Goal: Transaction & Acquisition: Purchase product/service

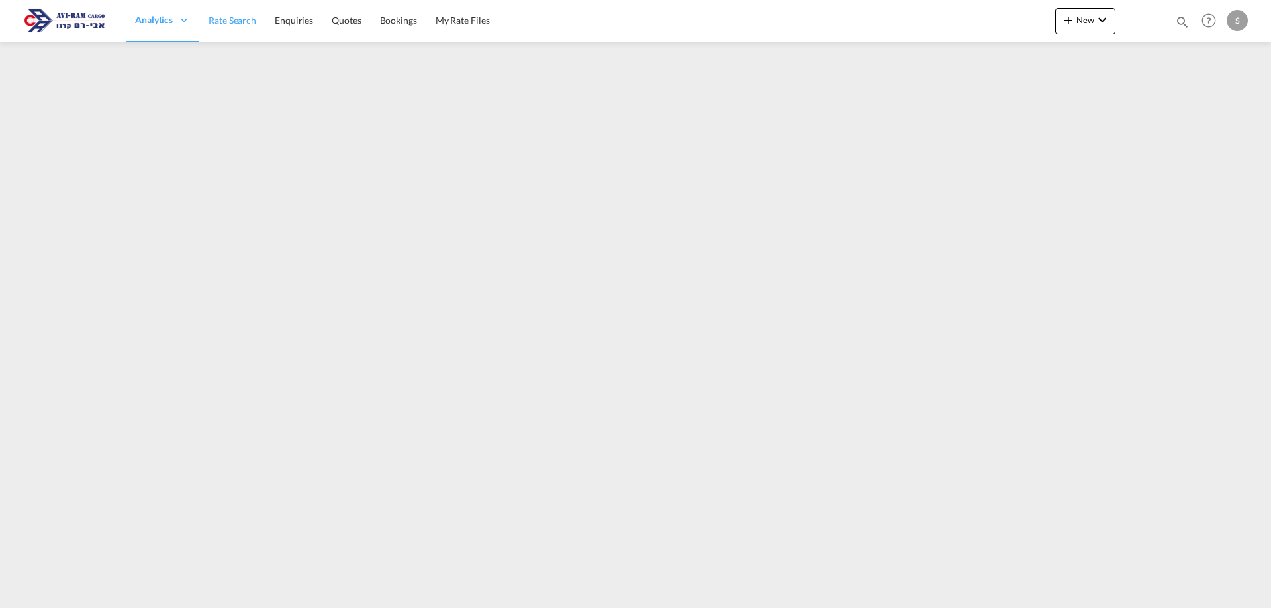
click at [235, 27] on link "Rate Search" at bounding box center [232, 20] width 66 height 43
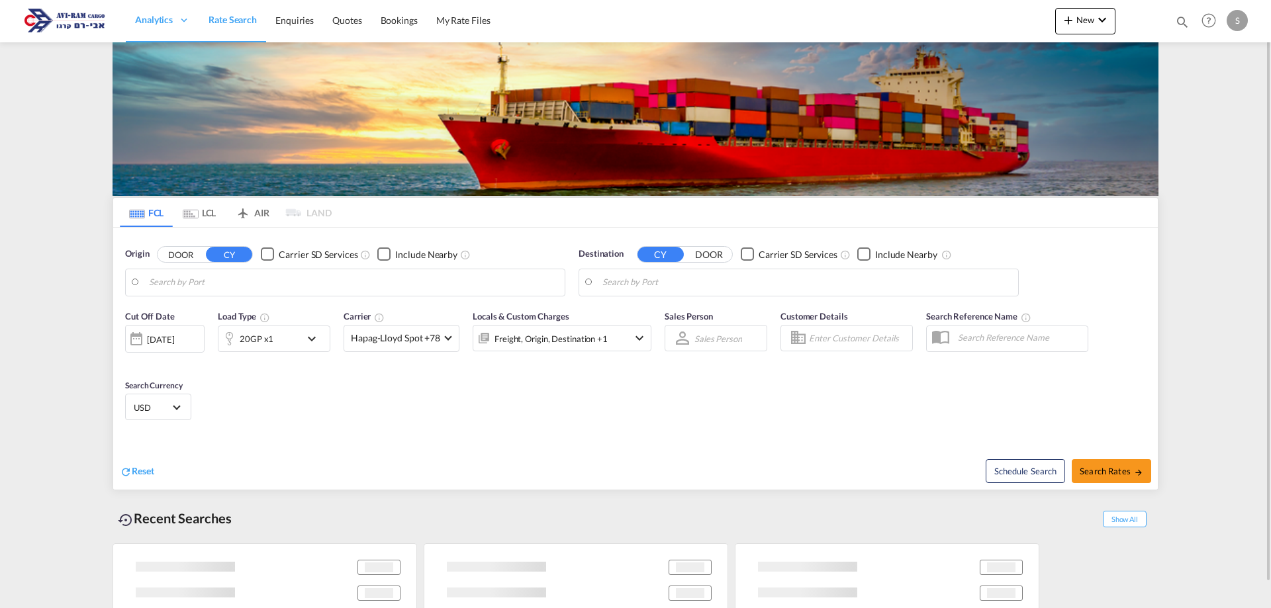
type input "[GEOGRAPHIC_DATA], ITRAN"
type input "Ashdod, ILASH"
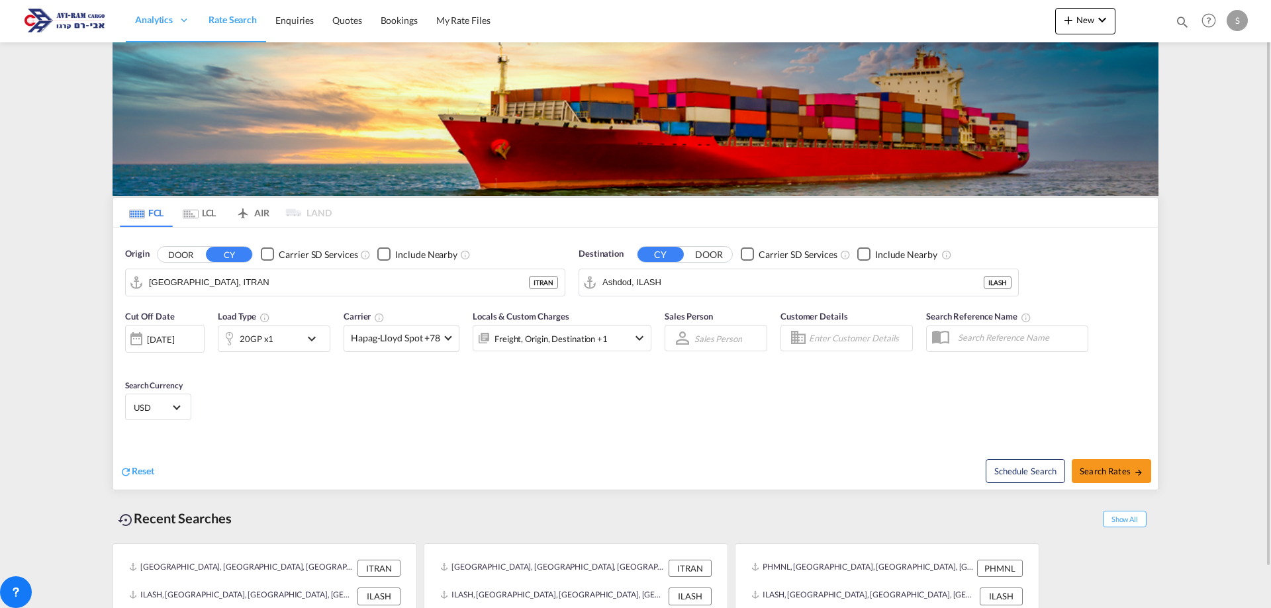
click at [199, 213] on md-tab-item "LCL" at bounding box center [199, 212] width 53 height 29
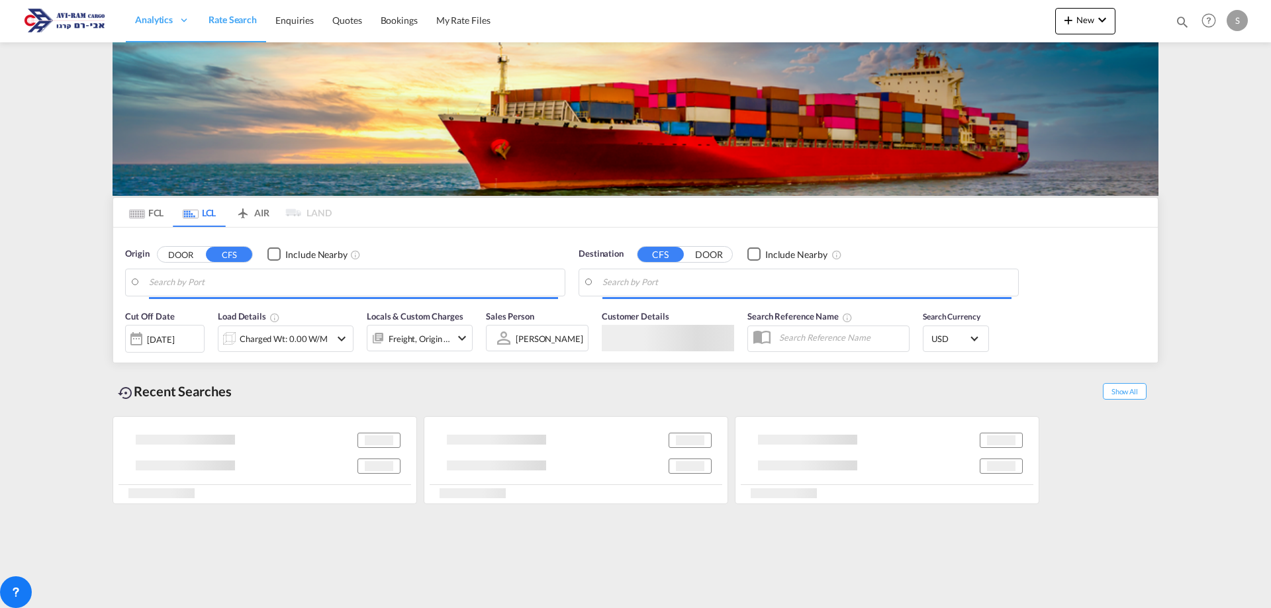
type input "[GEOGRAPHIC_DATA], GD, CNSZX"
type input "Ashdod, ILASH"
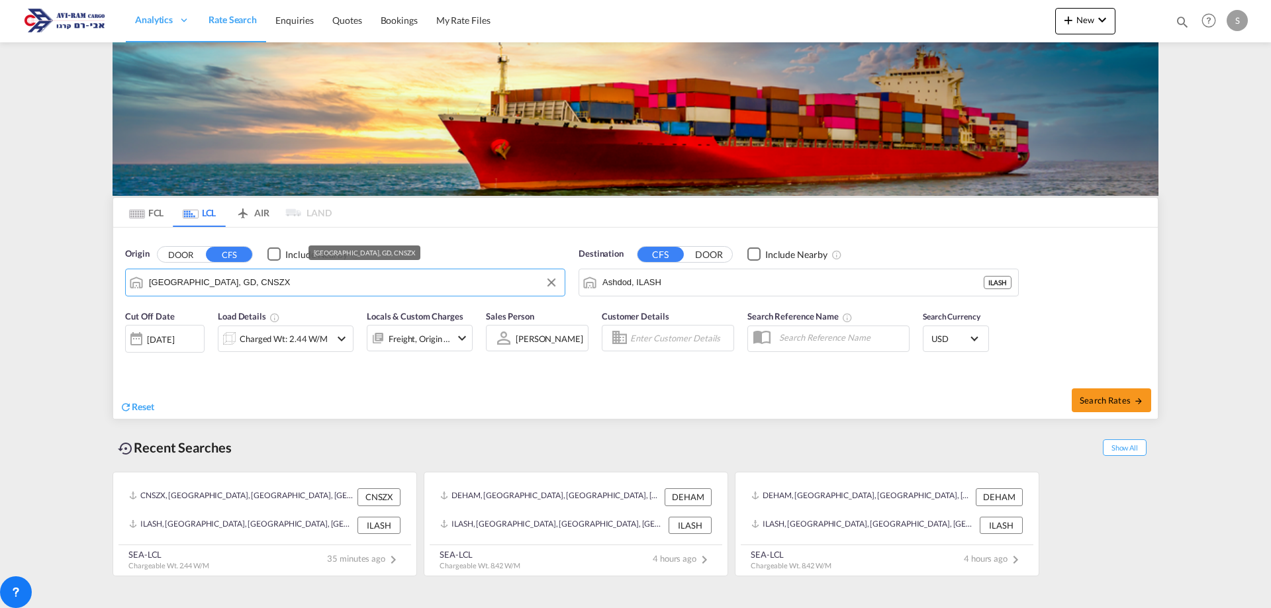
click at [231, 280] on input "[GEOGRAPHIC_DATA], GD, CNSZX" at bounding box center [353, 283] width 409 height 20
type input "י"
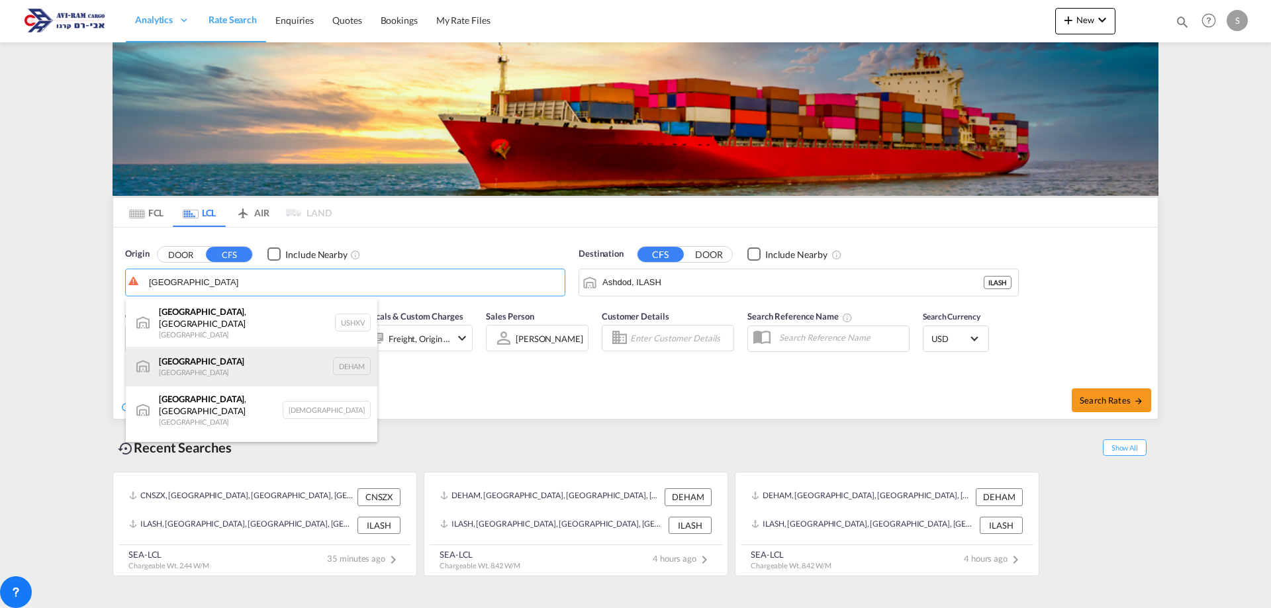
click at [238, 363] on div "[GEOGRAPHIC_DATA] [GEOGRAPHIC_DATA] DEHAM" at bounding box center [252, 367] width 252 height 40
type input "[GEOGRAPHIC_DATA], [GEOGRAPHIC_DATA]"
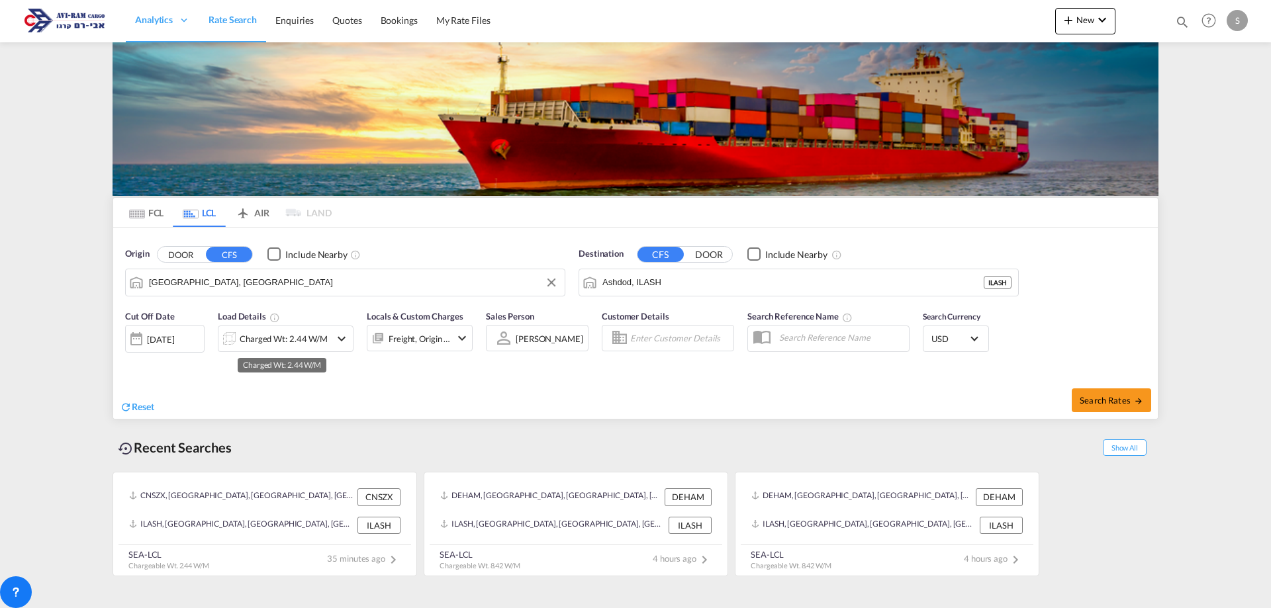
click at [273, 340] on div "Charged Wt: 2.44 W/M" at bounding box center [284, 339] width 88 height 19
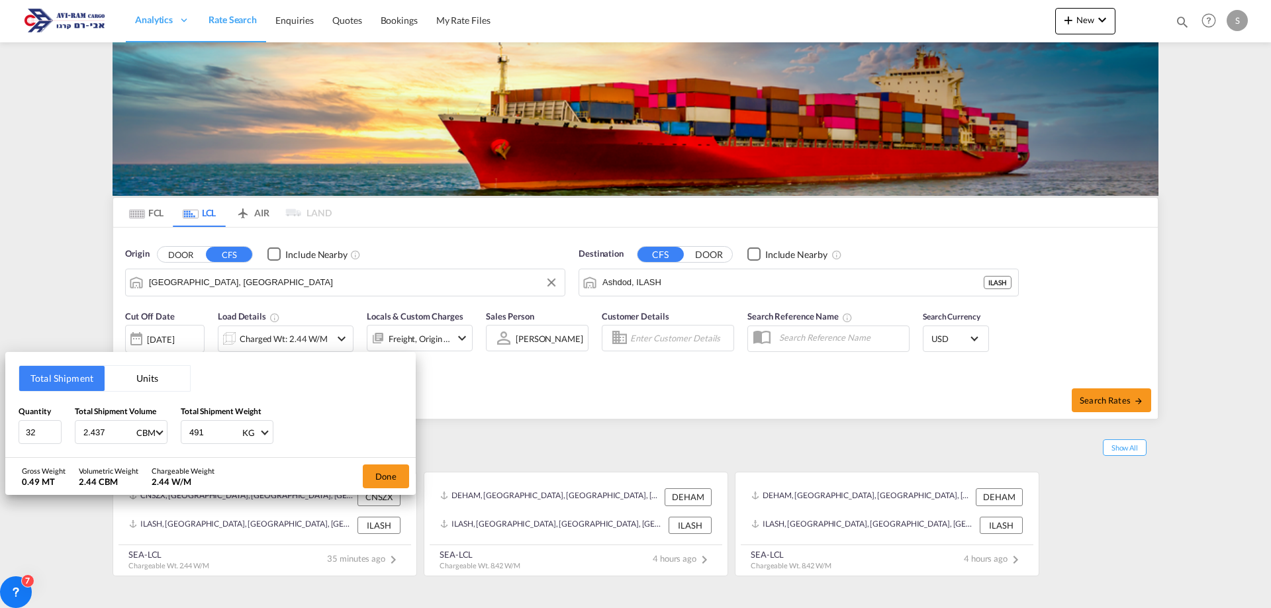
click at [142, 376] on button "Units" at bounding box center [147, 378] width 85 height 25
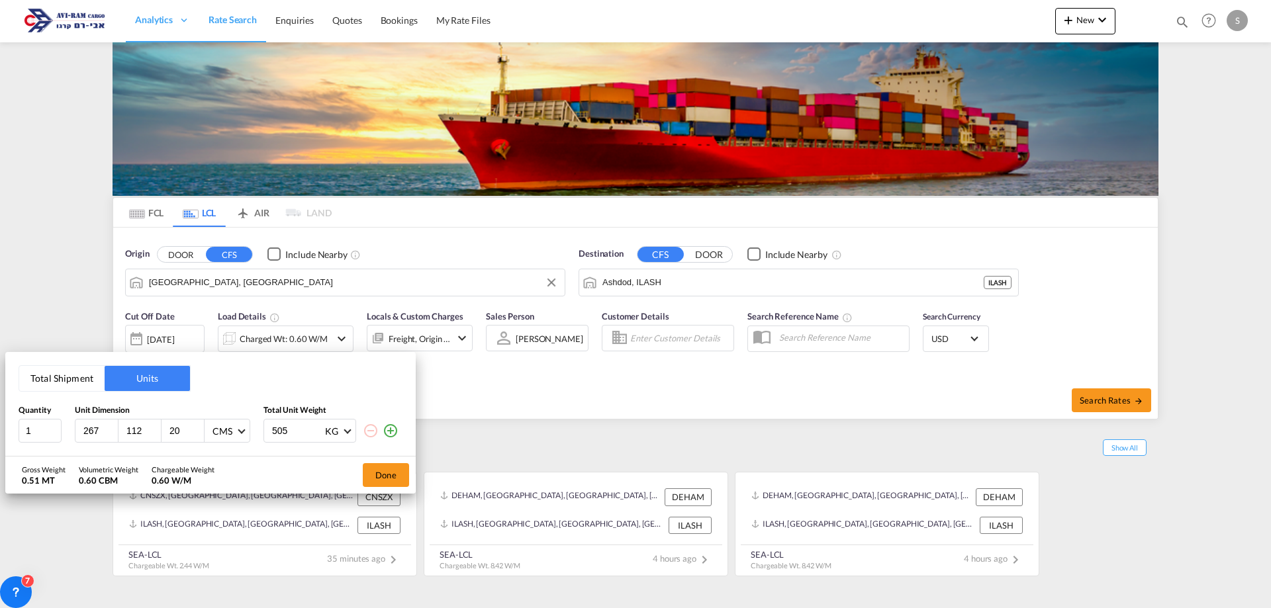
drag, startPoint x: 99, startPoint y: 433, endPoint x: 58, endPoint y: 417, distance: 44.0
click at [58, 417] on div "Quantity Unit Dimension Total Unit Weight 1 267 112 20 CMS CMS Inches 505 KG KG…" at bounding box center [211, 424] width 384 height 38
type input "120"
type input "80"
type input "100"
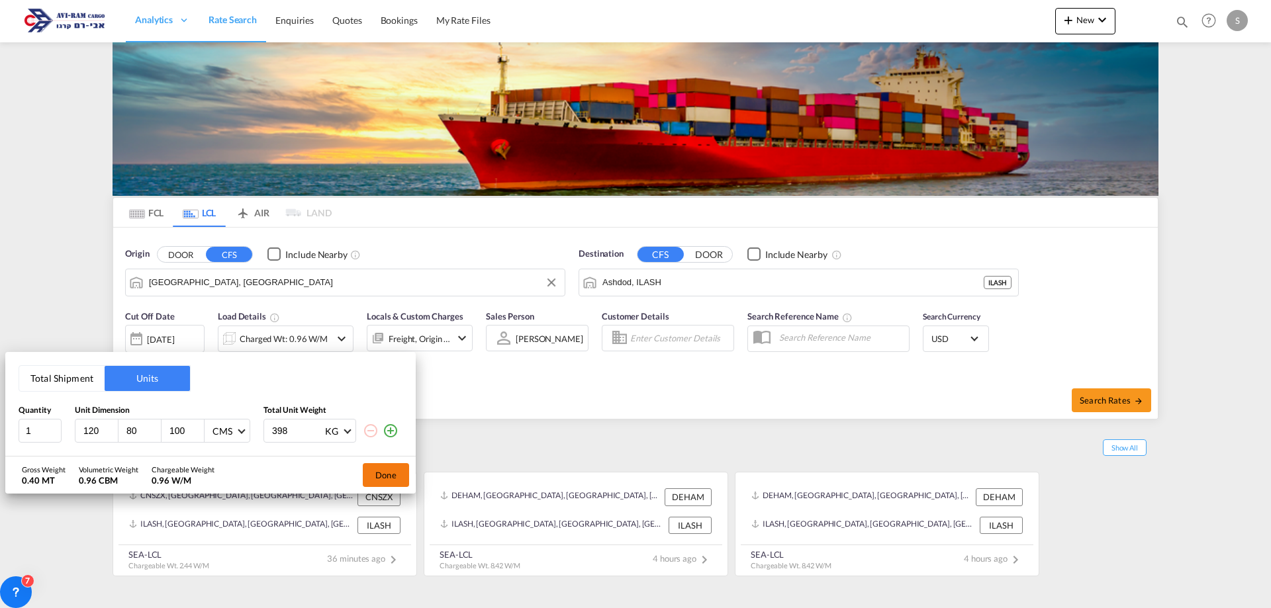
type input "398"
click at [392, 471] on button "Done" at bounding box center [386, 475] width 46 height 24
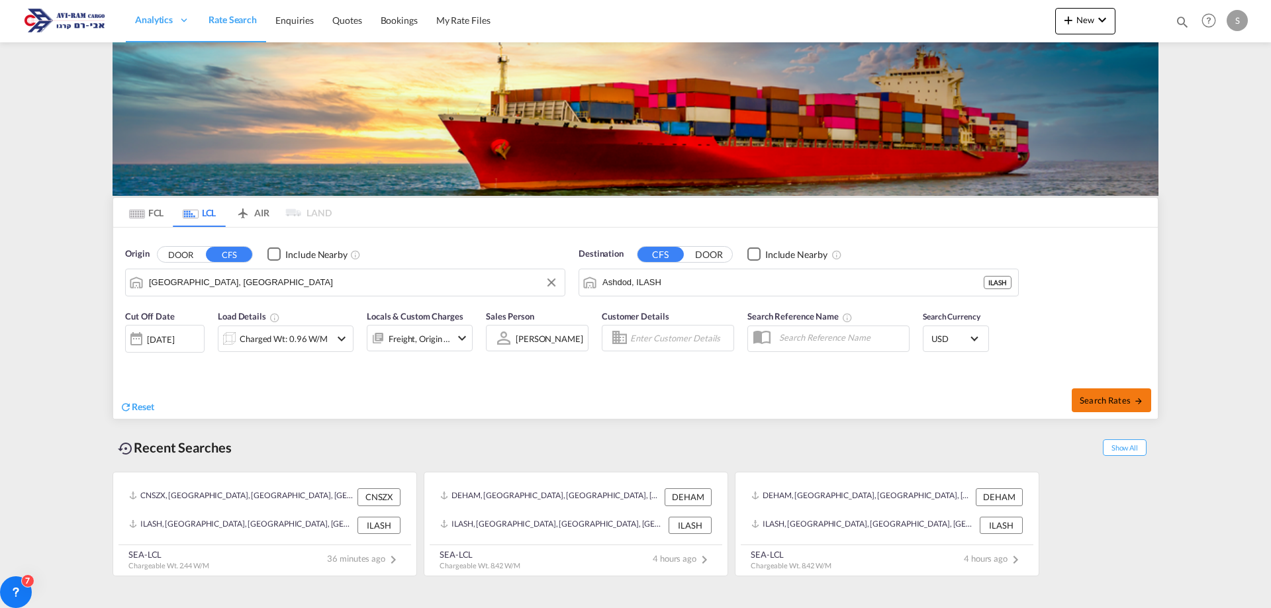
click at [1117, 401] on span "Search Rates" at bounding box center [1112, 400] width 64 height 11
type input "DEHAM to ILASH / [DATE]"
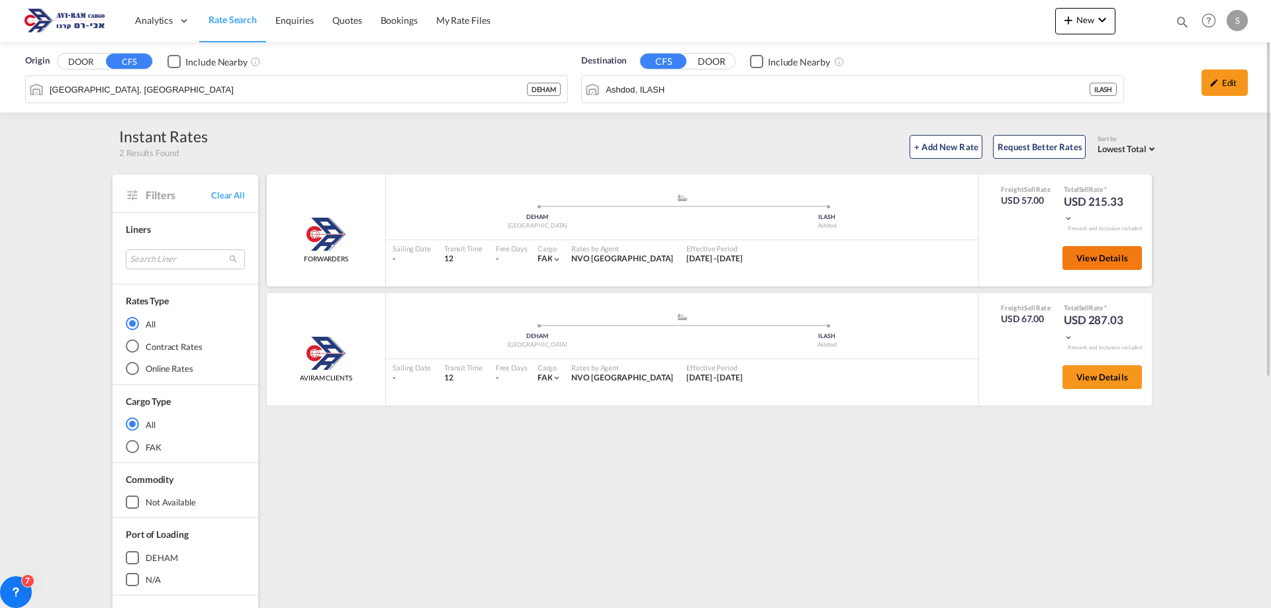
click at [1103, 266] on button "View Details" at bounding box center [1101, 258] width 79 height 24
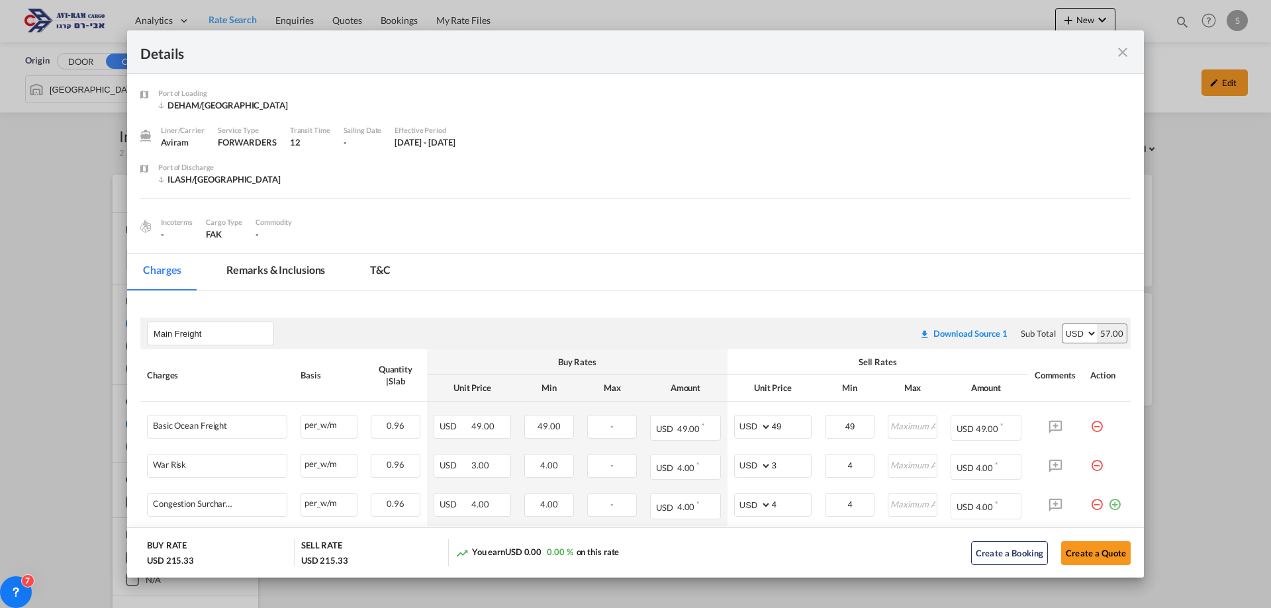
scroll to position [132, 0]
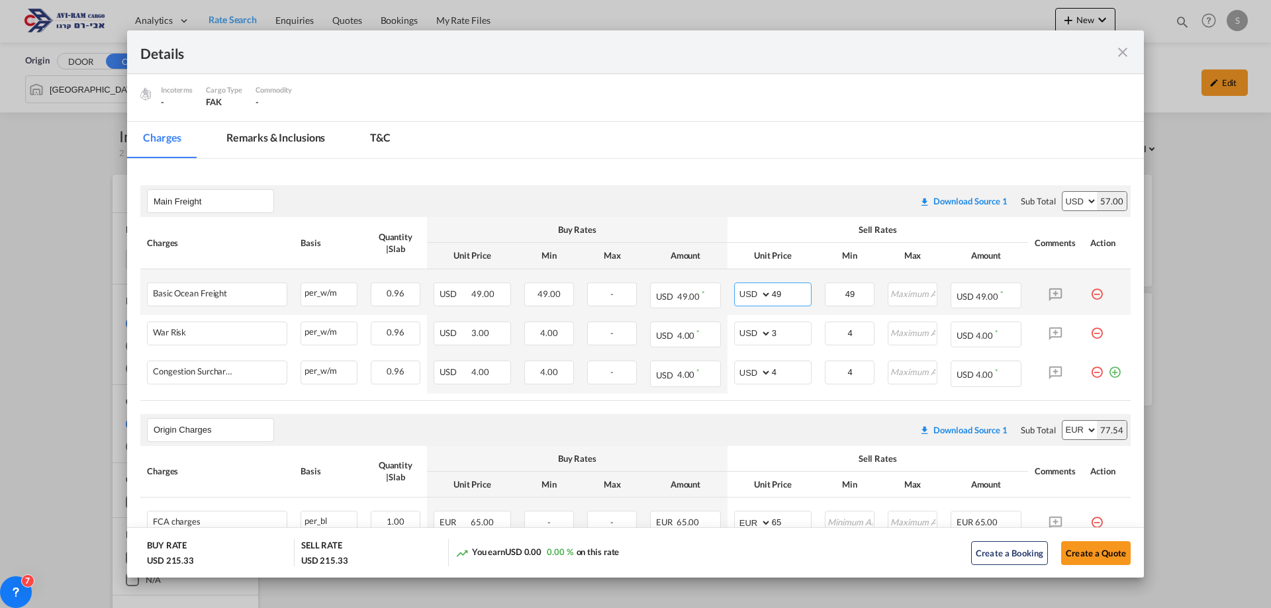
drag, startPoint x: 782, startPoint y: 295, endPoint x: 740, endPoint y: 295, distance: 42.4
click at [741, 295] on md-input-container "AED AFN ALL AMD ANG AOA ARS AUD AWG AZN BAM BBD BDT BGN BHD BIF BMD BND [PERSON…" at bounding box center [772, 295] width 77 height 24
type input "5"
type input "54"
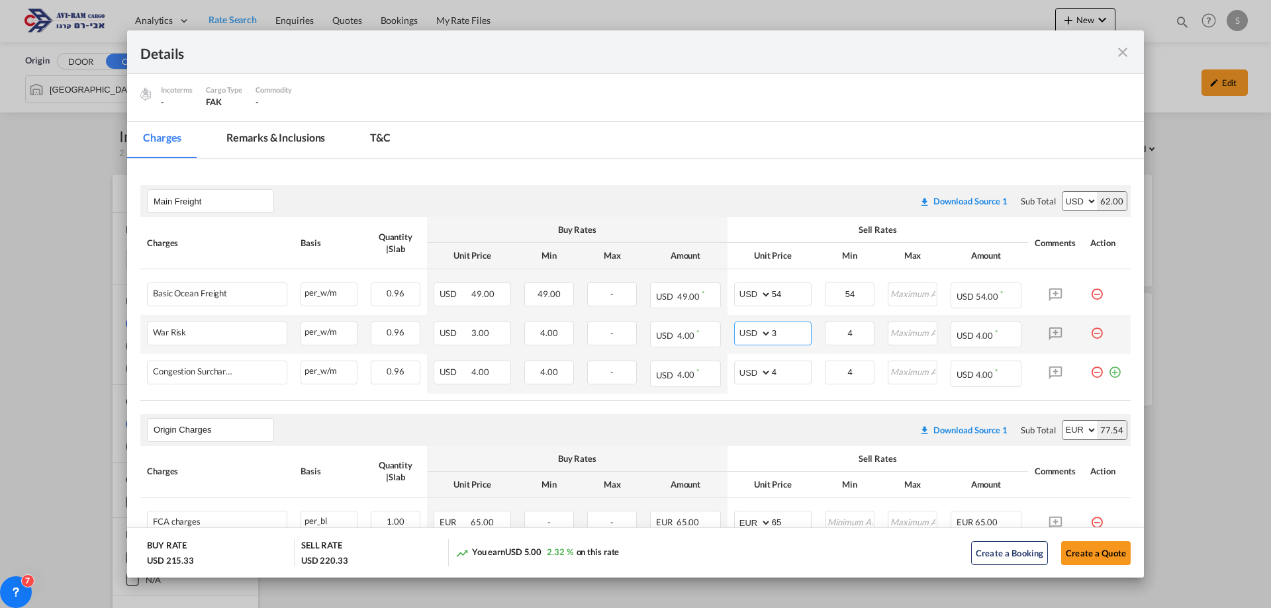
drag, startPoint x: 771, startPoint y: 334, endPoint x: 760, endPoint y: 332, distance: 11.6
click at [760, 332] on md-input-container "AED AFN ALL AMD ANG AOA ARS AUD AWG AZN BAM BBD BDT BGN BHD BIF BMD BND [PERSON…" at bounding box center [772, 334] width 77 height 24
type input "2"
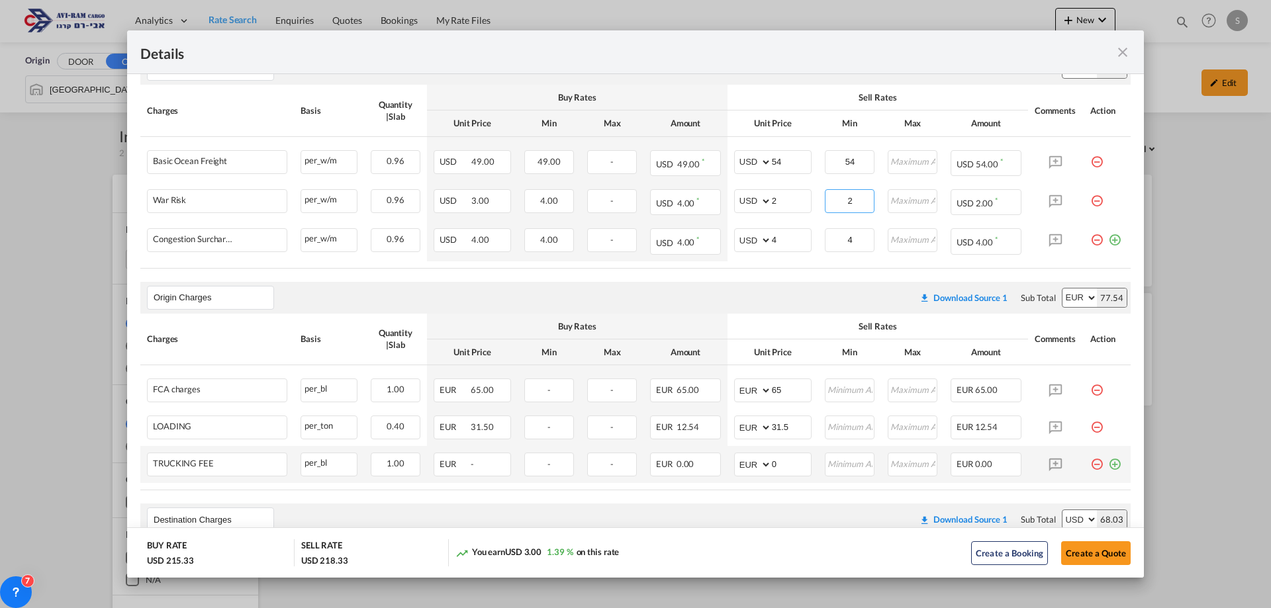
type input "2"
click at [1090, 466] on md-icon "icon-minus-circle-outline red-400-fg pt-7" at bounding box center [1096, 459] width 13 height 13
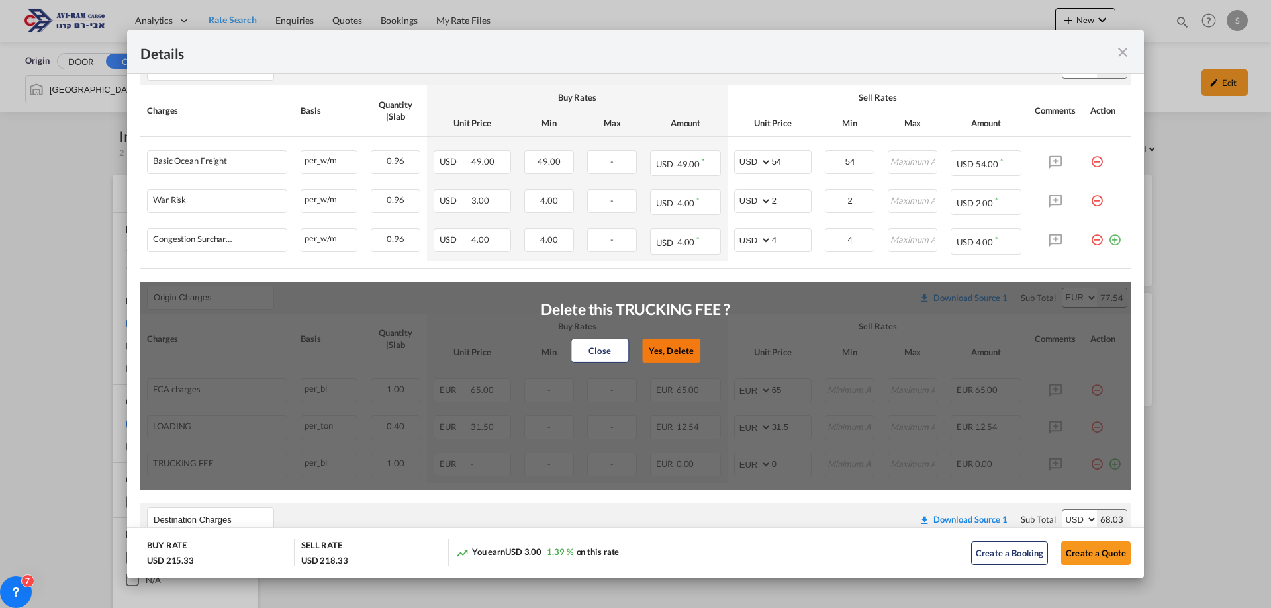
click at [668, 340] on button "Yes, Delete" at bounding box center [671, 351] width 58 height 24
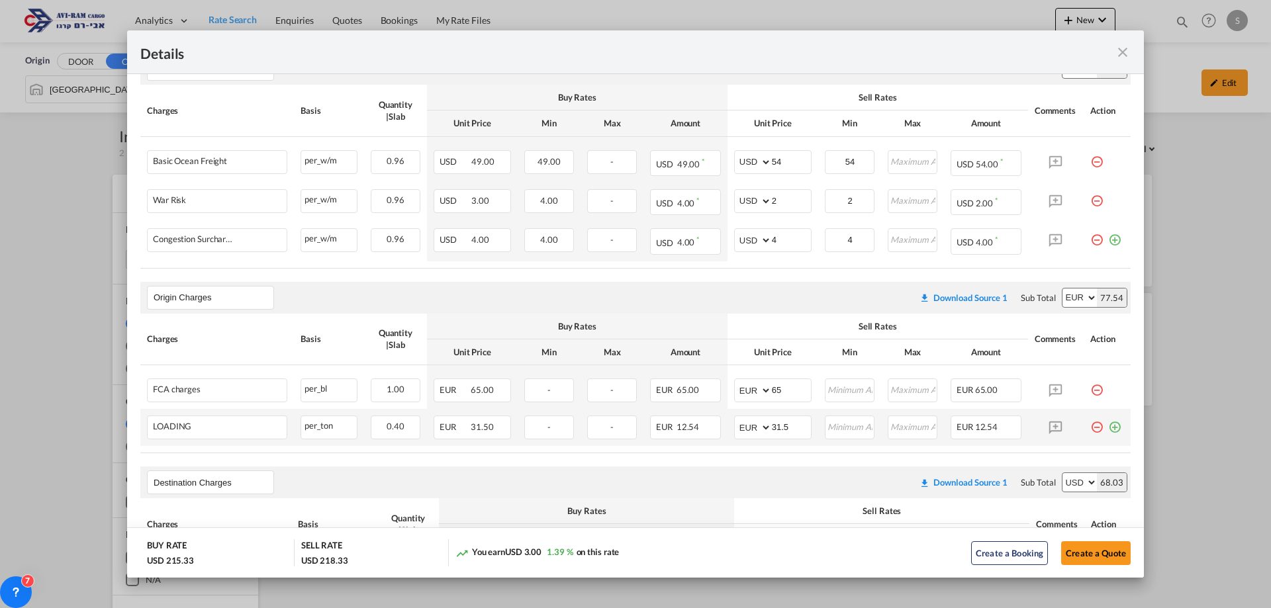
click at [1091, 428] on md-icon "icon-minus-circle-outline red-400-fg pt-7" at bounding box center [1096, 422] width 13 height 13
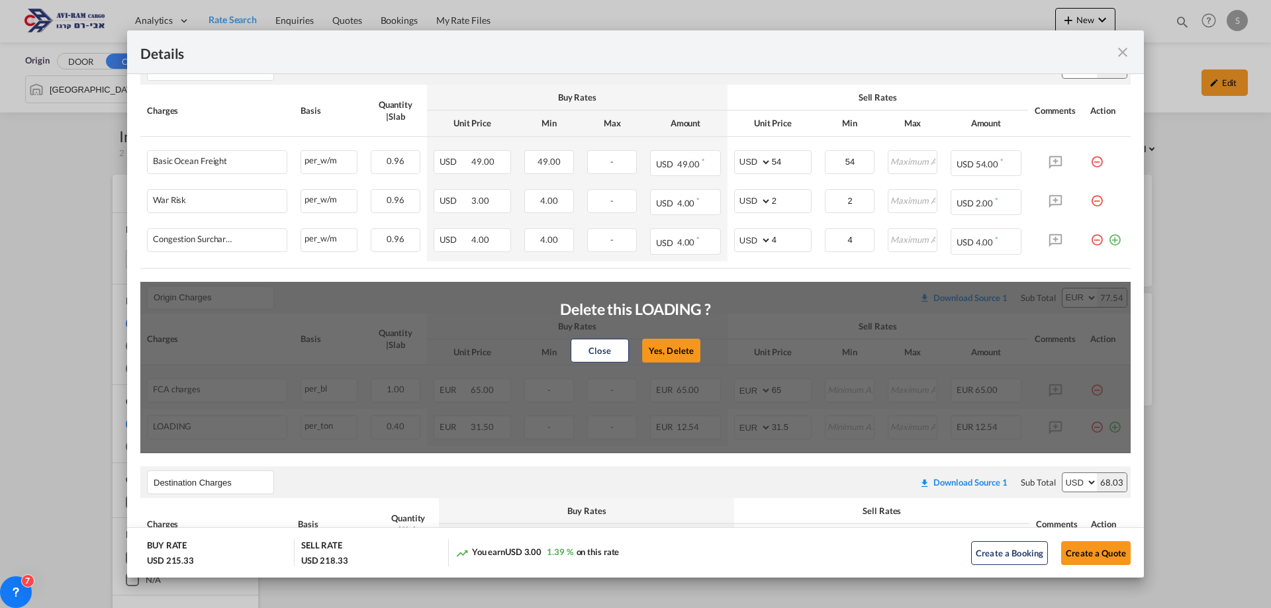
drag, startPoint x: 674, startPoint y: 348, endPoint x: 951, endPoint y: 377, distance: 278.2
click at [675, 348] on button "Yes, Delete" at bounding box center [671, 351] width 58 height 24
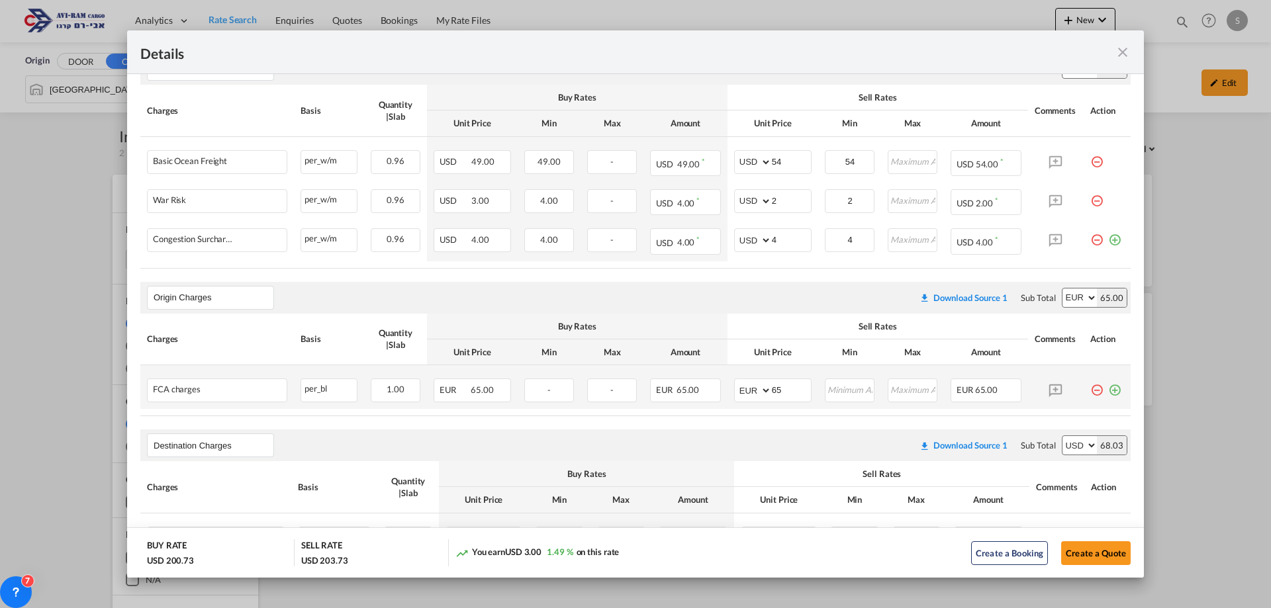
click at [1090, 387] on md-icon "icon-minus-circle-outline red-400-fg pt-7" at bounding box center [1096, 385] width 13 height 13
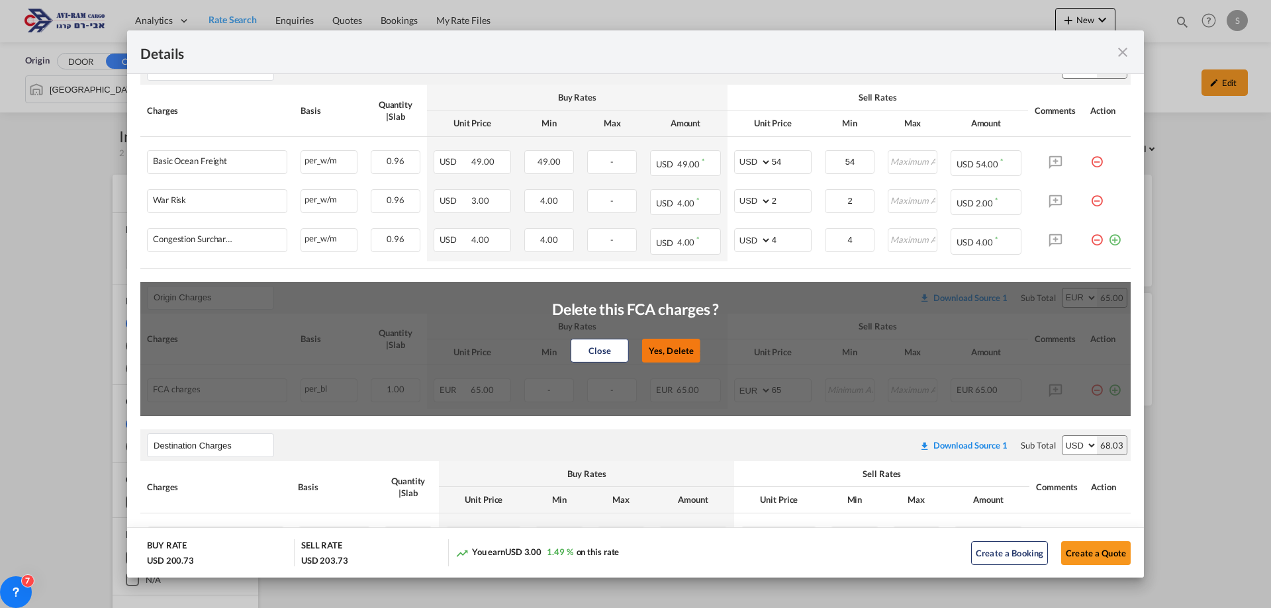
click at [680, 353] on button "Yes, Delete" at bounding box center [671, 351] width 58 height 24
type input "Destination Charges"
select select "string:USD"
type input "0.6"
type input "12"
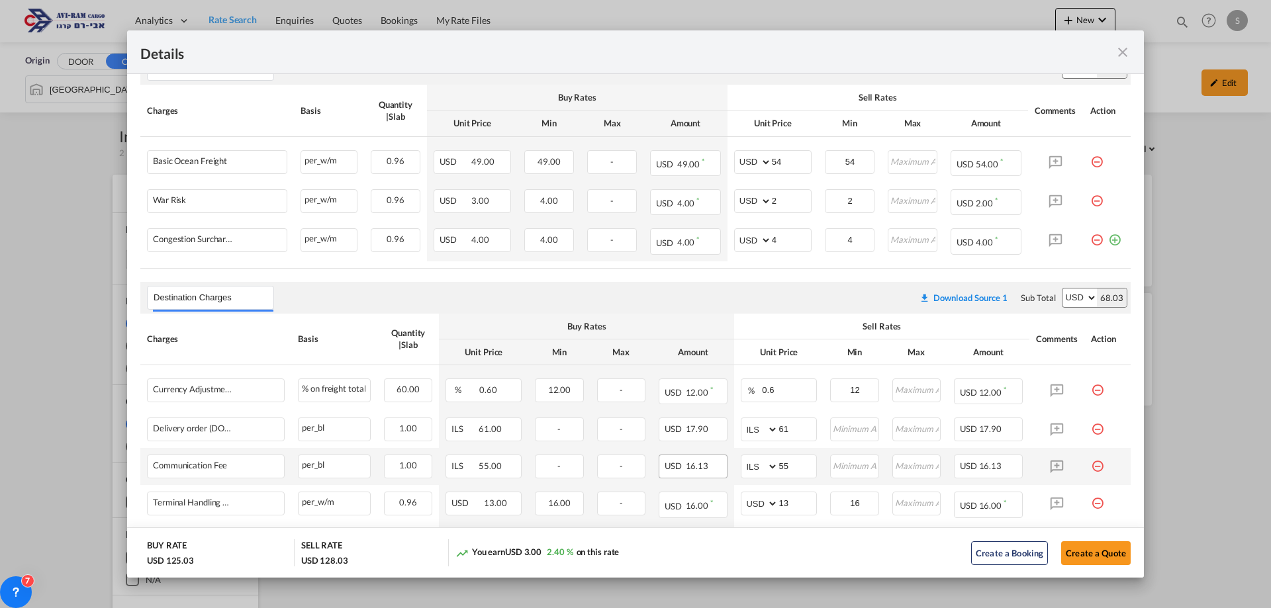
scroll to position [425, 0]
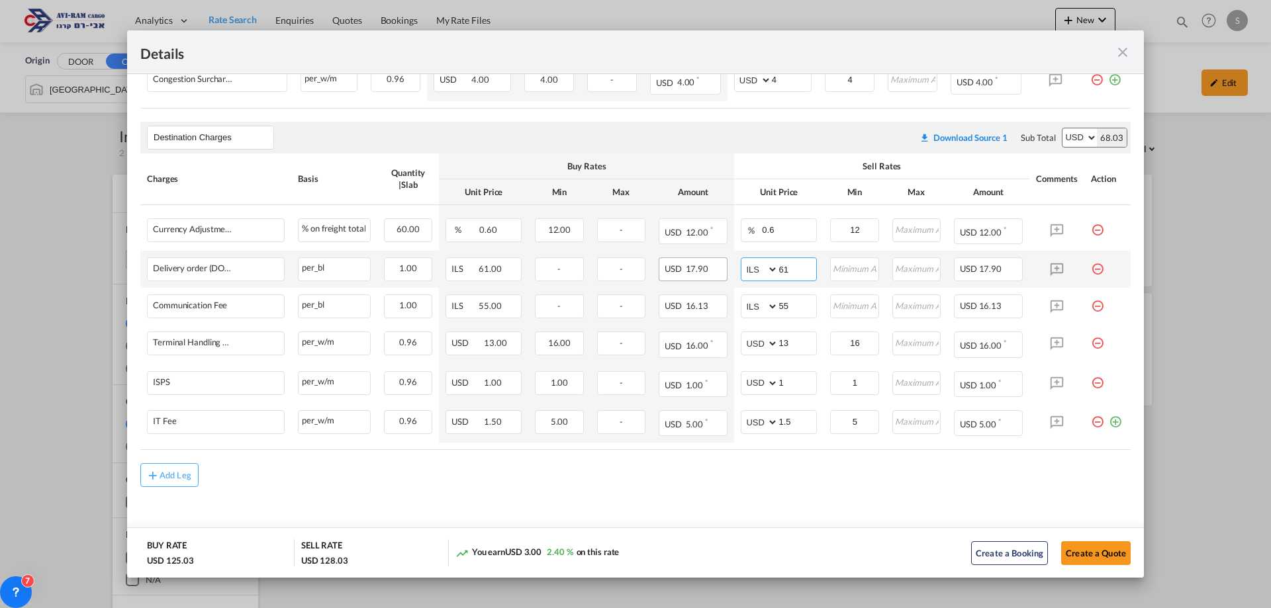
drag, startPoint x: 796, startPoint y: 267, endPoint x: 718, endPoint y: 279, distance: 78.9
click at [718, 278] on tr "Delivery order (DO Fee) Please Enter Already Exists per_bl per_bl can not appli…" at bounding box center [635, 269] width 990 height 37
type input "116"
type input "66"
type input "16"
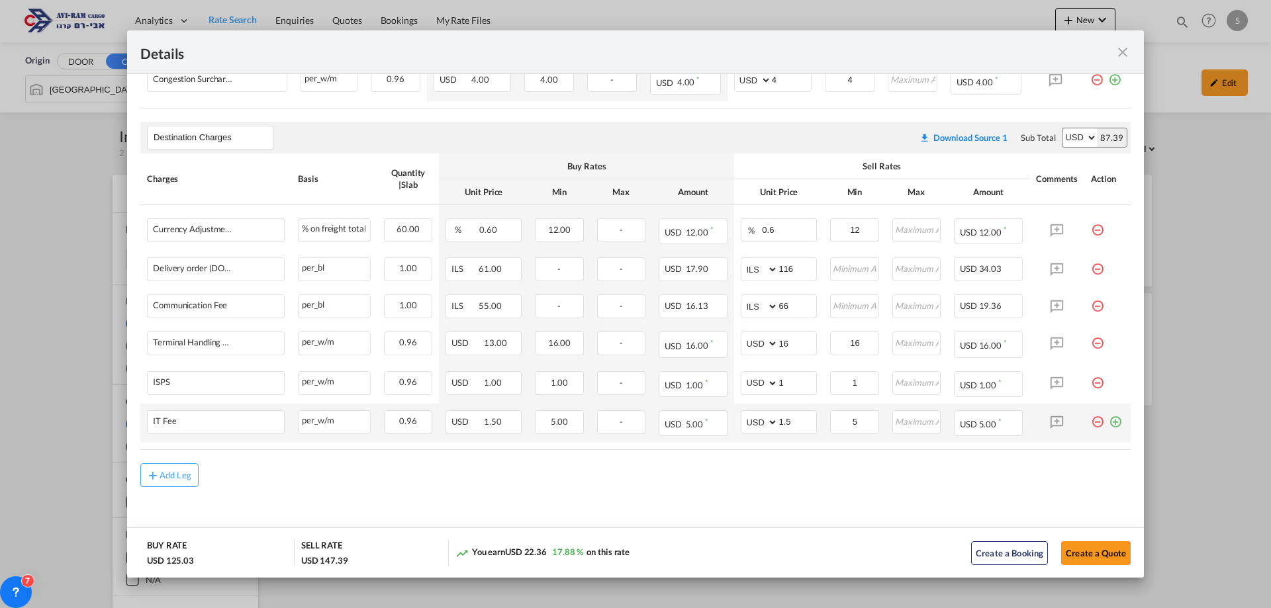
click at [1109, 424] on md-icon "icon-plus-circle-outline green-400-fg" at bounding box center [1115, 416] width 13 height 13
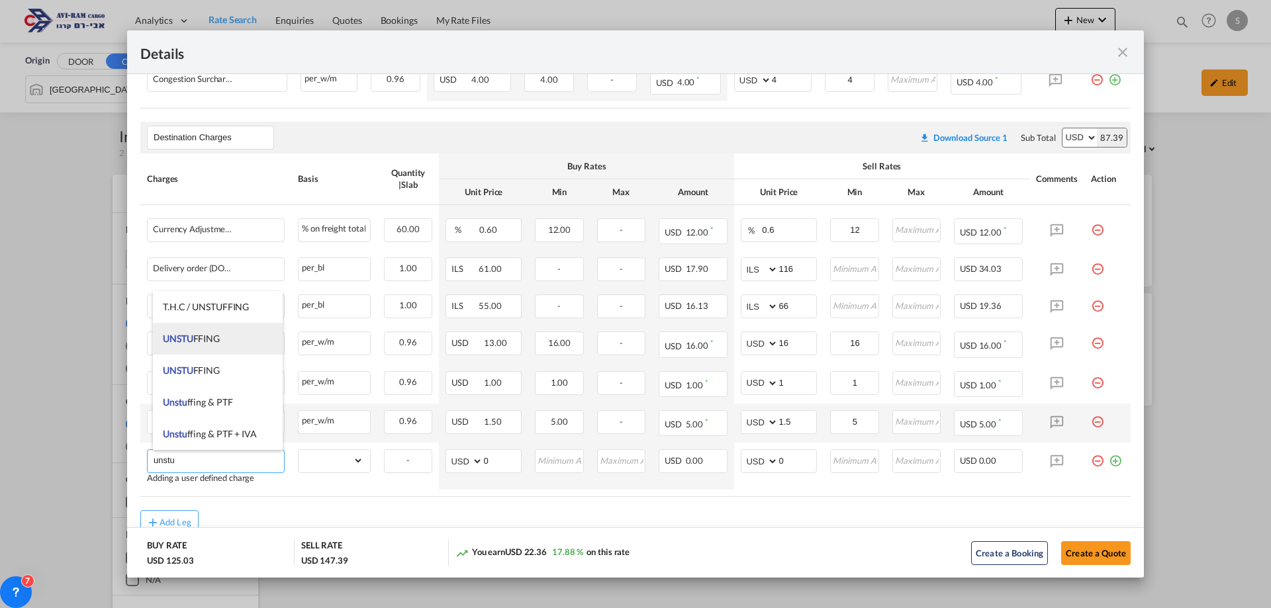
click at [212, 346] on li "UNSTU FFING" at bounding box center [218, 339] width 130 height 32
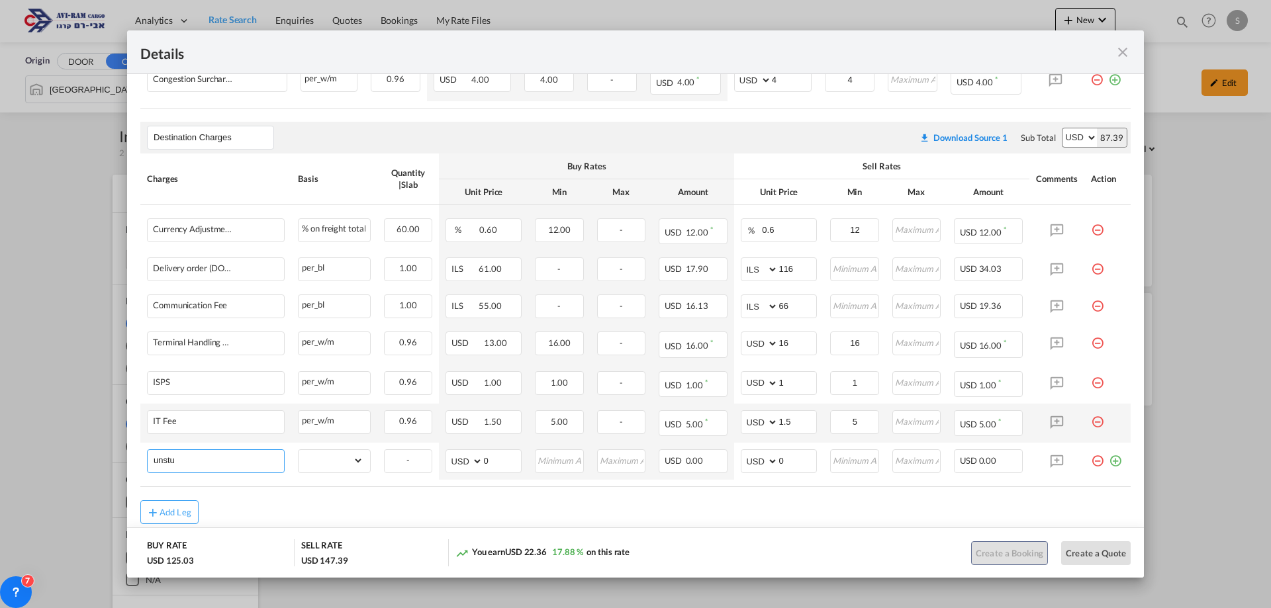
type input "UNSTUFFING"
click at [345, 452] on select "gross_weight volumetric_weight per_shipment per_bl per_km per_hawb per_kg flat …" at bounding box center [331, 460] width 65 height 21
select select "per_ton"
click at [299, 450] on select "gross_weight volumetric_weight per_shipment per_bl per_km per_hawb per_kg flat …" at bounding box center [331, 460] width 65 height 21
drag, startPoint x: 788, startPoint y: 459, endPoint x: 744, endPoint y: 459, distance: 44.4
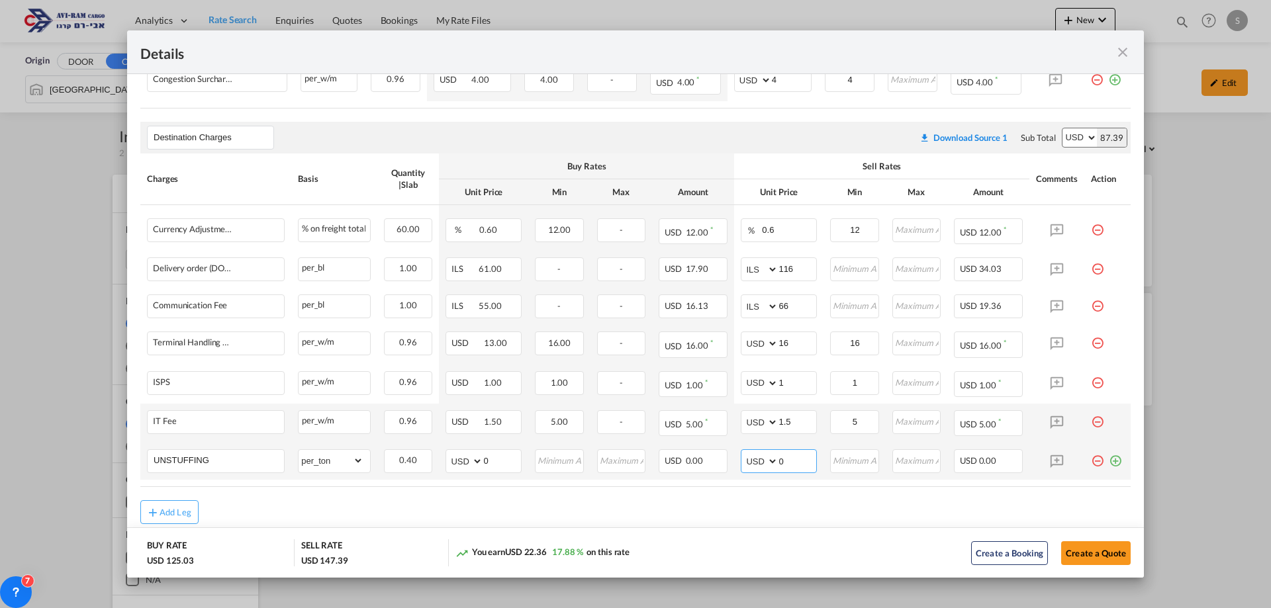
click at [744, 459] on md-input-container "AED AFN ALL AMD ANG AOA ARS AUD AWG AZN BAM BBD BDT BGN BHD BIF BMD BND [PERSON…" at bounding box center [779, 461] width 76 height 24
type input "11.6"
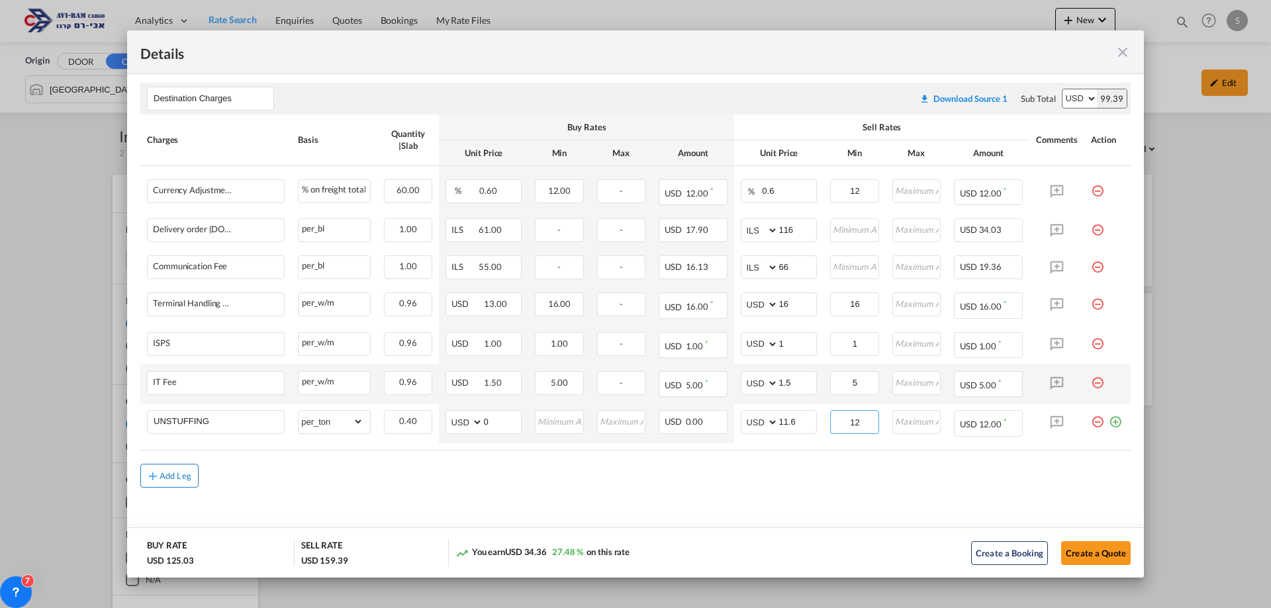
type input "12"
click at [186, 472] on div "Add Leg" at bounding box center [176, 476] width 32 height 8
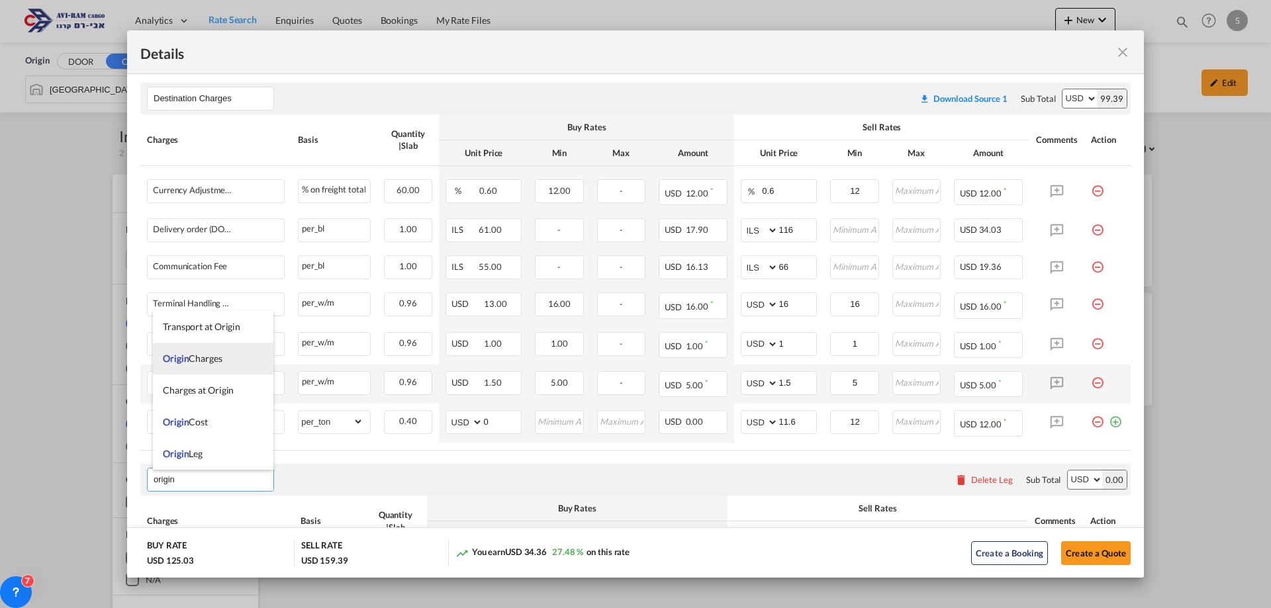
click at [223, 361] on li "Origin Charges" at bounding box center [213, 359] width 120 height 32
type input "Origin Charges"
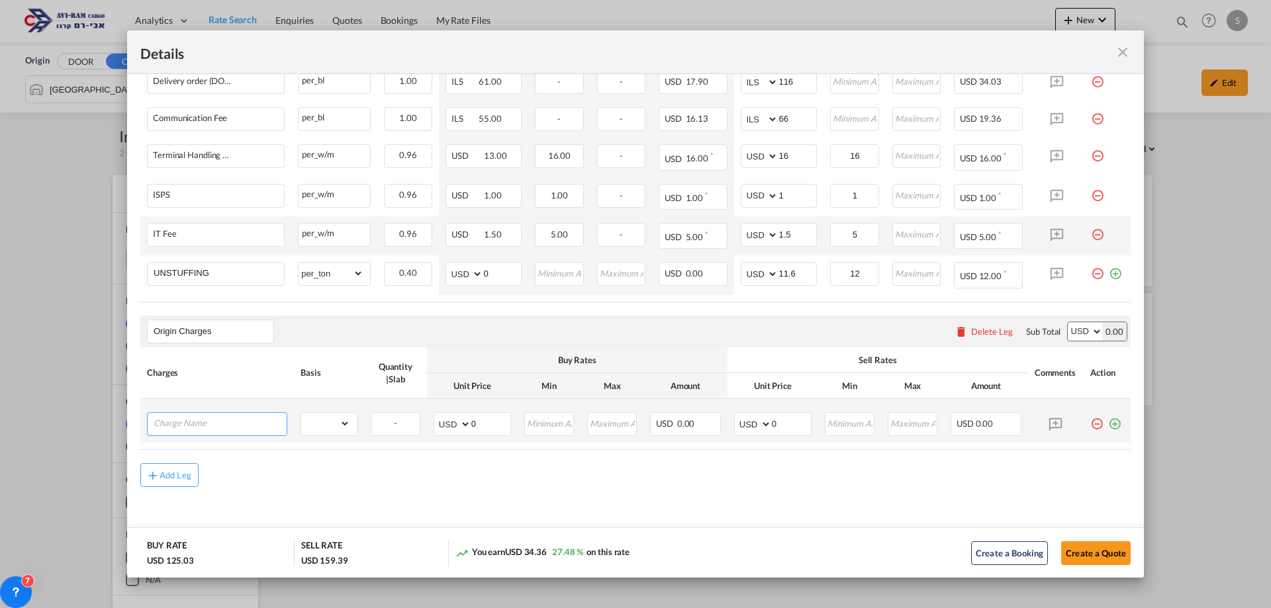
click at [221, 423] on input "Charge Name" at bounding box center [220, 423] width 133 height 20
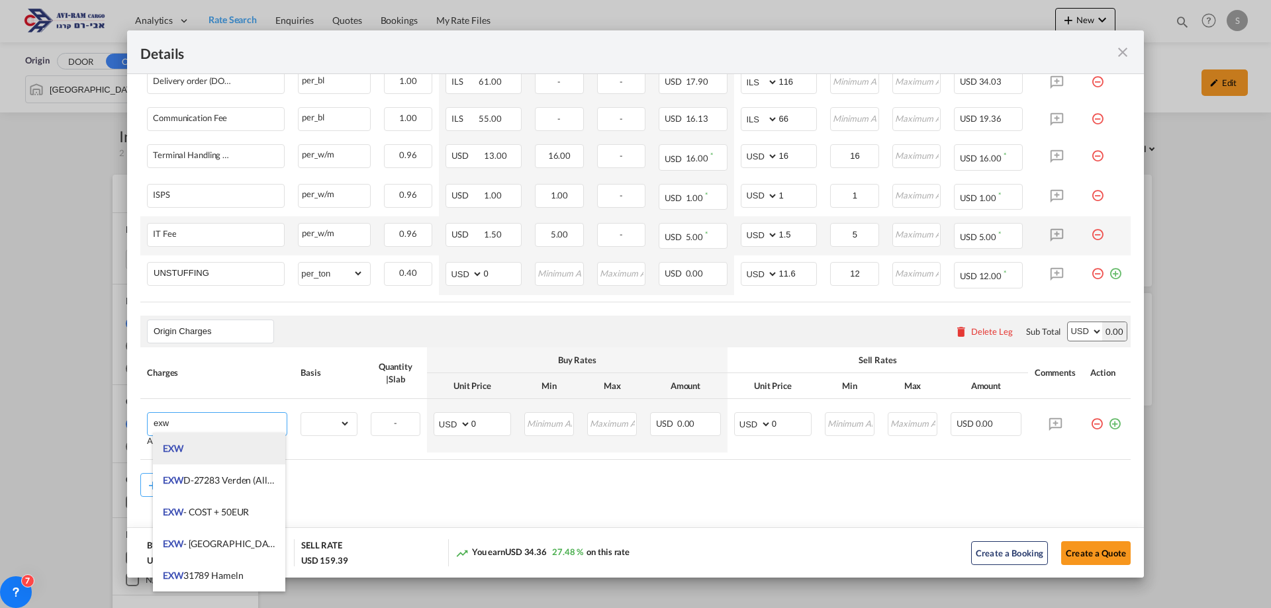
click at [228, 451] on li "EXW" at bounding box center [219, 449] width 132 height 32
type input "EXW"
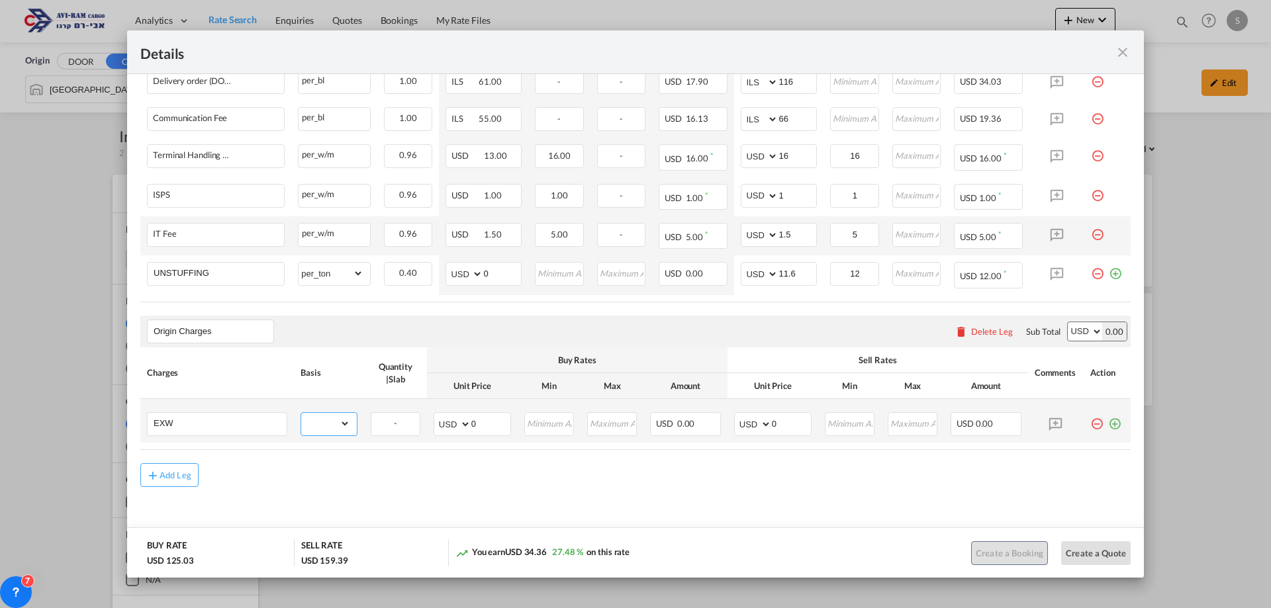
click at [320, 428] on select "gross_weight volumetric_weight per_shipment per_bl per_km per_hawb per_kg flat …" at bounding box center [325, 423] width 49 height 21
select select "per_shipment"
click at [301, 413] on select "gross_weight volumetric_weight per_shipment per_bl per_km per_hawb per_kg flat …" at bounding box center [325, 423] width 49 height 21
click at [741, 422] on select "AED AFN ALL AMD ANG AOA ARS AUD AWG AZN BAM BBD BDT BGN BHD BIF BMD BND BOB BRL…" at bounding box center [754, 424] width 34 height 19
select select "string:EUR"
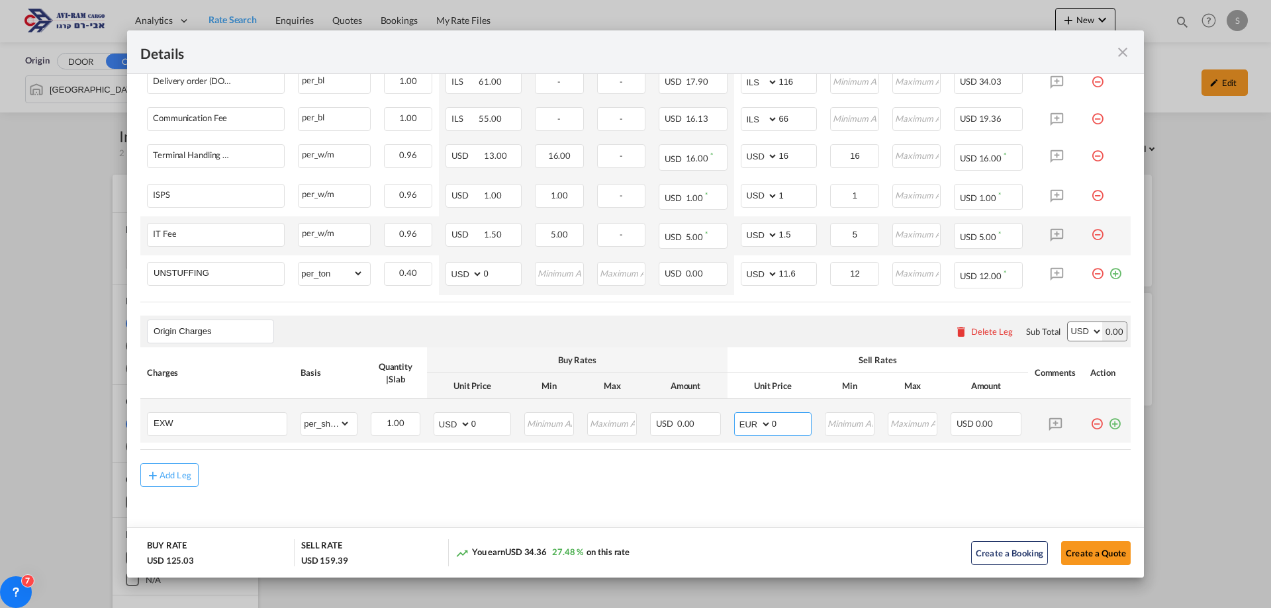
click at [737, 415] on select "AED AFN ALL AMD ANG AOA ARS AUD AWG AZN BAM BBD BDT BGN BHD BIF BMD BND BOB BRL…" at bounding box center [754, 424] width 34 height 19
drag, startPoint x: 773, startPoint y: 430, endPoint x: 741, endPoint y: 428, distance: 31.8
click at [741, 428] on md-input-container "AED AFN ALL AMD ANG AOA ARS AUD AWG AZN BAM BBD BDT BGN BHD BIF BMD BND [PERSON…" at bounding box center [772, 424] width 77 height 24
type input "243"
click at [1075, 551] on button "Create a Quote" at bounding box center [1096, 553] width 70 height 24
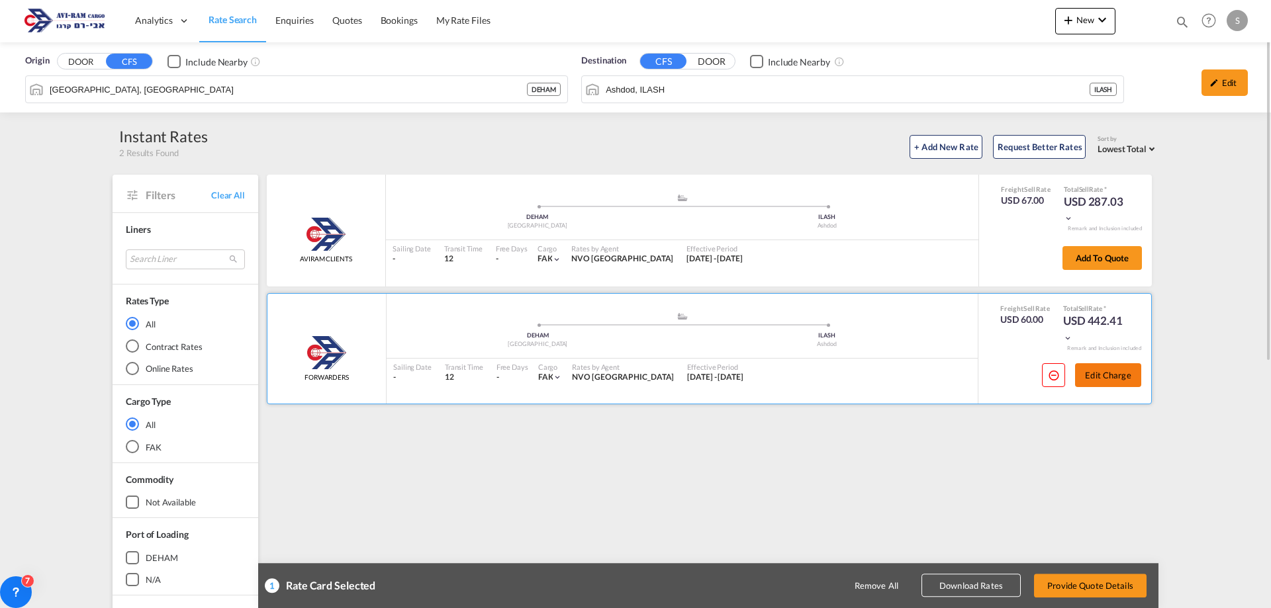
click at [1110, 374] on button "Edit Charge" at bounding box center [1108, 375] width 66 height 24
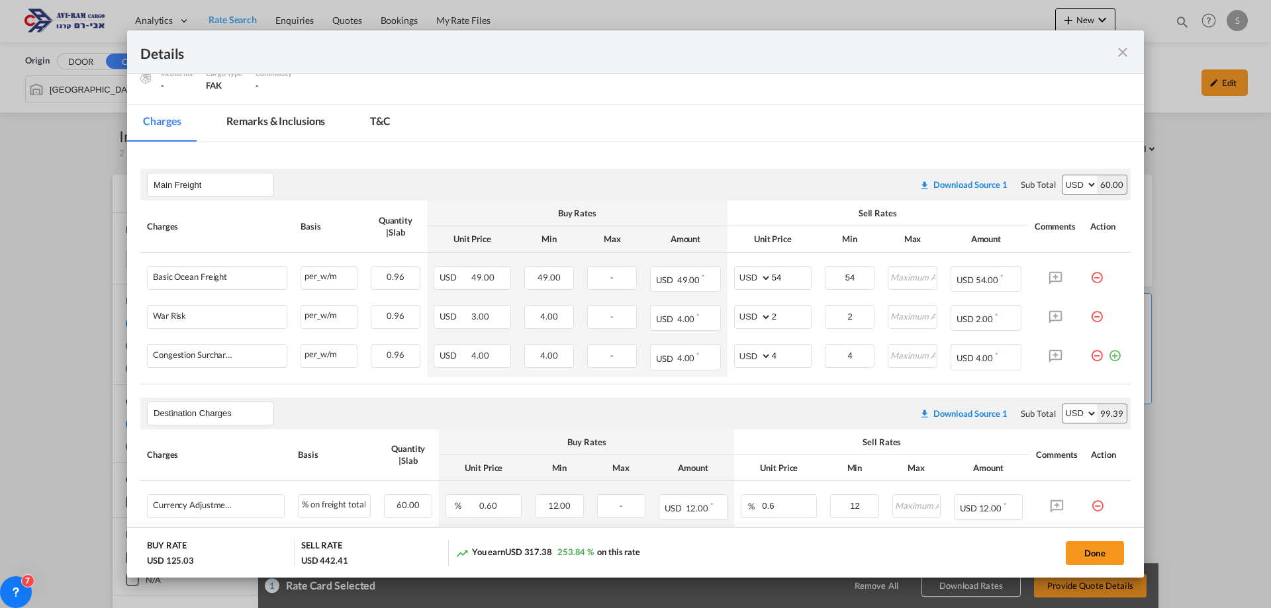
scroll to position [348, 0]
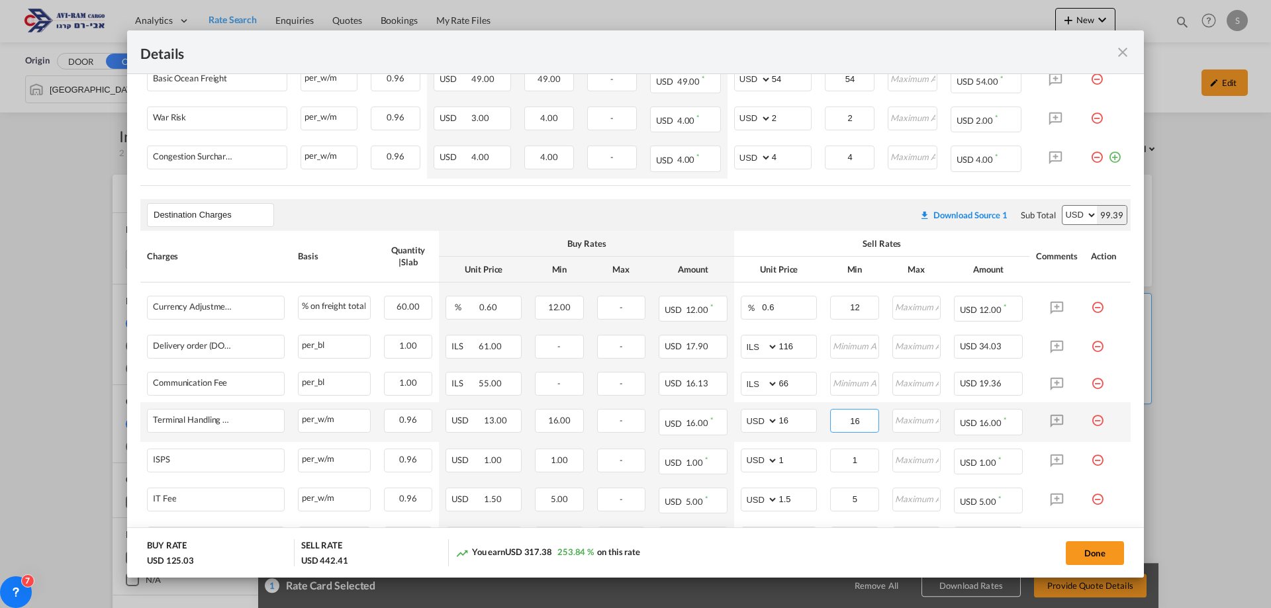
drag, startPoint x: 859, startPoint y: 416, endPoint x: 821, endPoint y: 420, distance: 37.9
click at [823, 420] on td "16 Please Enter Invalid Input" at bounding box center [854, 421] width 62 height 39
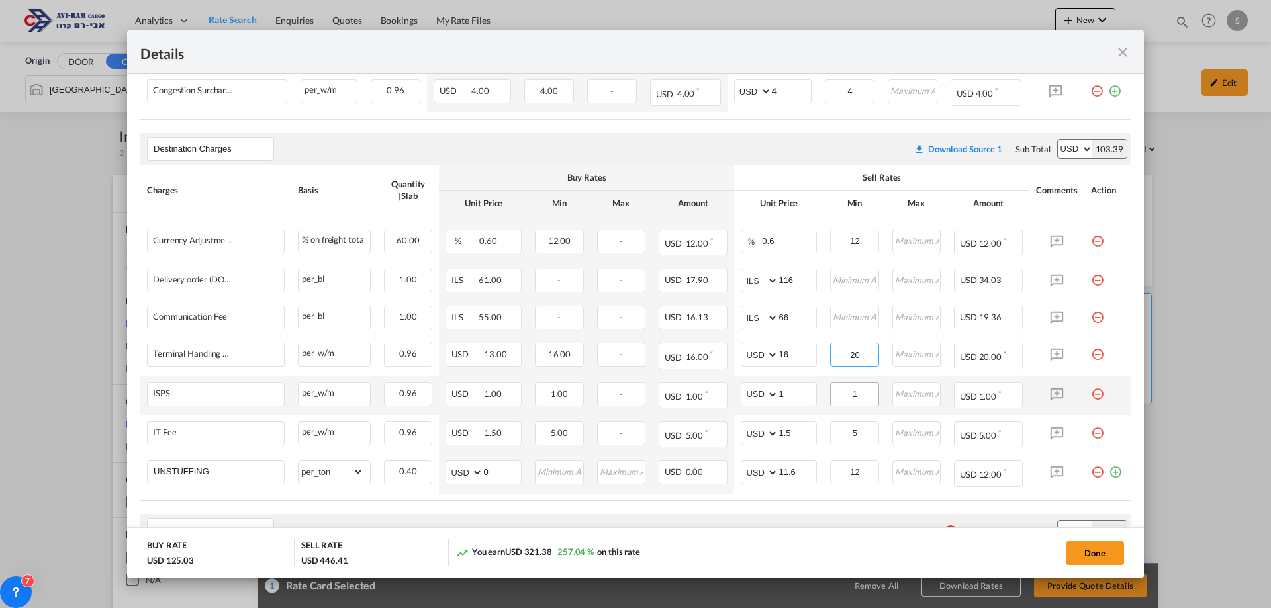
type input "20"
drag, startPoint x: 834, startPoint y: 391, endPoint x: 821, endPoint y: 395, distance: 13.2
click at [823, 395] on td "1 Please Enter Invalid Input" at bounding box center [854, 395] width 62 height 39
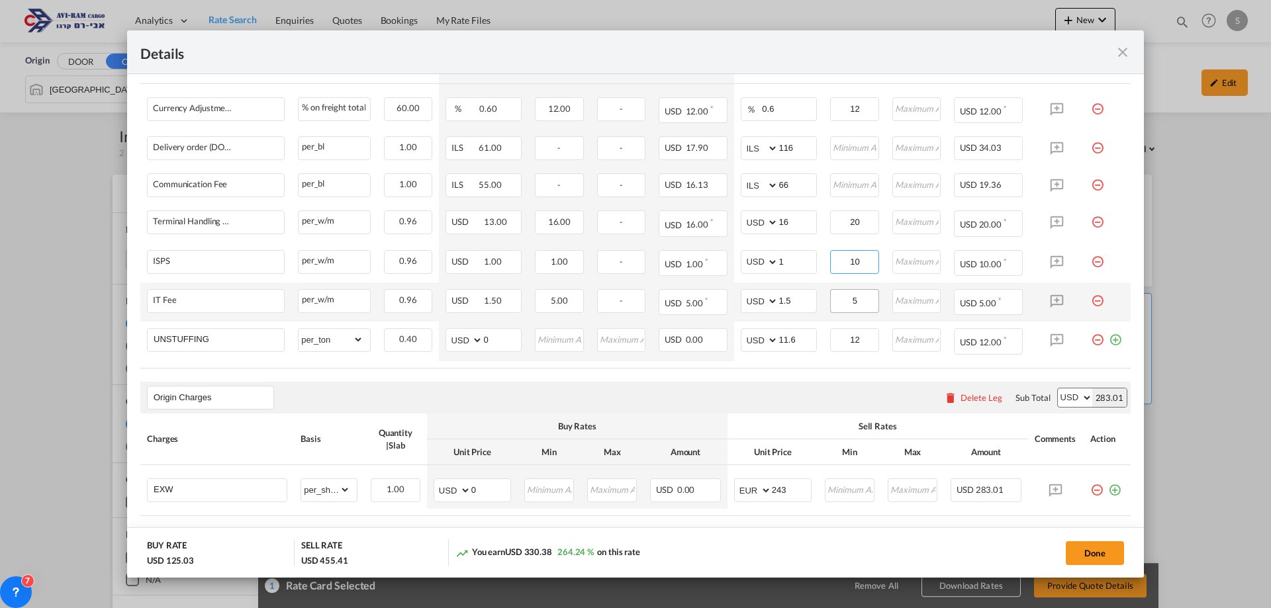
type input "10"
drag, startPoint x: 855, startPoint y: 298, endPoint x: 808, endPoint y: 301, distance: 47.7
click at [810, 300] on tr "IT Fee Please Enter Already Exists per_w/m per_w/m can not applied for this cha…" at bounding box center [635, 302] width 990 height 39
type input "10"
drag, startPoint x: 1083, startPoint y: 559, endPoint x: 1094, endPoint y: 579, distance: 22.8
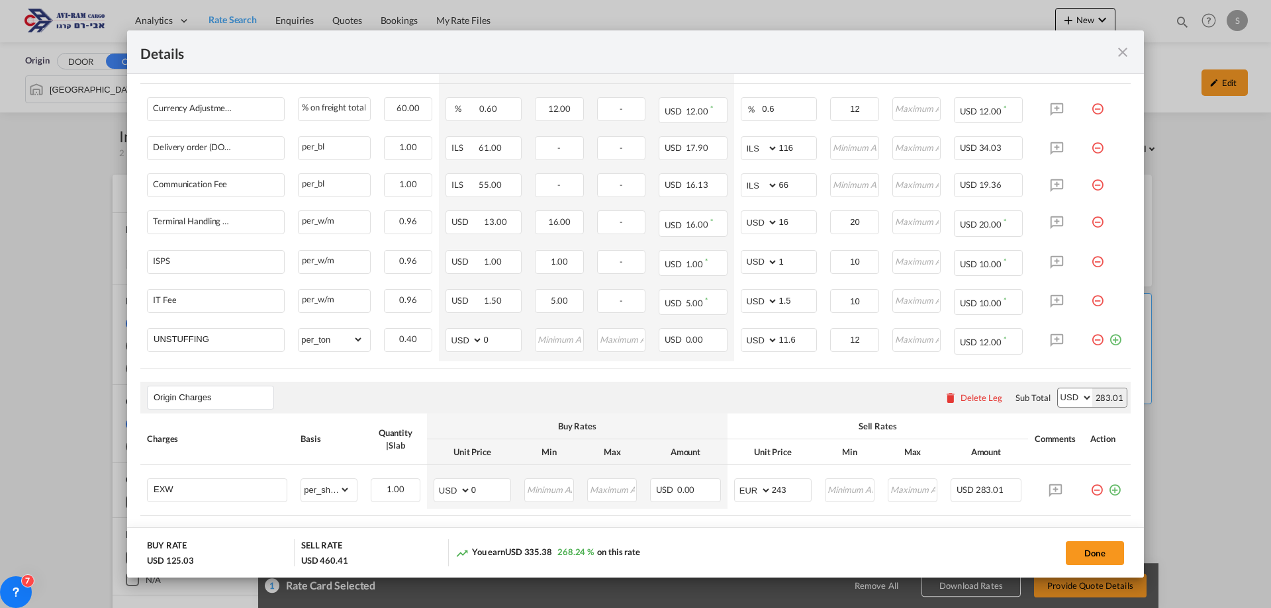
click at [1083, 559] on button "Done" at bounding box center [1095, 553] width 58 height 24
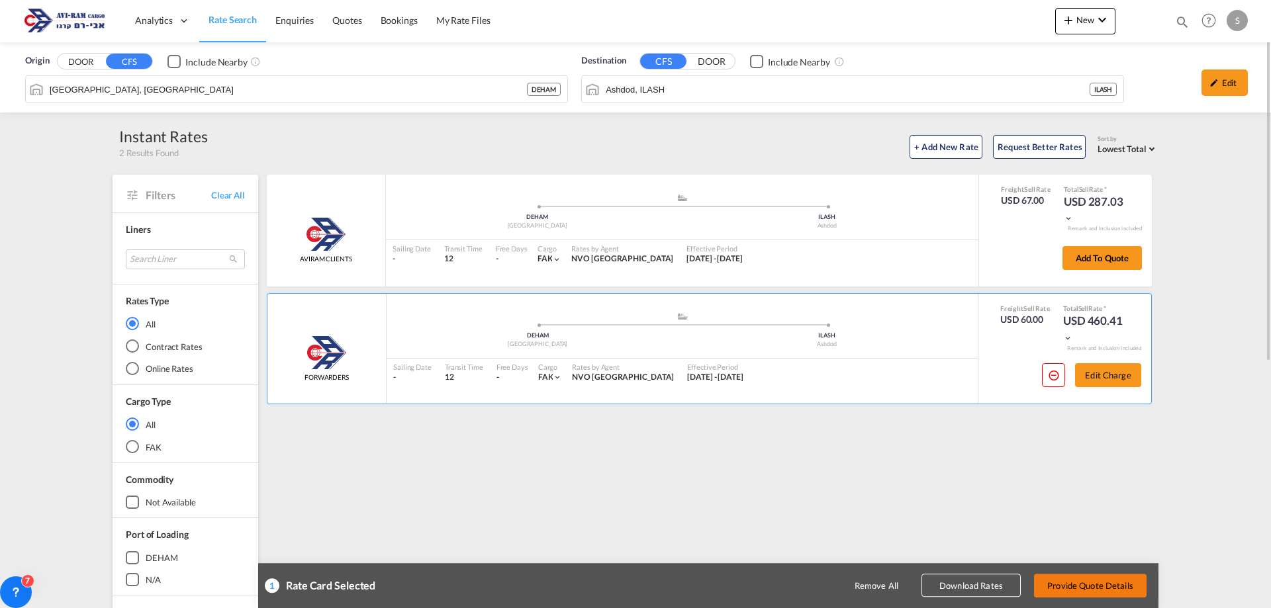
click at [1085, 580] on button "Provide Quote Details" at bounding box center [1090, 586] width 113 height 24
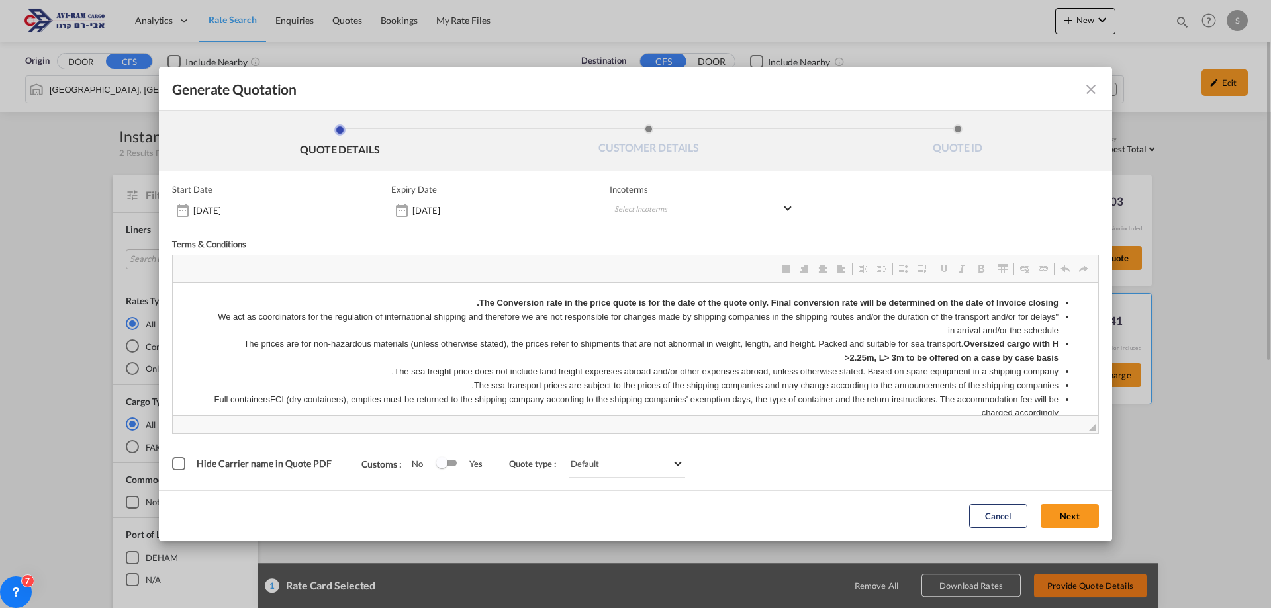
scroll to position [0, 0]
click at [629, 210] on md-select "Select Incoterms DAP - import Delivered at Place DDP - export Delivery Duty Pai…" at bounding box center [702, 211] width 185 height 24
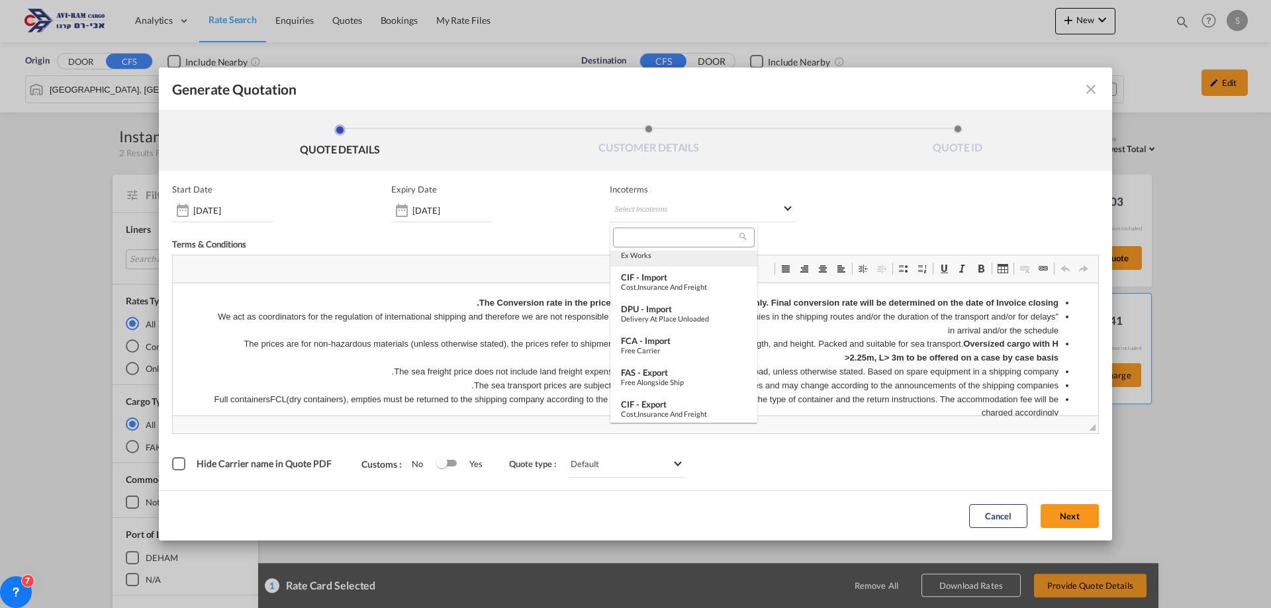
scroll to position [331, 0]
drag, startPoint x: 682, startPoint y: 312, endPoint x: 514, endPoint y: 30, distance: 328.3
click at [682, 312] on div "EXW - import" at bounding box center [684, 311] width 126 height 11
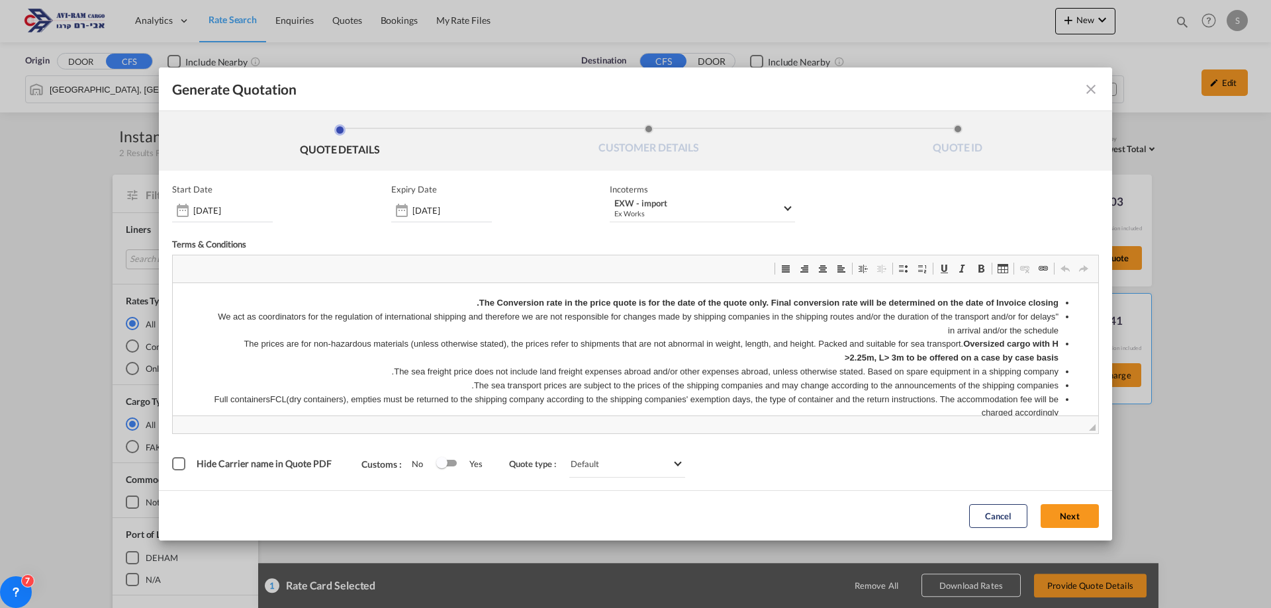
click at [1076, 525] on button "Next" at bounding box center [1070, 516] width 58 height 24
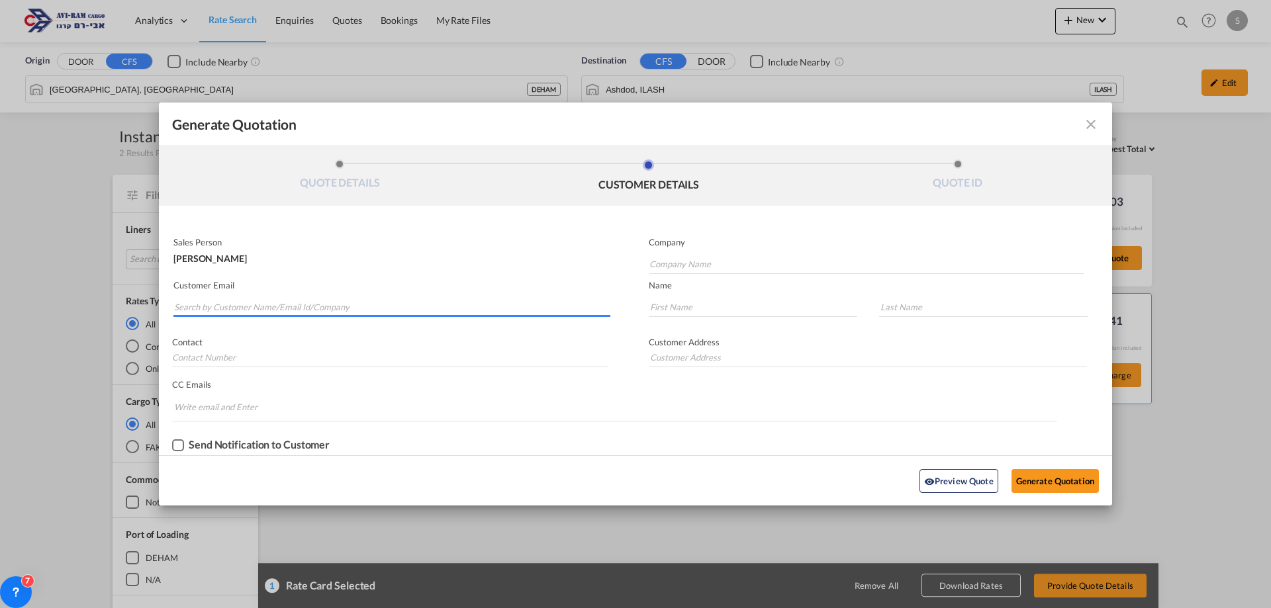
click at [326, 309] on input "Search by Customer Name/Email Id/Company" at bounding box center [392, 307] width 436 height 20
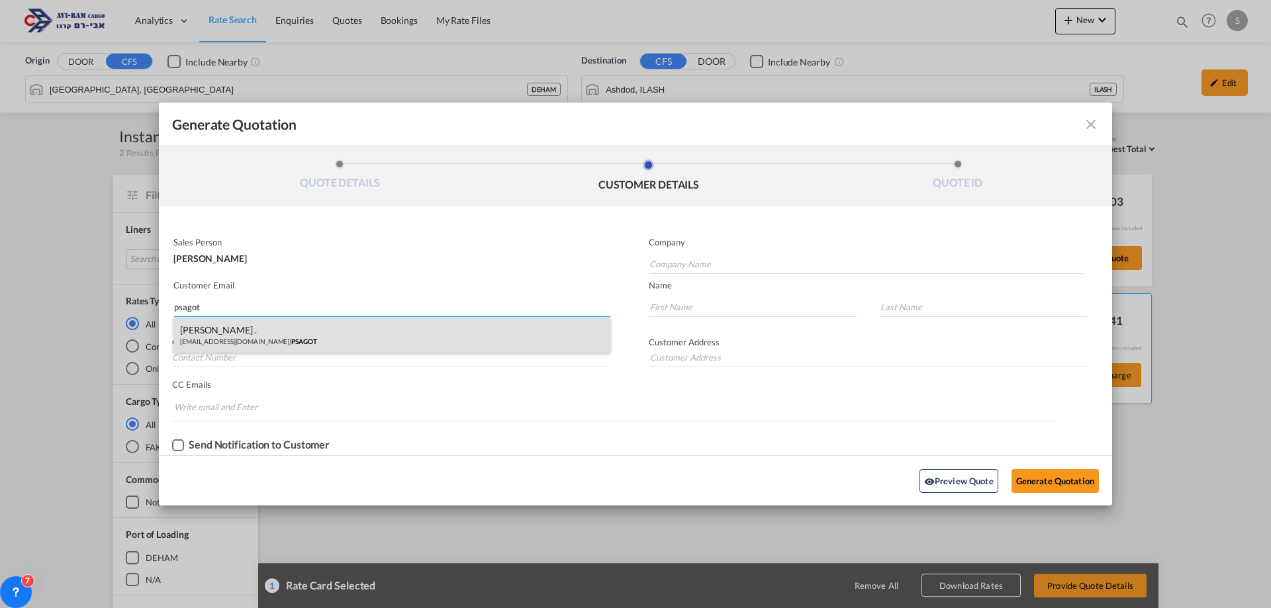
type input "psagot"
click at [295, 339] on div "[PERSON_NAME] . [EMAIL_ADDRESS][DOMAIN_NAME] | PSAGOT" at bounding box center [391, 335] width 437 height 36
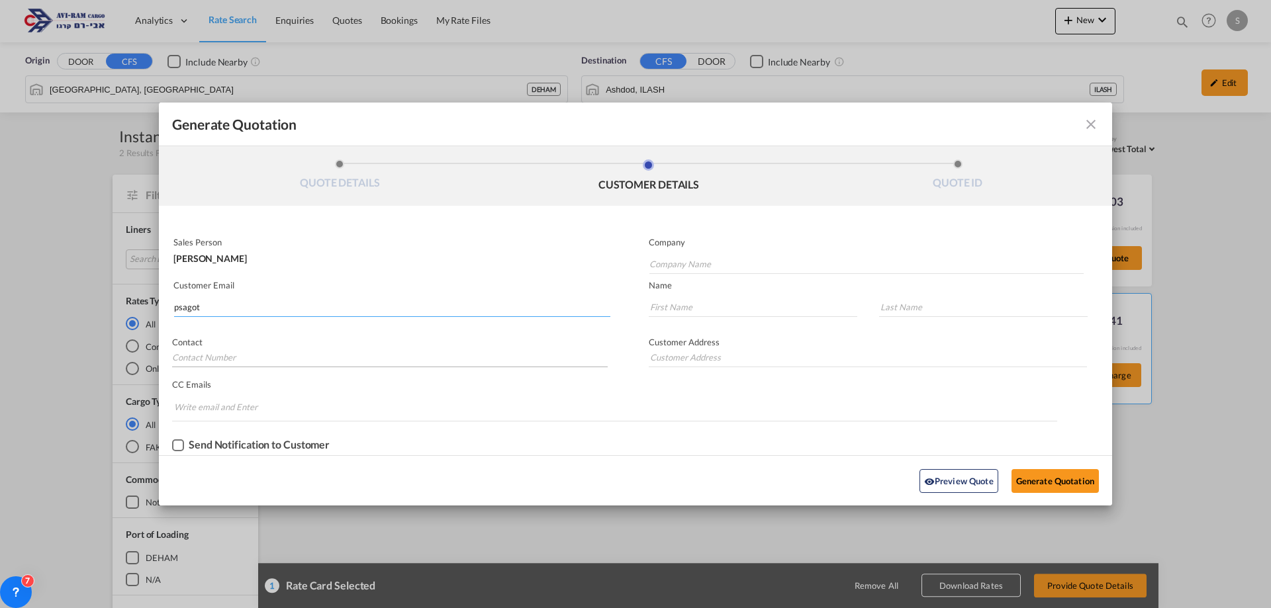
type input "PSAGOT"
type input "[EMAIL_ADDRESS][DOMAIN_NAME]"
type input "[PERSON_NAME]"
type input "."
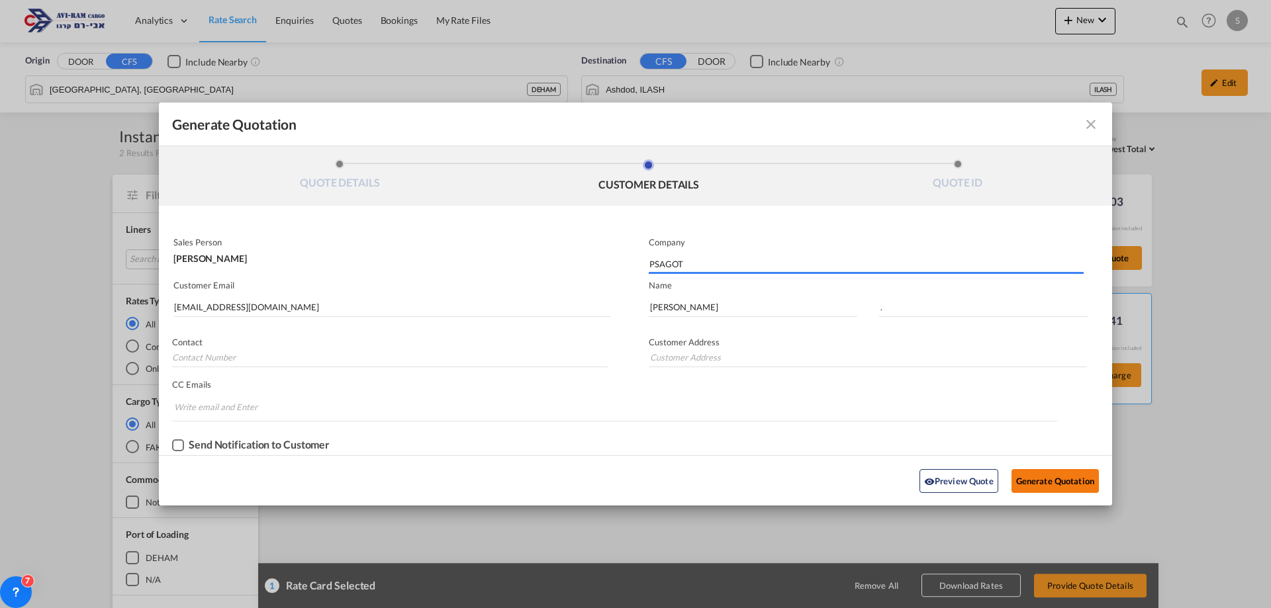
click at [1051, 481] on button "Generate Quotation" at bounding box center [1054, 481] width 87 height 24
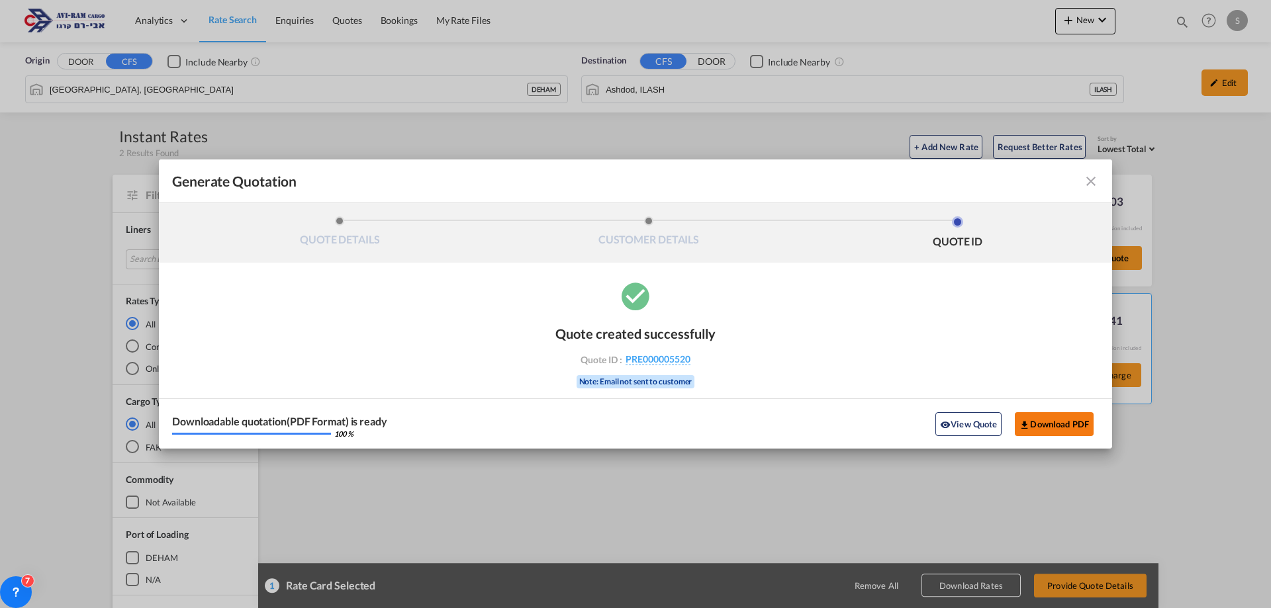
click at [1039, 424] on button "Download PDF" at bounding box center [1054, 424] width 79 height 24
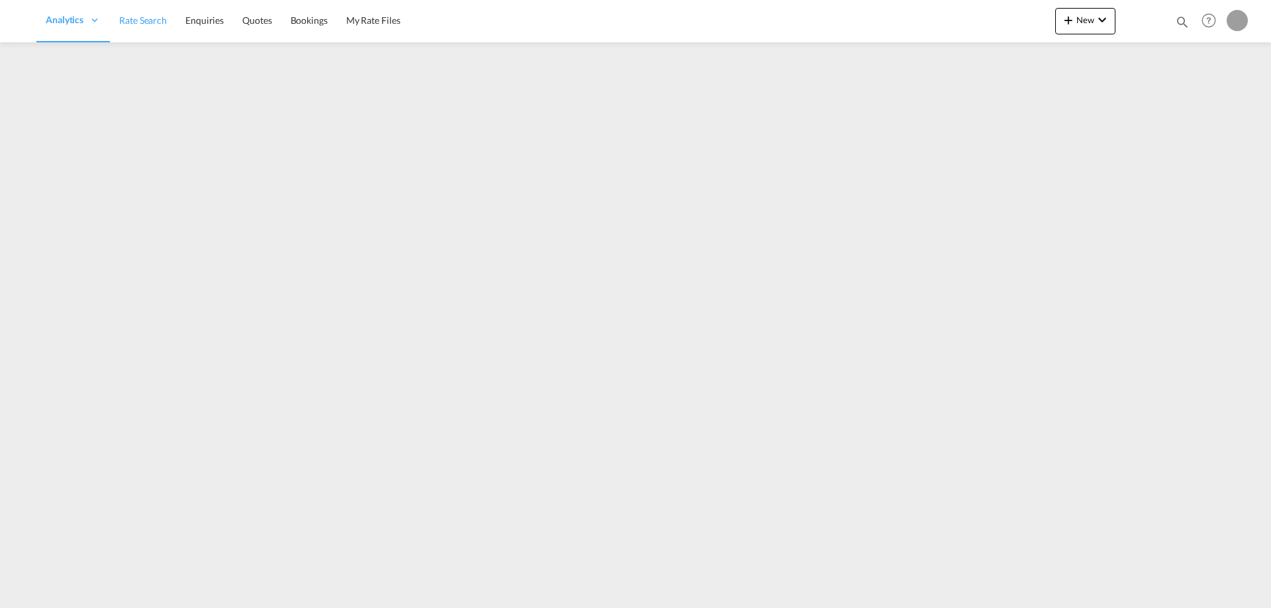
click at [155, 17] on span "Rate Search" at bounding box center [143, 20] width 48 height 11
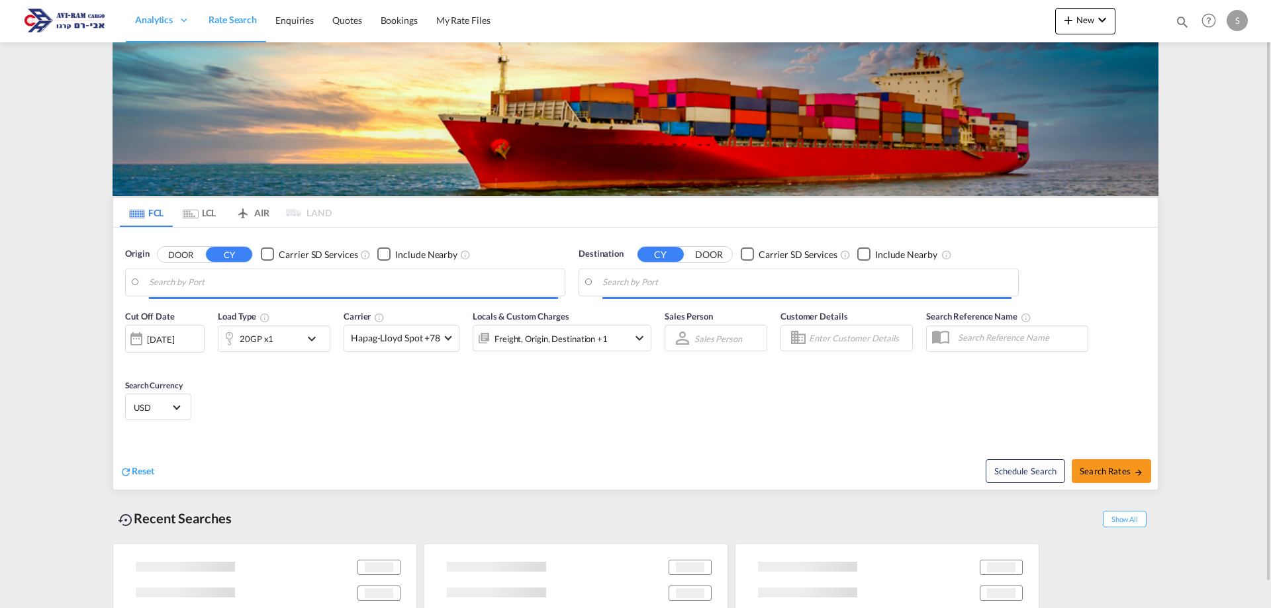
type input "[GEOGRAPHIC_DATA], ITRAN"
type input "Ashdod, ILASH"
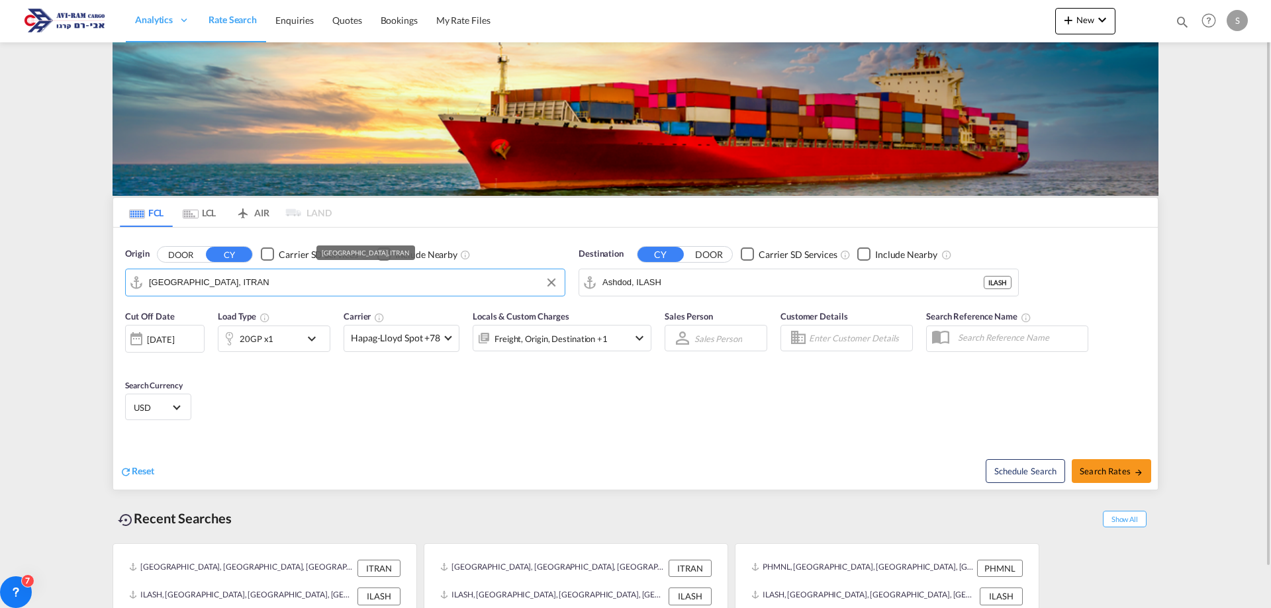
click at [285, 294] on md-autocomplete-wrap "[GEOGRAPHIC_DATA], ITRAN" at bounding box center [353, 286] width 409 height 26
click at [286, 291] on input "[GEOGRAPHIC_DATA], ITRAN" at bounding box center [353, 283] width 409 height 20
click at [287, 283] on input "[GEOGRAPHIC_DATA], ITRAN" at bounding box center [353, 283] width 409 height 20
click at [287, 282] on input "[GEOGRAPHIC_DATA], ITRAN" at bounding box center [353, 283] width 409 height 20
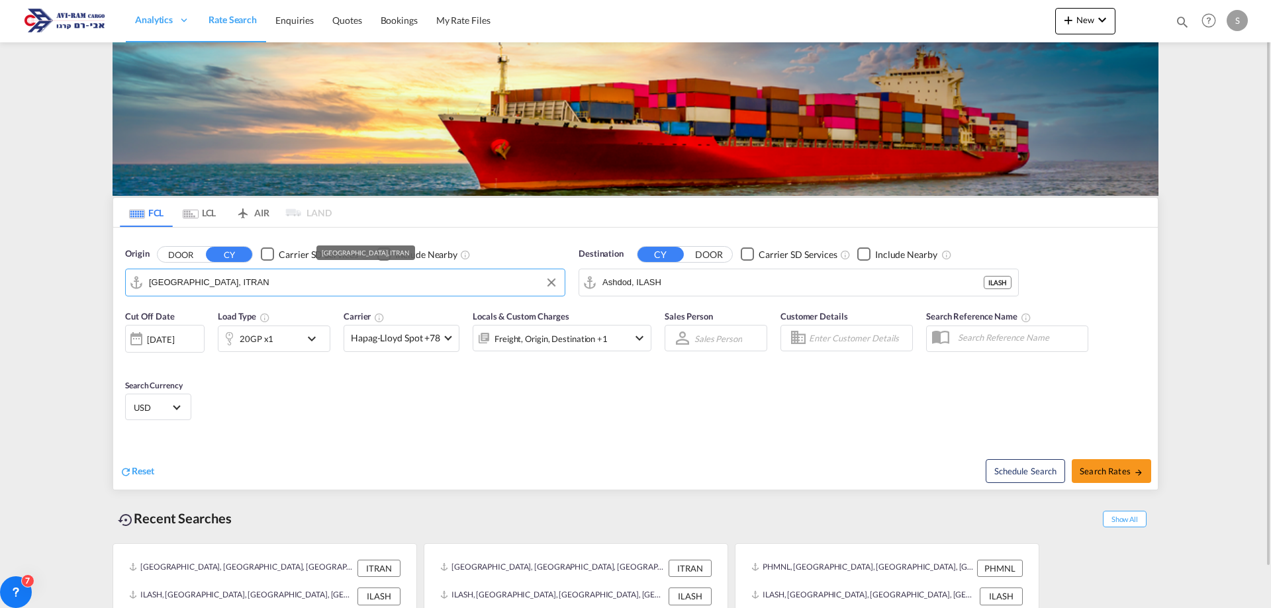
click at [287, 282] on input "[GEOGRAPHIC_DATA], ITRAN" at bounding box center [353, 283] width 409 height 20
click at [243, 289] on input "[GEOGRAPHIC_DATA], ITRAN" at bounding box center [353, 283] width 409 height 20
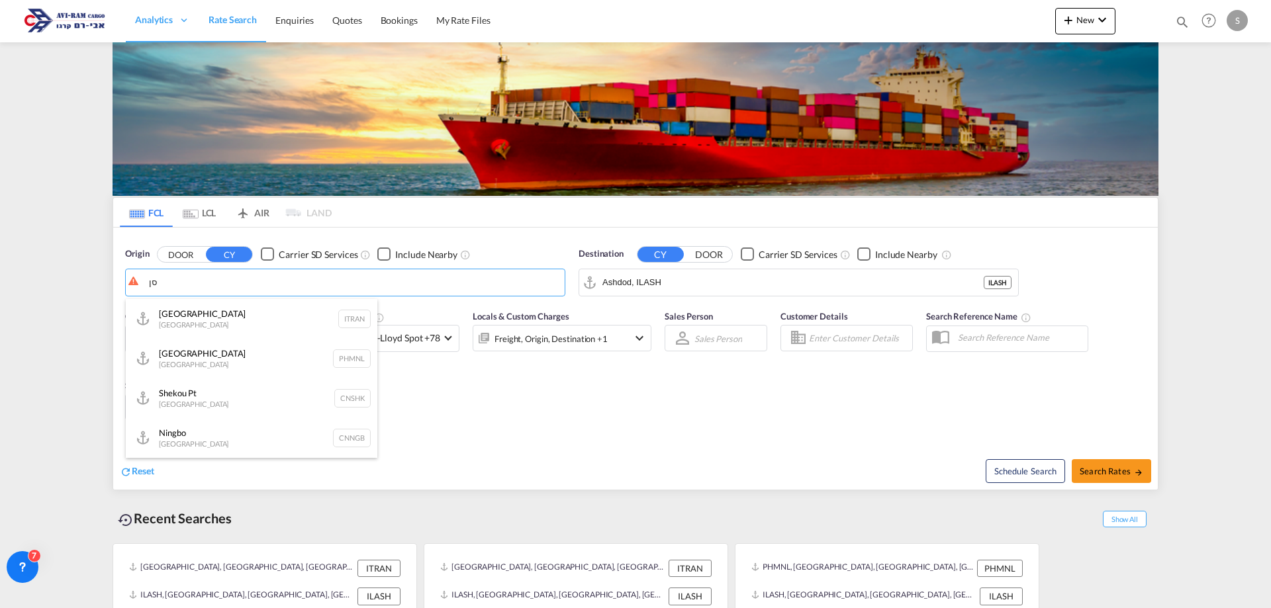
type input "ס"
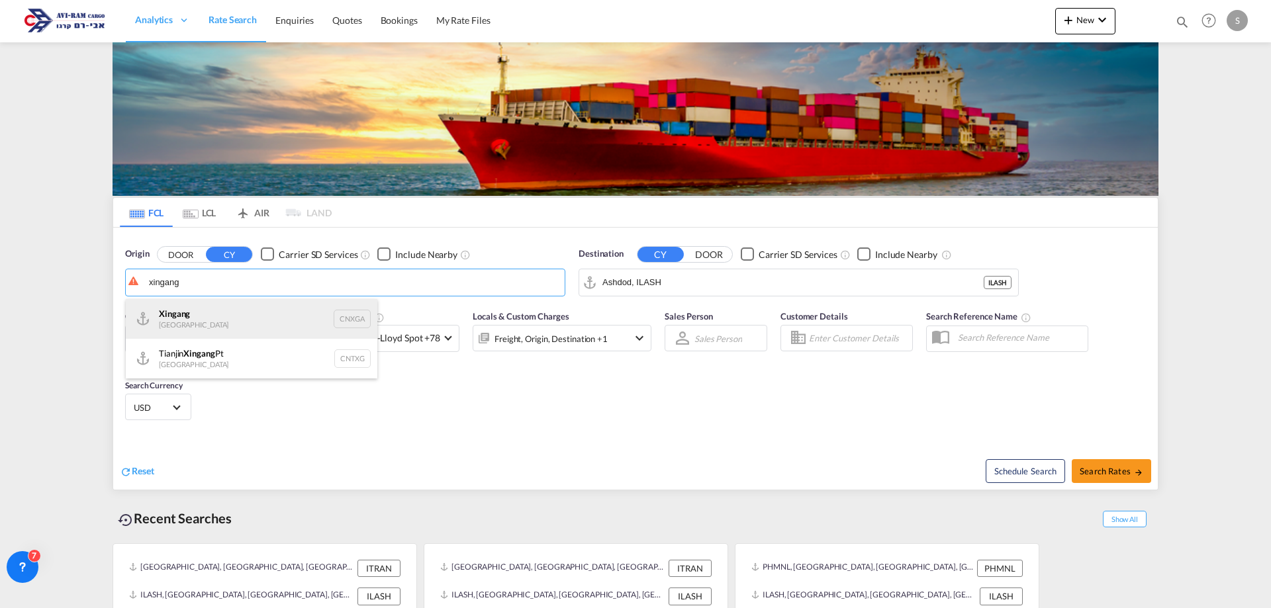
click at [228, 308] on div "Xingang China CNXGA" at bounding box center [252, 319] width 252 height 40
type input "Xingang, CNXGA"
click at [246, 349] on div "20GP x1" at bounding box center [259, 339] width 82 height 26
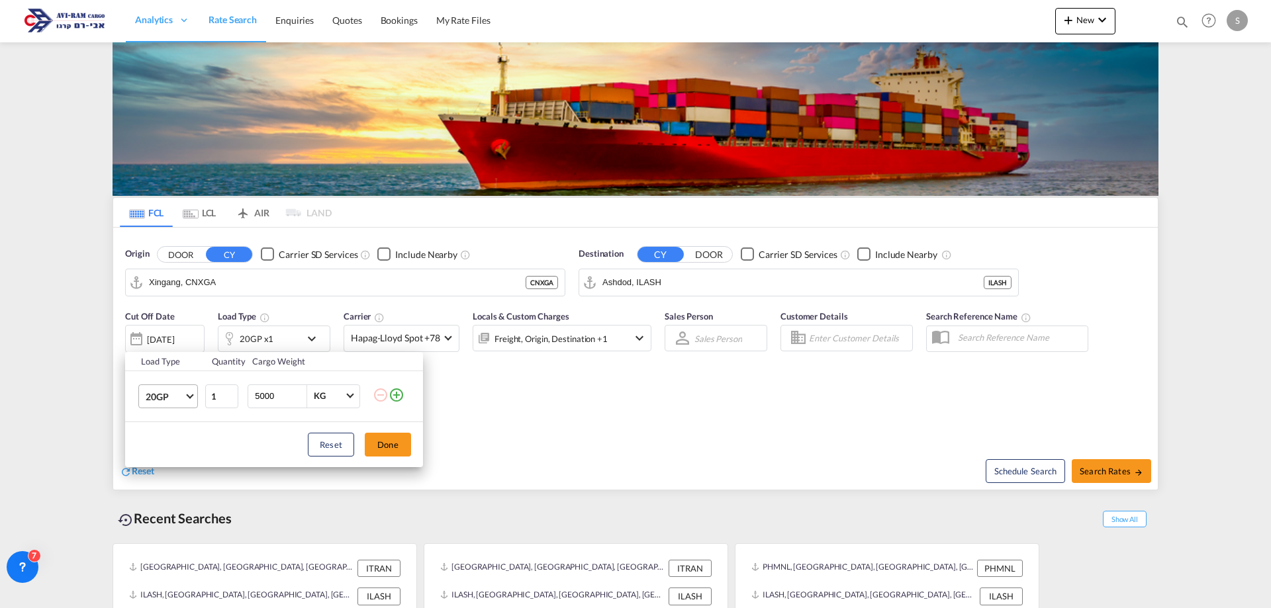
click at [185, 397] on md-select-value "20GP" at bounding box center [170, 396] width 53 height 23
click at [169, 461] on div "40HC" at bounding box center [158, 459] width 24 height 13
click at [377, 439] on button "Done" at bounding box center [388, 445] width 46 height 24
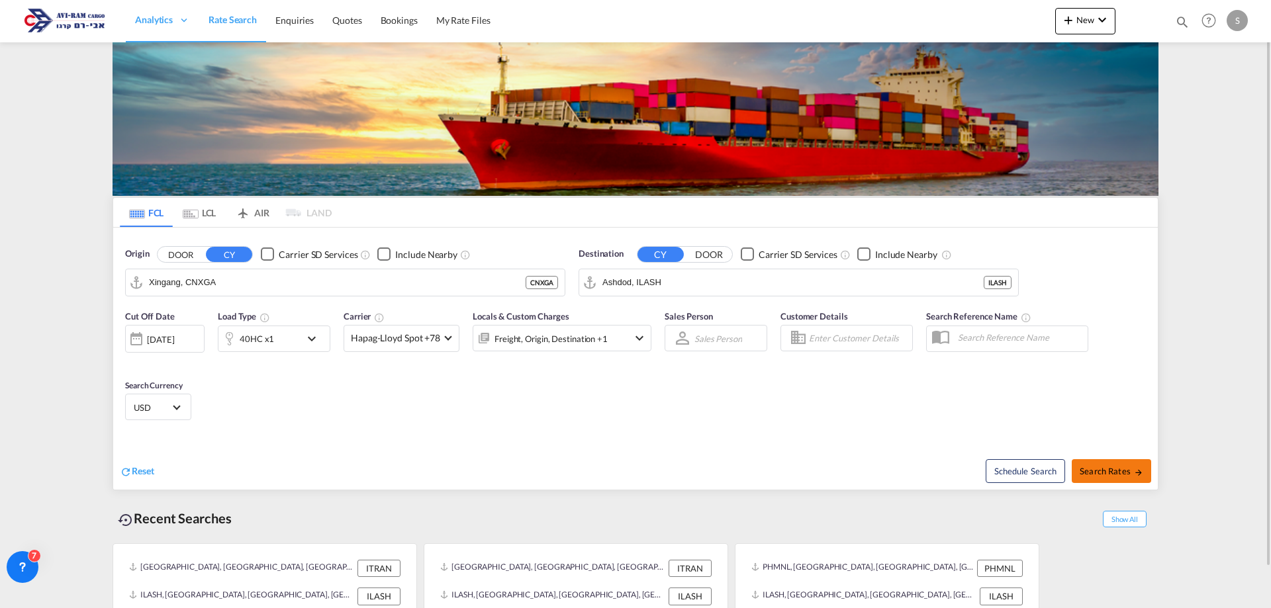
click at [1103, 467] on span "Search Rates" at bounding box center [1112, 471] width 64 height 11
type input "CNXGA to ILASH / 21 Aug 2025"
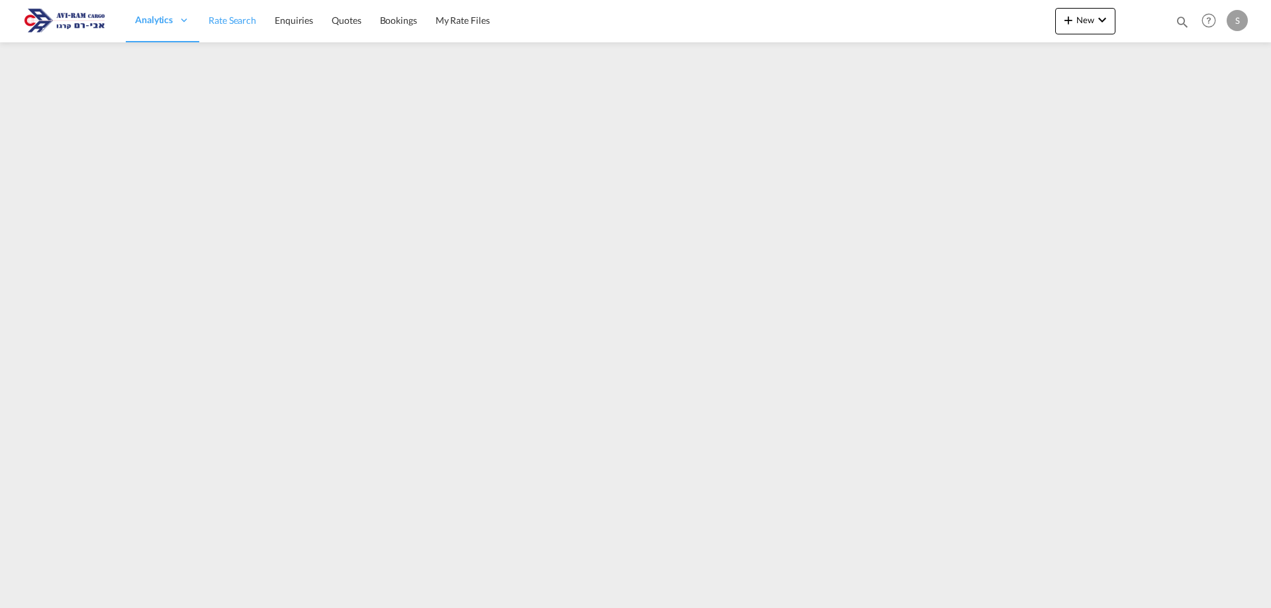
click at [220, 19] on span "Rate Search" at bounding box center [233, 20] width 48 height 11
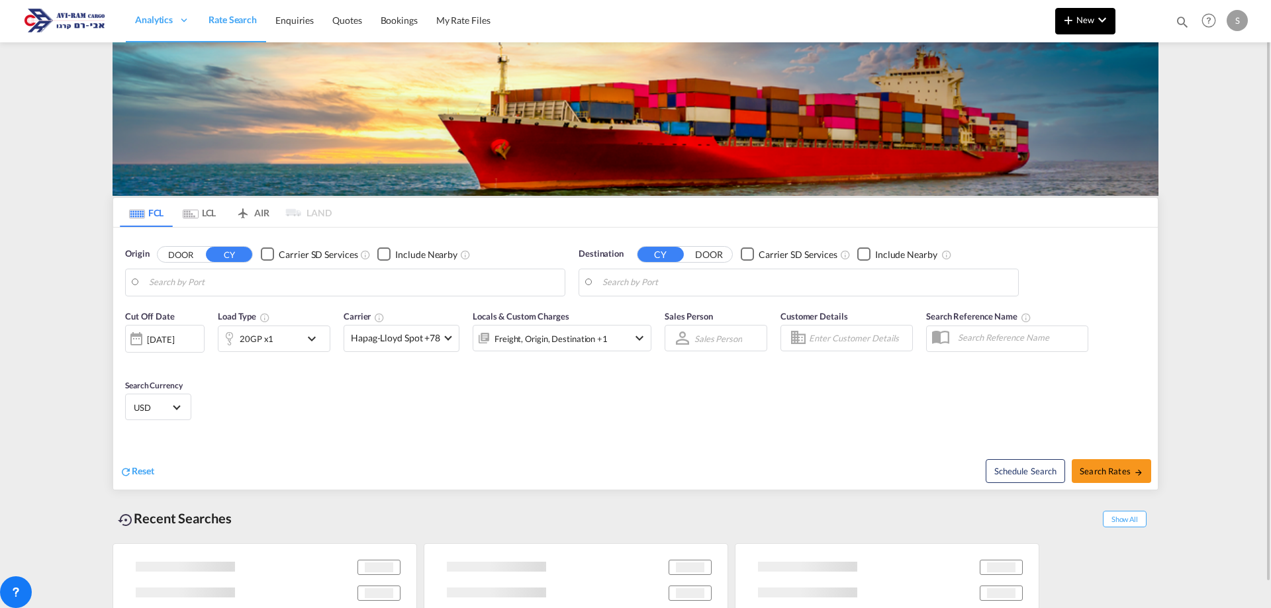
type input "Xingang, CNXGA"
type input "Ashdod, ILASH"
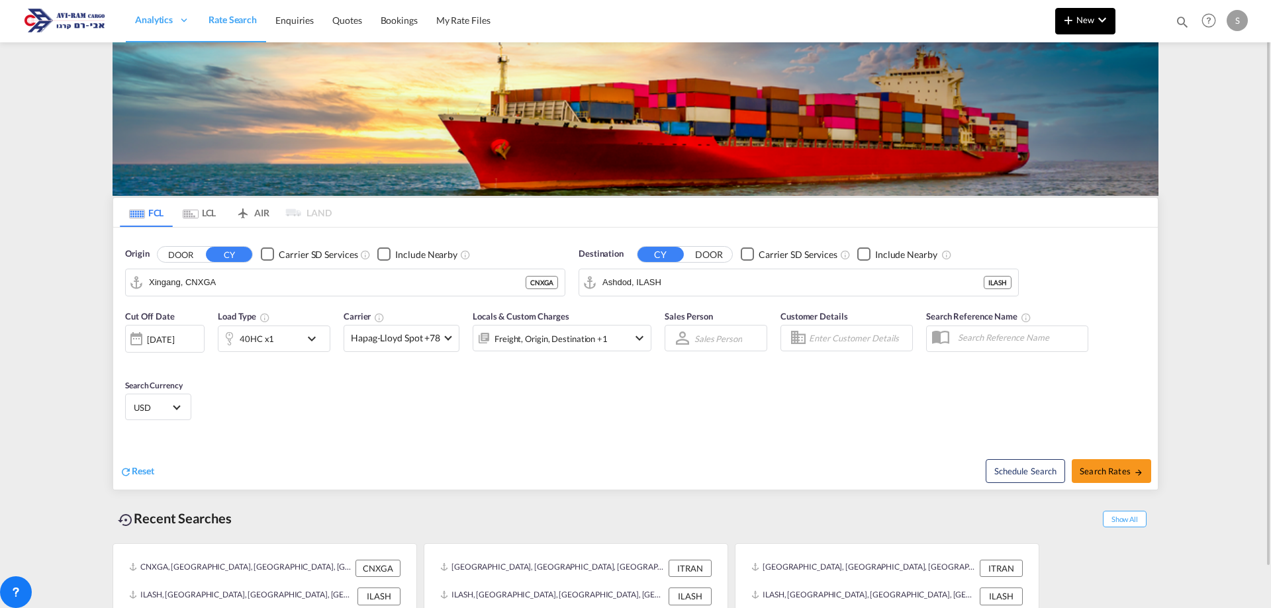
click at [1091, 23] on span "New" at bounding box center [1085, 20] width 50 height 11
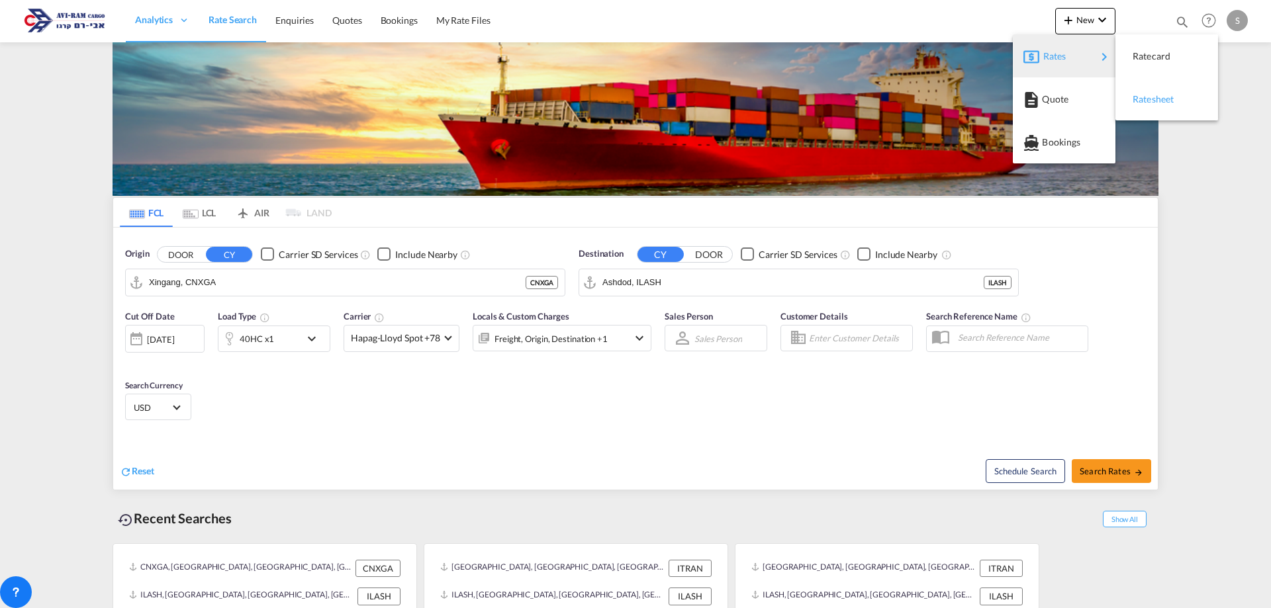
click at [1143, 97] on span "Ratesheet" at bounding box center [1140, 99] width 15 height 26
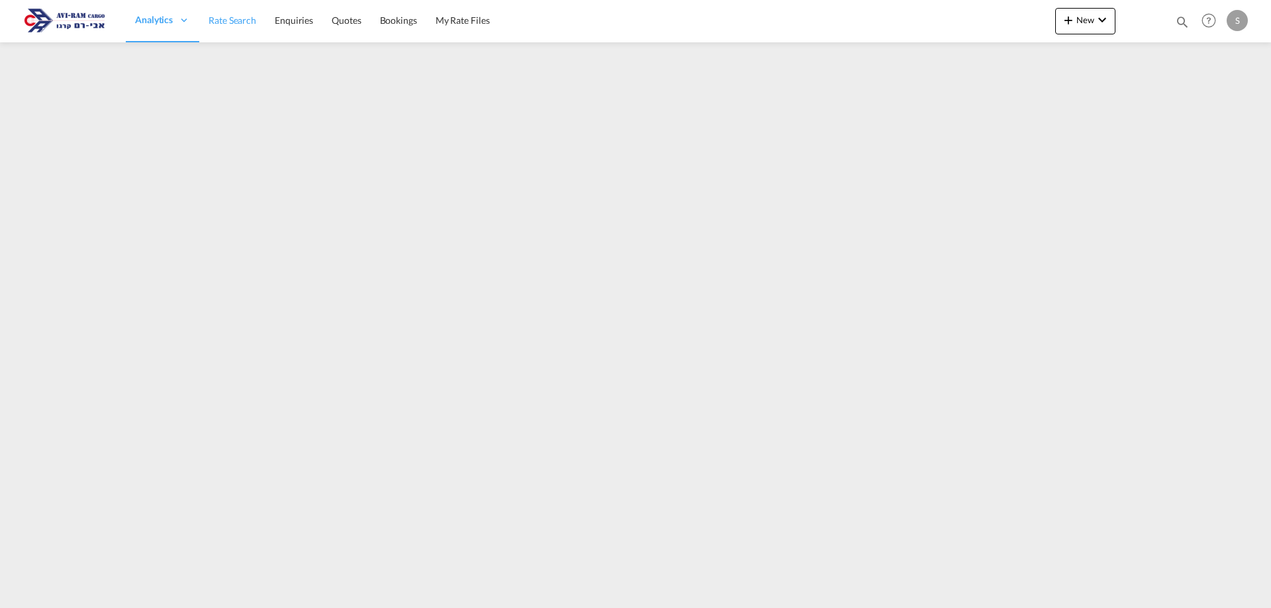
click at [231, 29] on link "Rate Search" at bounding box center [232, 20] width 66 height 43
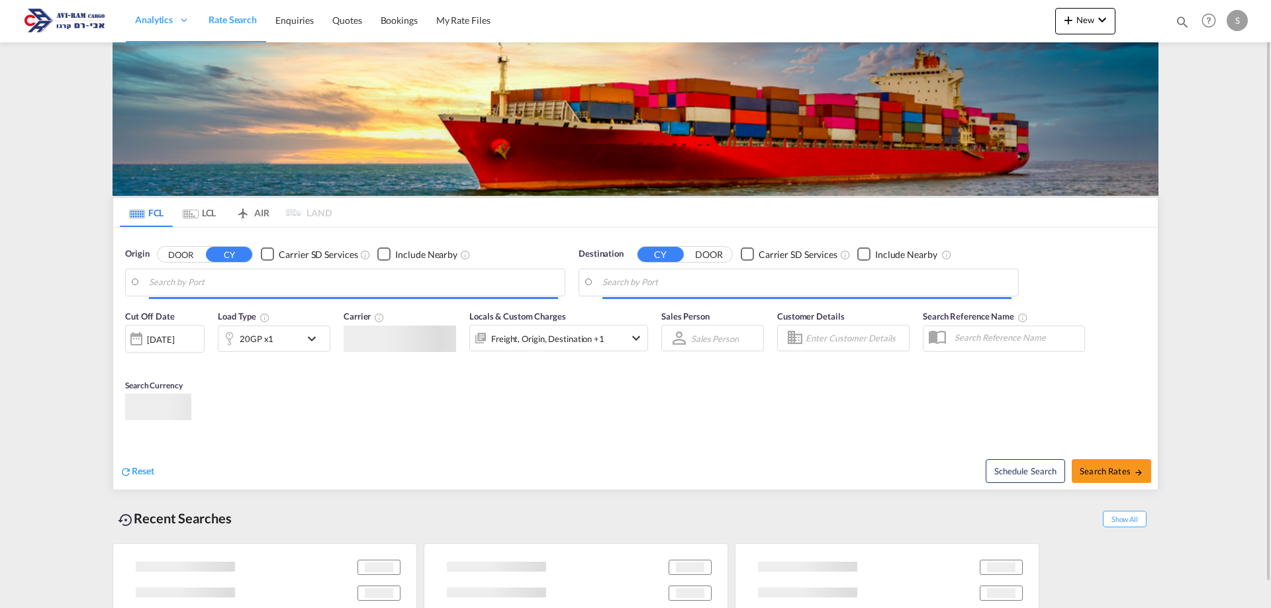
click at [199, 213] on md-tab-item "LCL" at bounding box center [199, 212] width 53 height 29
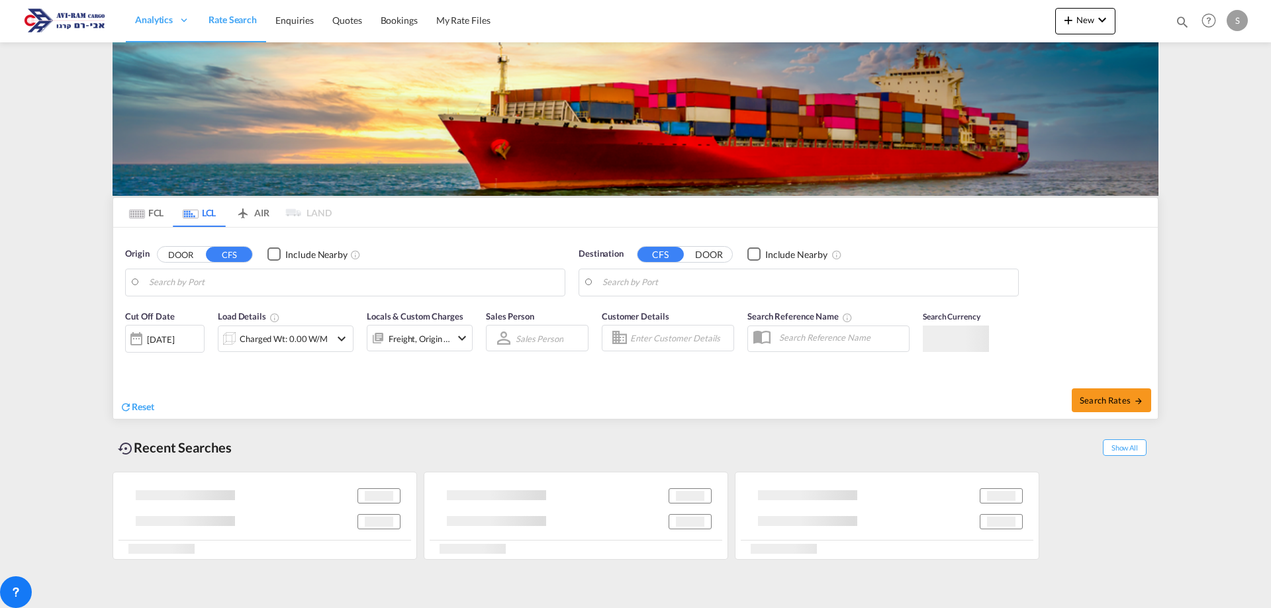
click at [216, 283] on body "Analytics Dashboard Rate Search Enquiries Quotes Bookings" at bounding box center [635, 304] width 1271 height 608
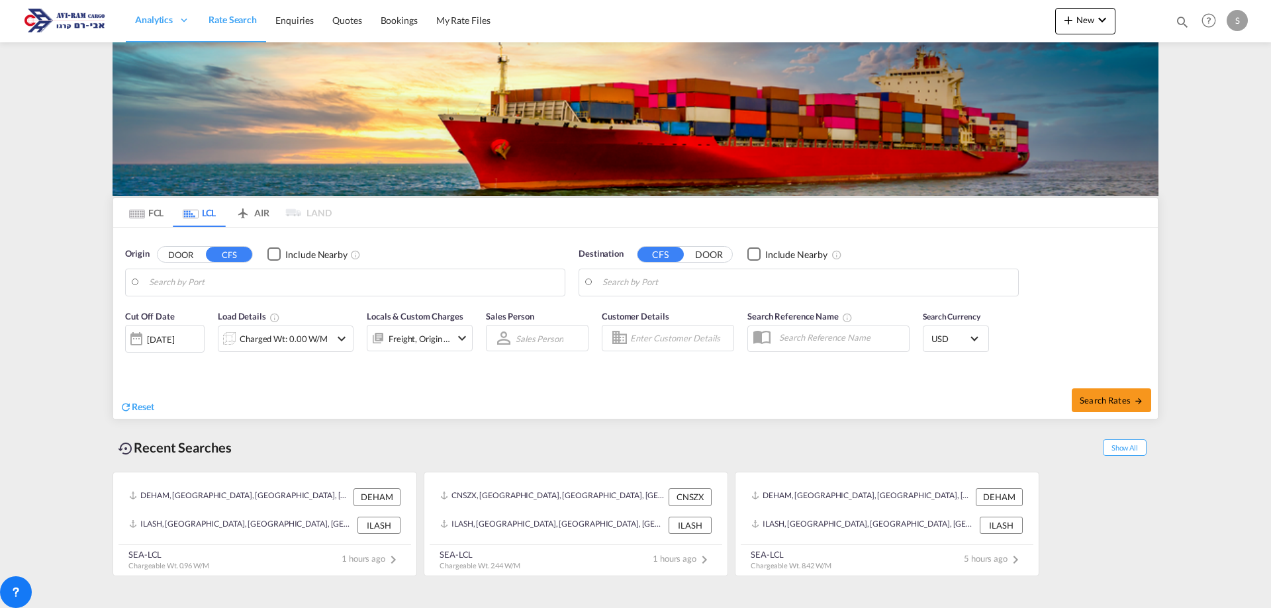
click at [220, 279] on body "Analytics Dashboard Rate Search Enquiries Quotes Bookings" at bounding box center [635, 304] width 1271 height 608
type input "ד"
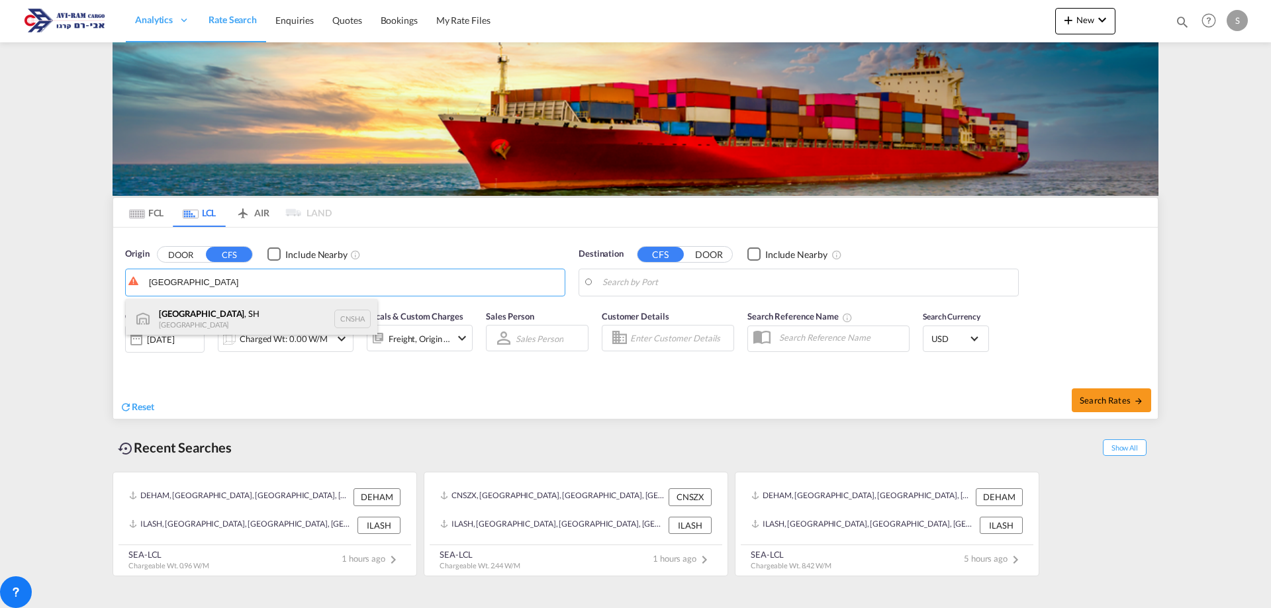
click at [211, 312] on div "Shanghai , SH China CNSHA" at bounding box center [252, 319] width 252 height 40
type input "Shanghai, SH, CNSHA"
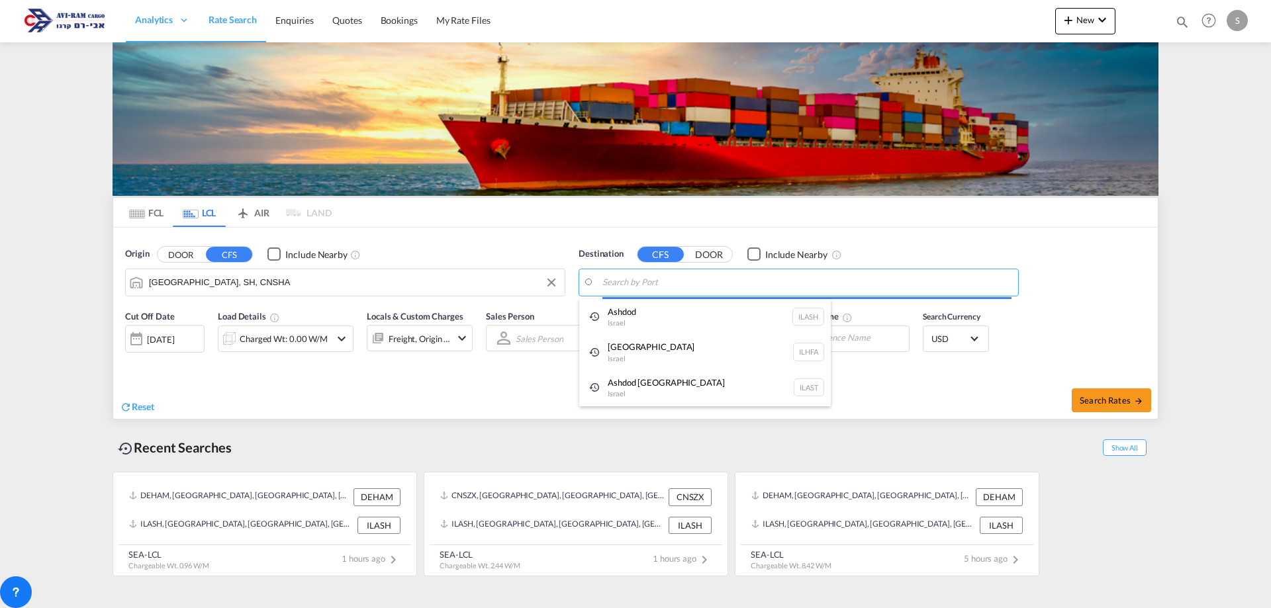
click at [608, 287] on body "Analytics Dashboard Rate Search Enquiries Quotes Bookings" at bounding box center [635, 304] width 1271 height 608
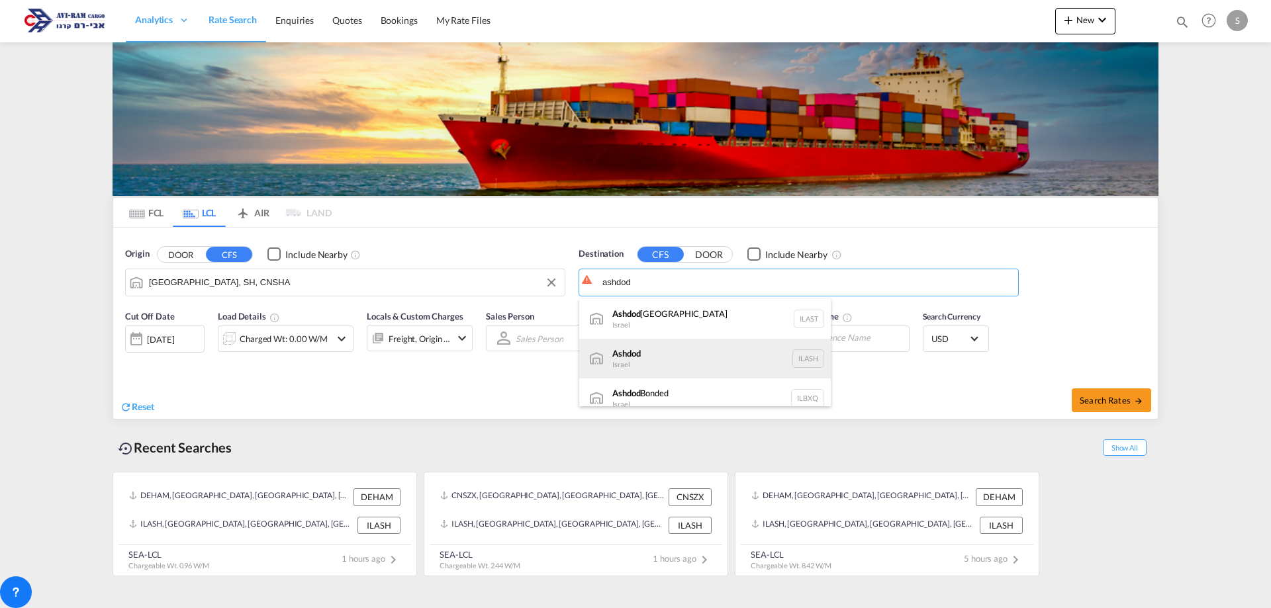
click at [662, 358] on div "Ashdod Israel ILASH" at bounding box center [705, 359] width 252 height 40
type input "Ashdod, ILASH"
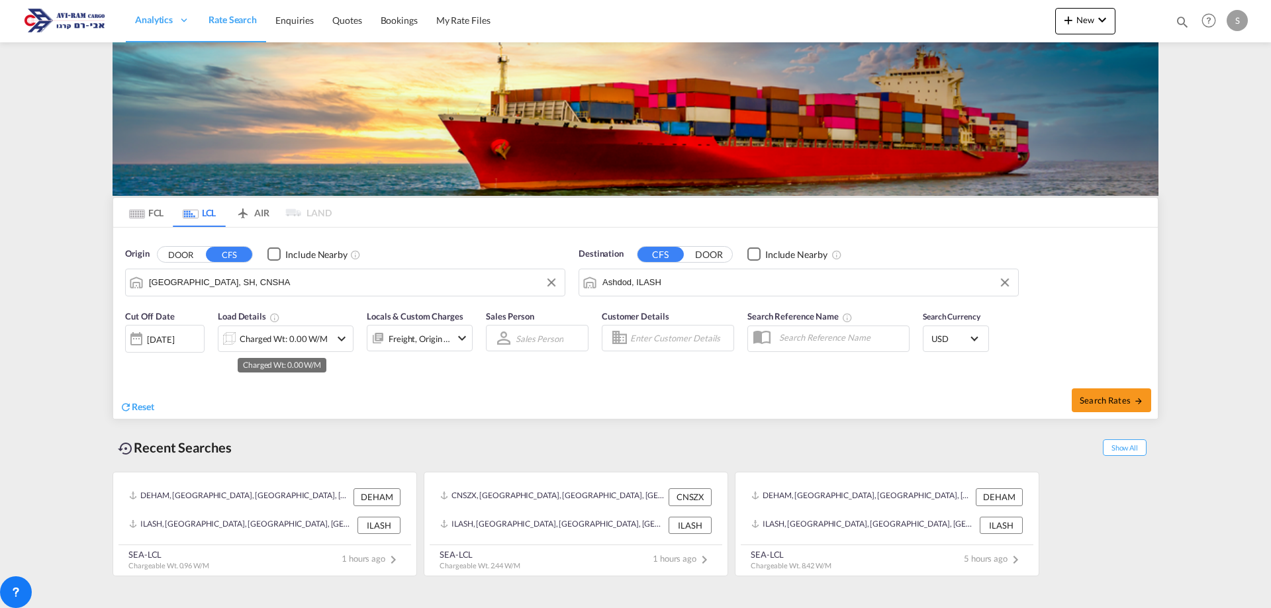
click at [248, 343] on div "Charged Wt: 0.00 W/M" at bounding box center [284, 339] width 88 height 19
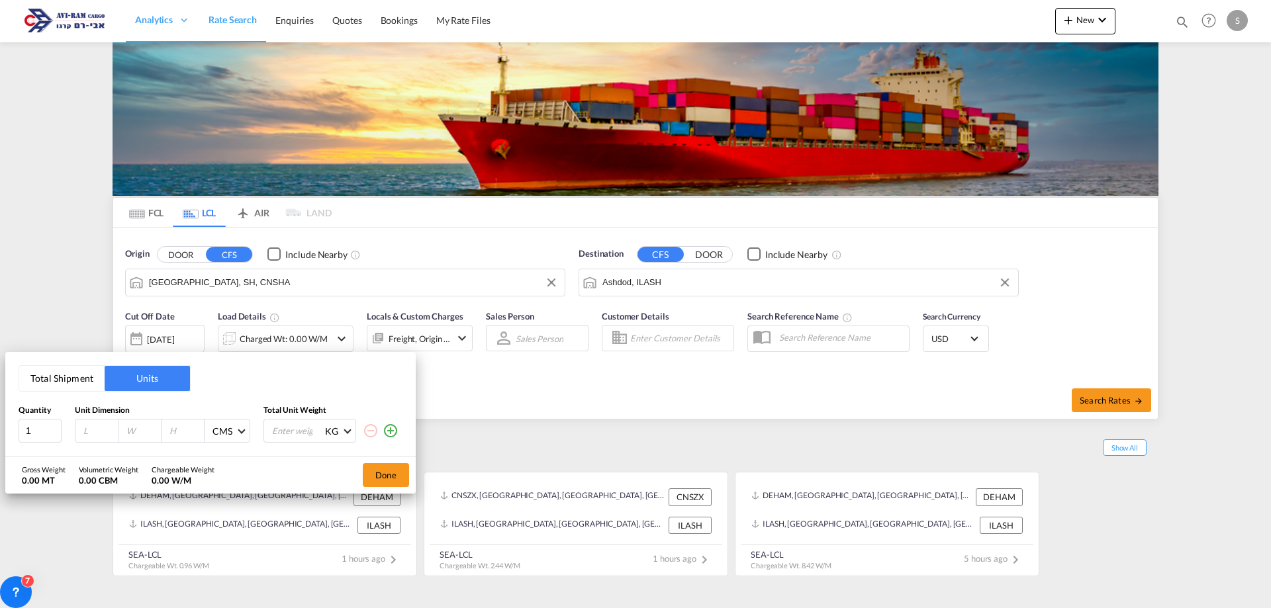
click at [98, 433] on input "number" at bounding box center [100, 431] width 36 height 12
type input "280"
type input "1"
type input "200"
type input "170"
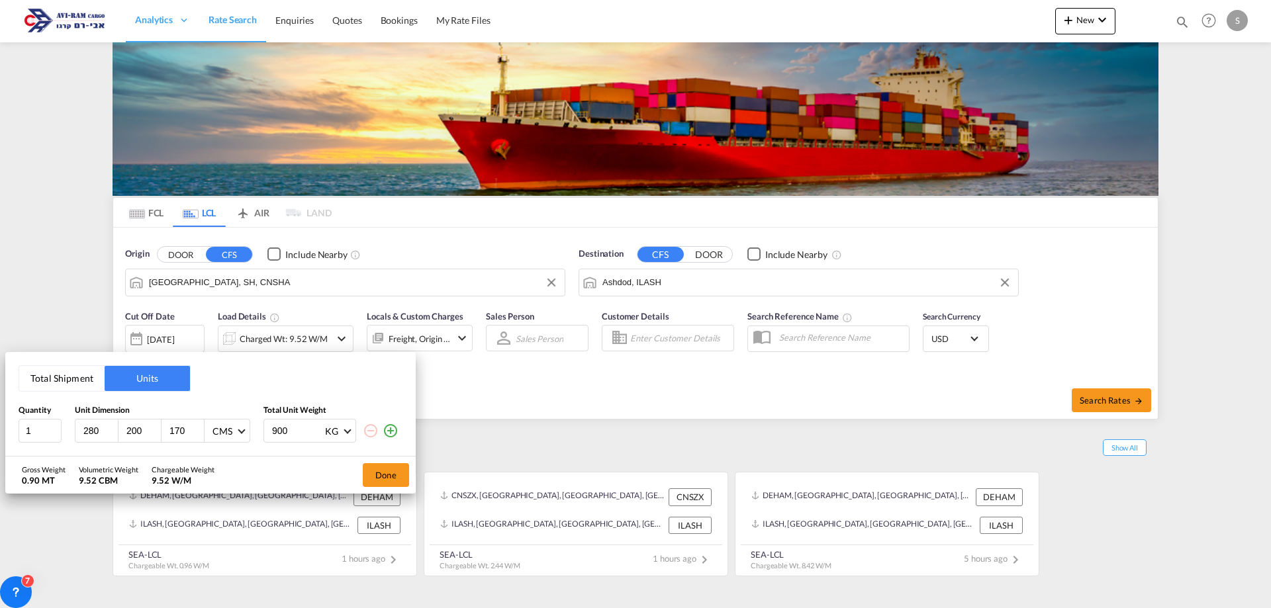
type input "900"
drag, startPoint x: 179, startPoint y: 435, endPoint x: 167, endPoint y: 440, distance: 13.4
click at [167, 440] on div "170" at bounding box center [183, 431] width 43 height 23
type input "260"
click at [372, 476] on button "Done" at bounding box center [386, 475] width 46 height 24
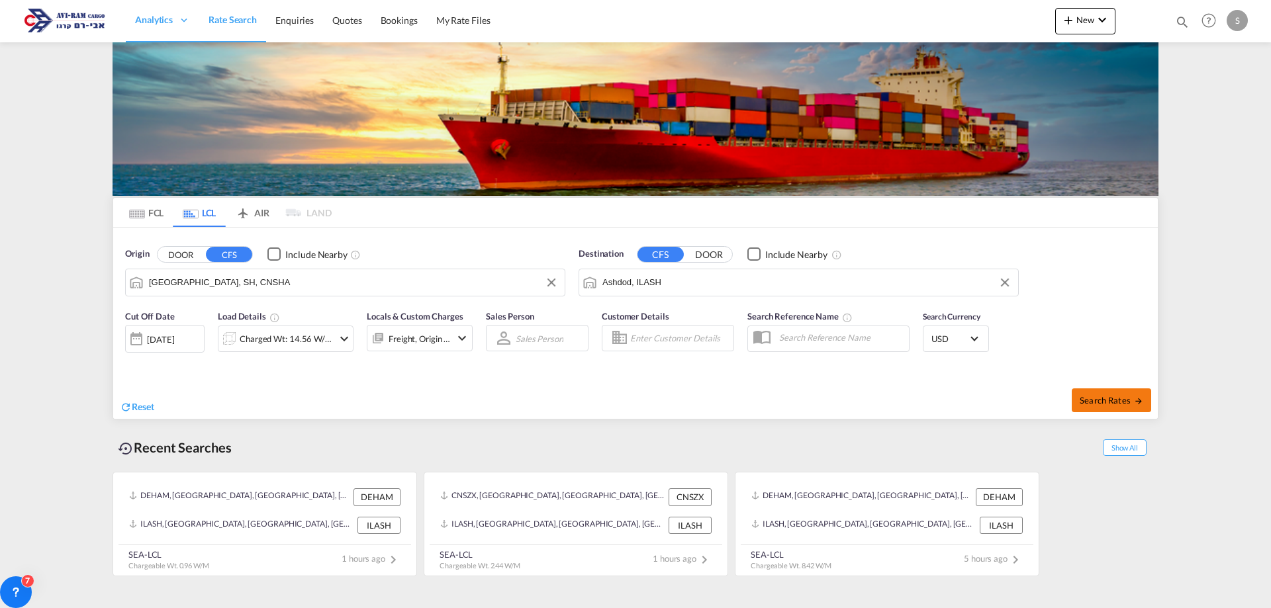
click at [1105, 394] on button "Search Rates" at bounding box center [1111, 401] width 79 height 24
type input "CNSHA to ILASH / 21 Aug 2025"
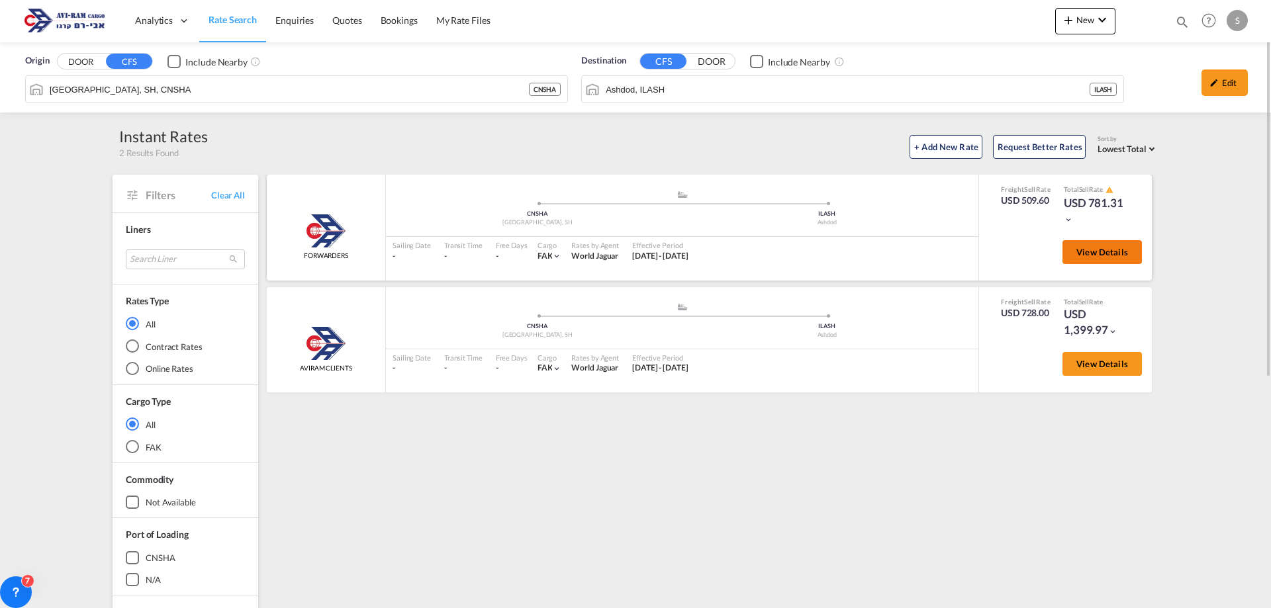
click at [1104, 258] on button "View Details" at bounding box center [1101, 252] width 79 height 24
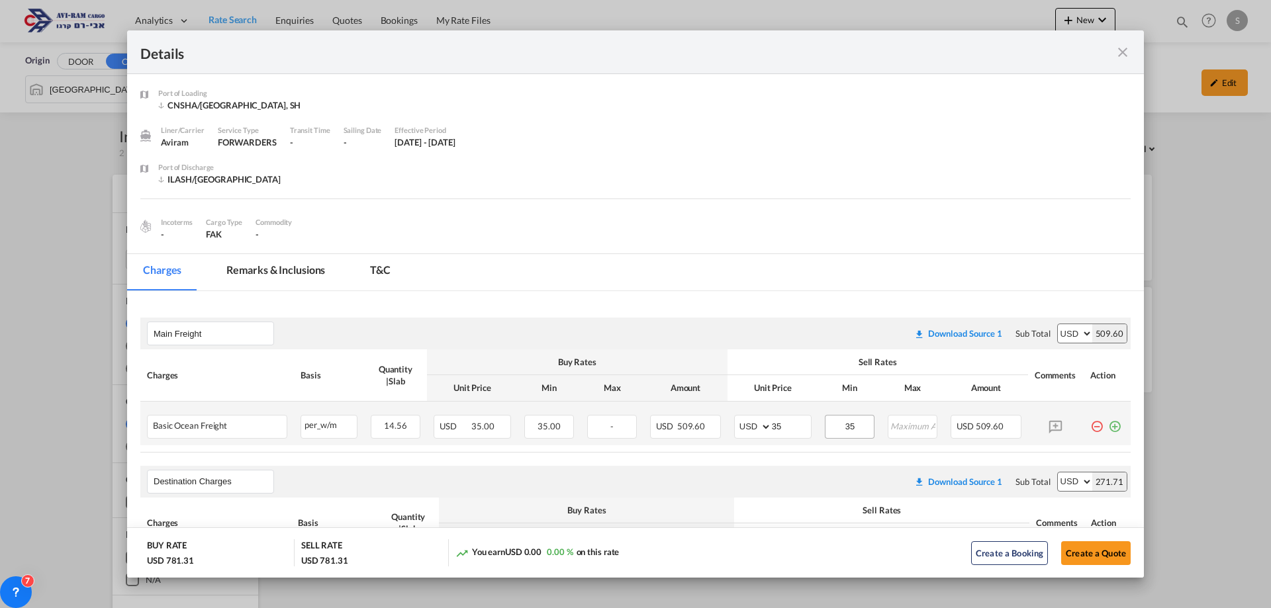
scroll to position [199, 0]
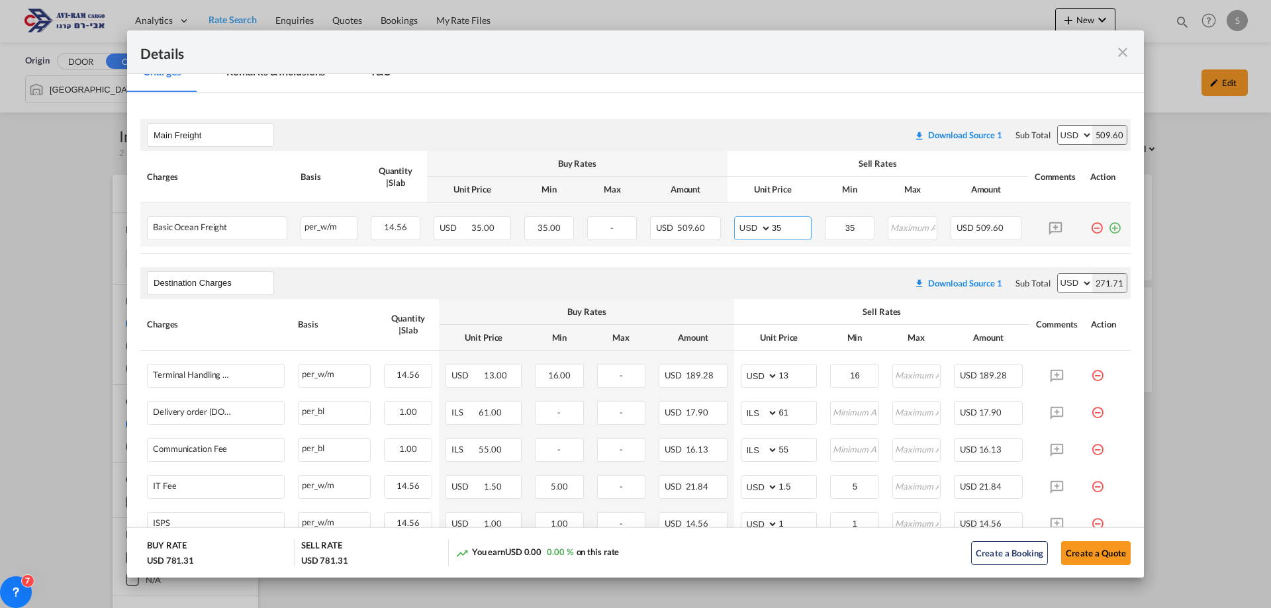
drag, startPoint x: 777, startPoint y: 230, endPoint x: 722, endPoint y: 216, distance: 57.3
click at [727, 216] on td "AED AFN ALL AMD ANG AOA ARS AUD AWG AZN BAM BBD BDT BGN BHD BIF BMD BND BOB BRL…" at bounding box center [772, 225] width 91 height 44
type input "40"
drag, startPoint x: 797, startPoint y: 369, endPoint x: 745, endPoint y: 366, distance: 52.4
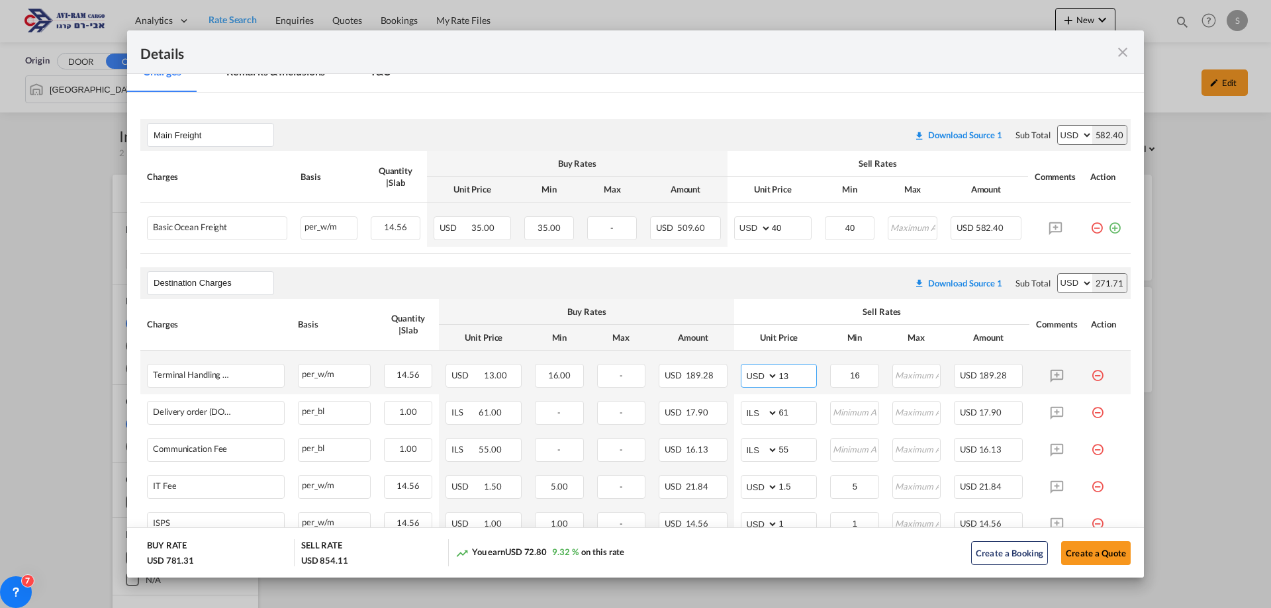
click at [745, 366] on md-input-container "AED AFN ALL AMD ANG AOA ARS AUD AWG AZN BAM BBD BDT BGN BHD BIF BMD BND BOB BRL…" at bounding box center [779, 376] width 76 height 24
type input "16"
type input "116"
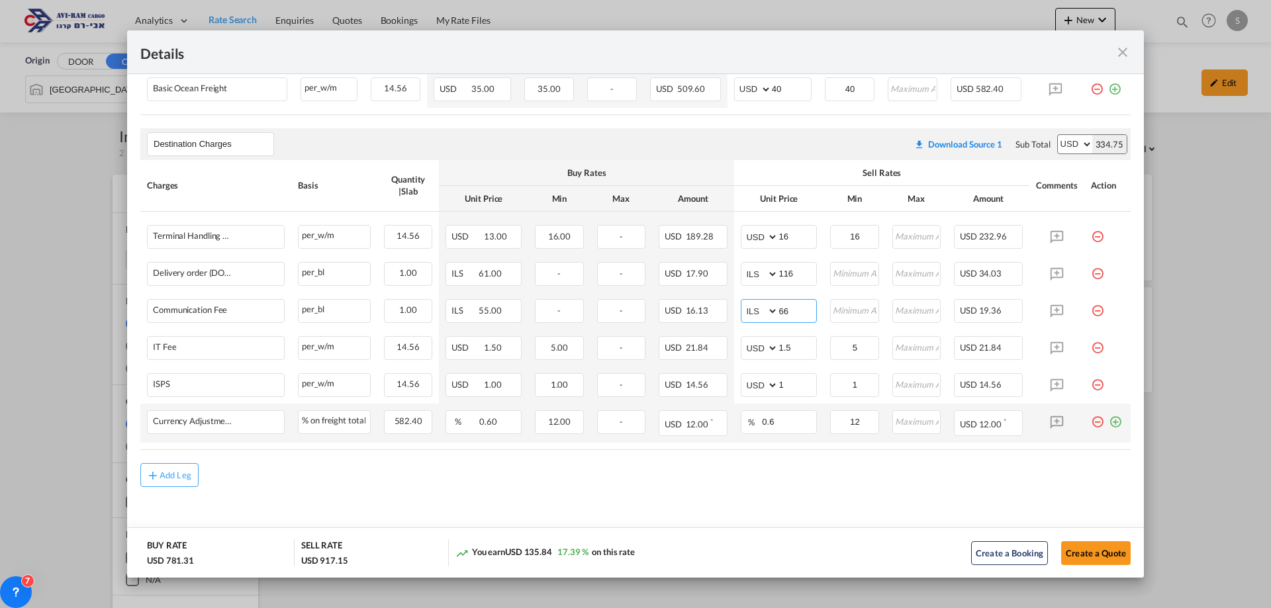
type input "66"
click at [1110, 417] on md-icon "icon-plus-circle-outline green-400-fg" at bounding box center [1115, 416] width 13 height 13
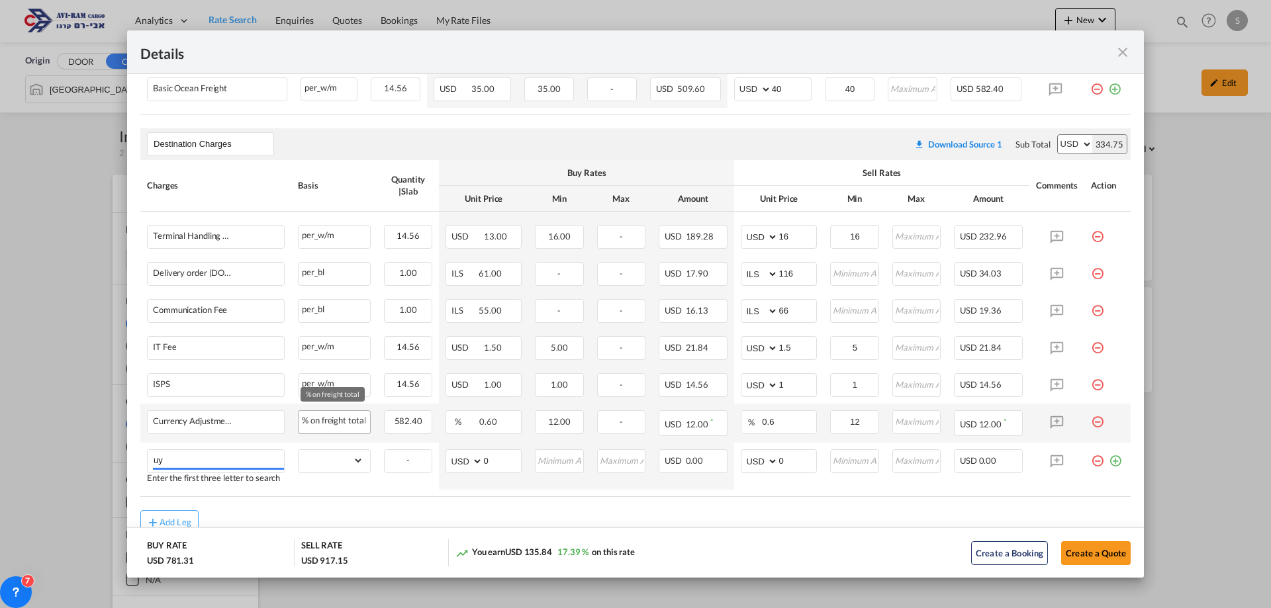
type input "u"
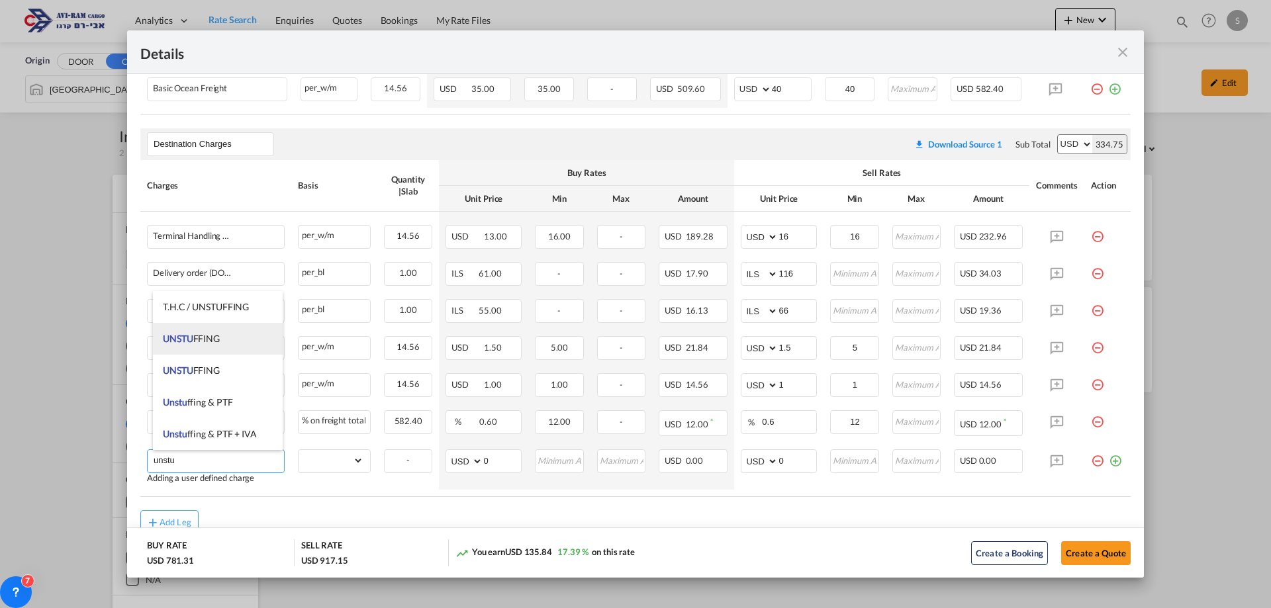
click at [232, 330] on li "UNSTU FFING" at bounding box center [218, 339] width 130 height 32
type input "UNSTUFFING"
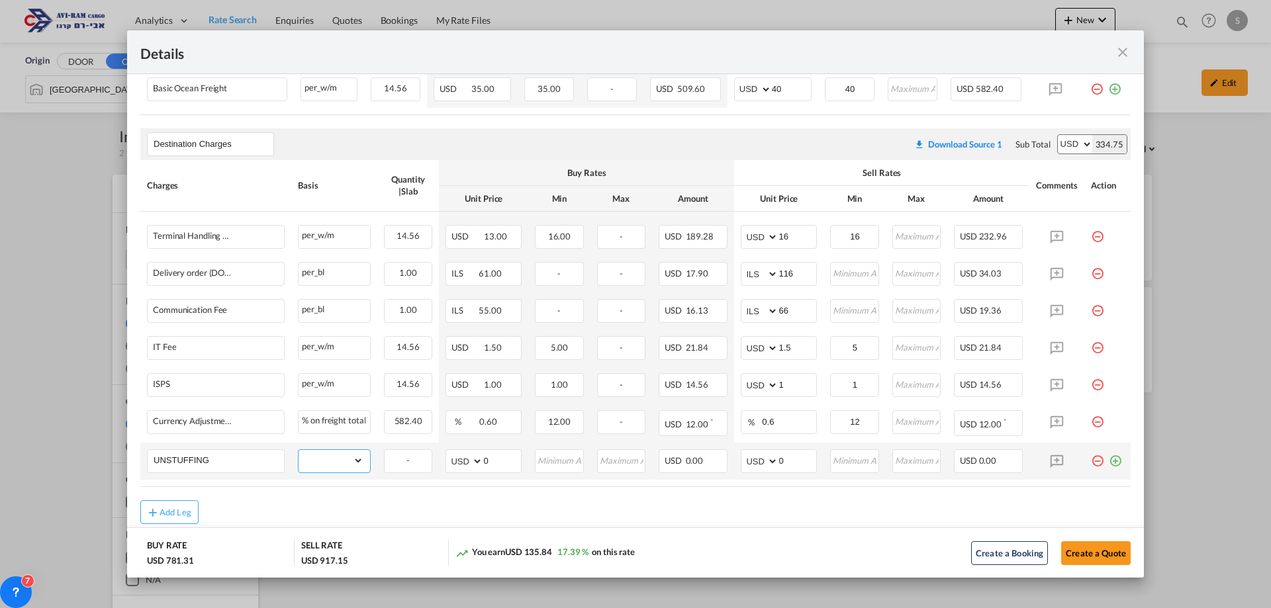
click at [349, 463] on select "gross_weight volumetric_weight per_shipment per_bl per_km per_hawb per_kg flat …" at bounding box center [331, 460] width 65 height 21
select select "per_ton"
click at [299, 450] on select "gross_weight volumetric_weight per_shipment per_bl per_km per_hawb per_kg flat …" at bounding box center [331, 460] width 65 height 21
drag, startPoint x: 801, startPoint y: 458, endPoint x: 768, endPoint y: 457, distance: 33.1
click at [768, 457] on md-input-container "AED AFN ALL AMD ANG AOA ARS AUD AWG AZN BAM BBD BDT BGN BHD BIF BMD BND [PERSON…" at bounding box center [779, 461] width 76 height 24
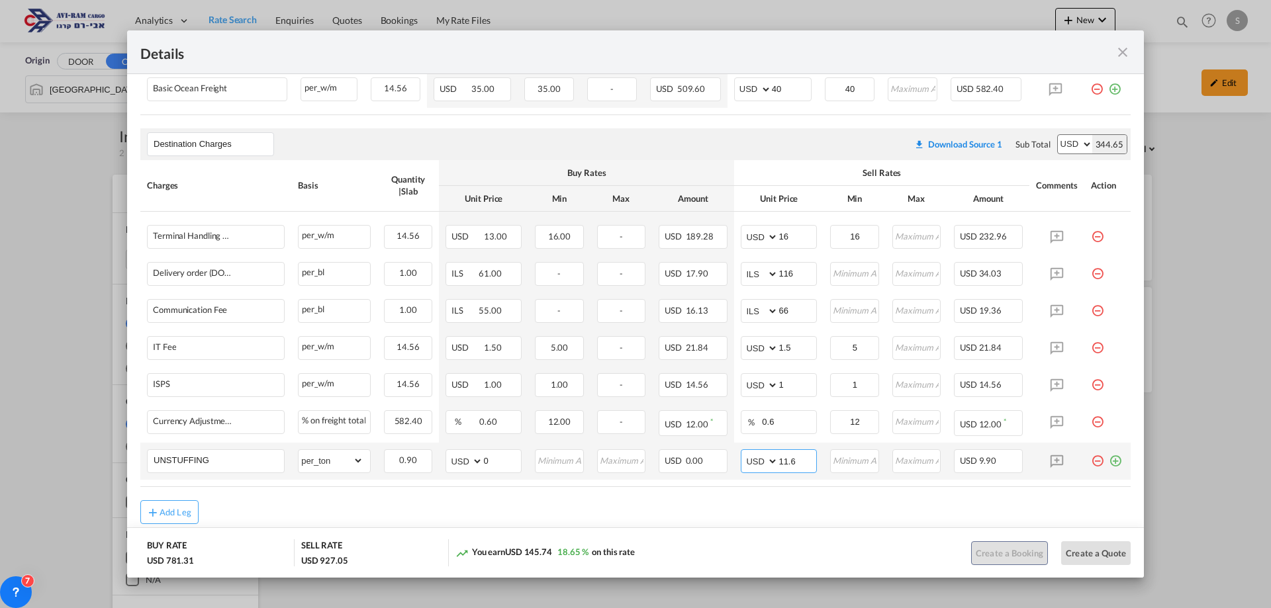
type input "11.6"
type input "12"
click at [1105, 559] on button "Create a Quote" at bounding box center [1096, 553] width 70 height 24
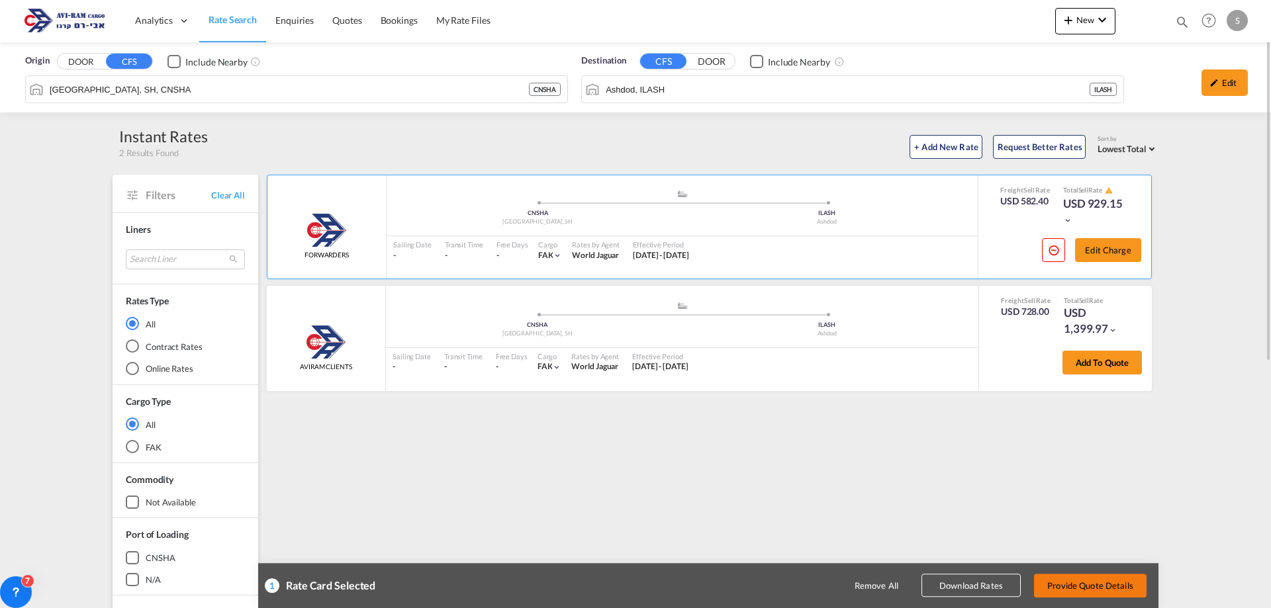
click at [1107, 579] on button "Provide Quote Details" at bounding box center [1090, 586] width 113 height 24
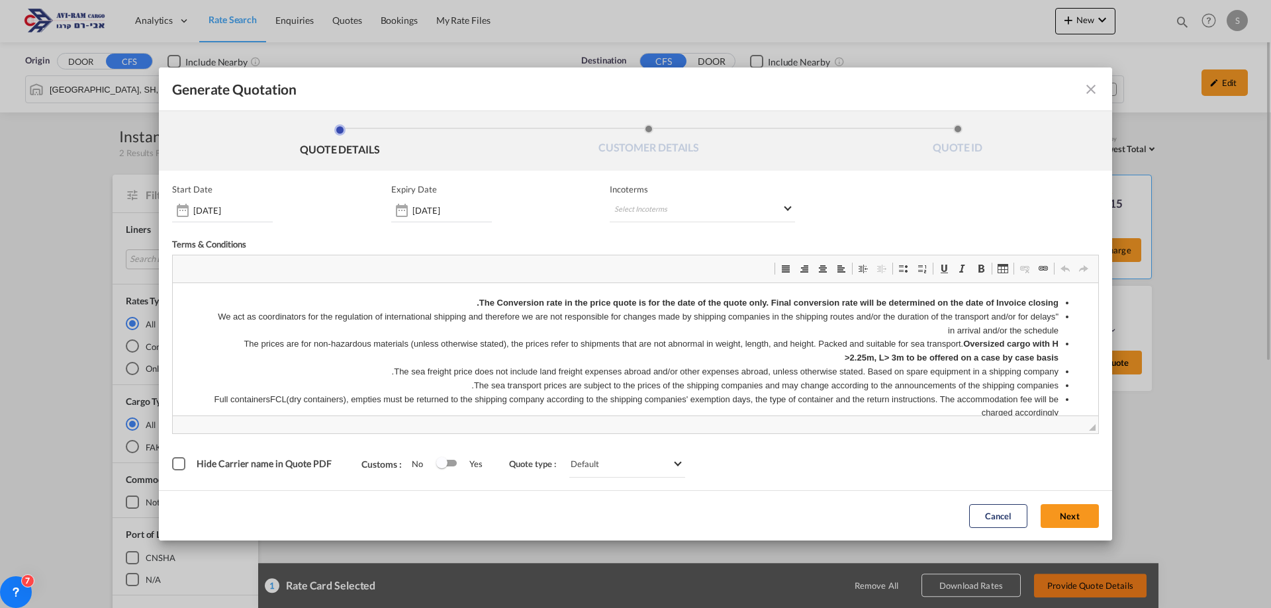
scroll to position [0, 0]
click at [700, 210] on md-select "Select Incoterms DPU - import Delivery at Place Unloaded CFR - export Cost and …" at bounding box center [702, 211] width 185 height 24
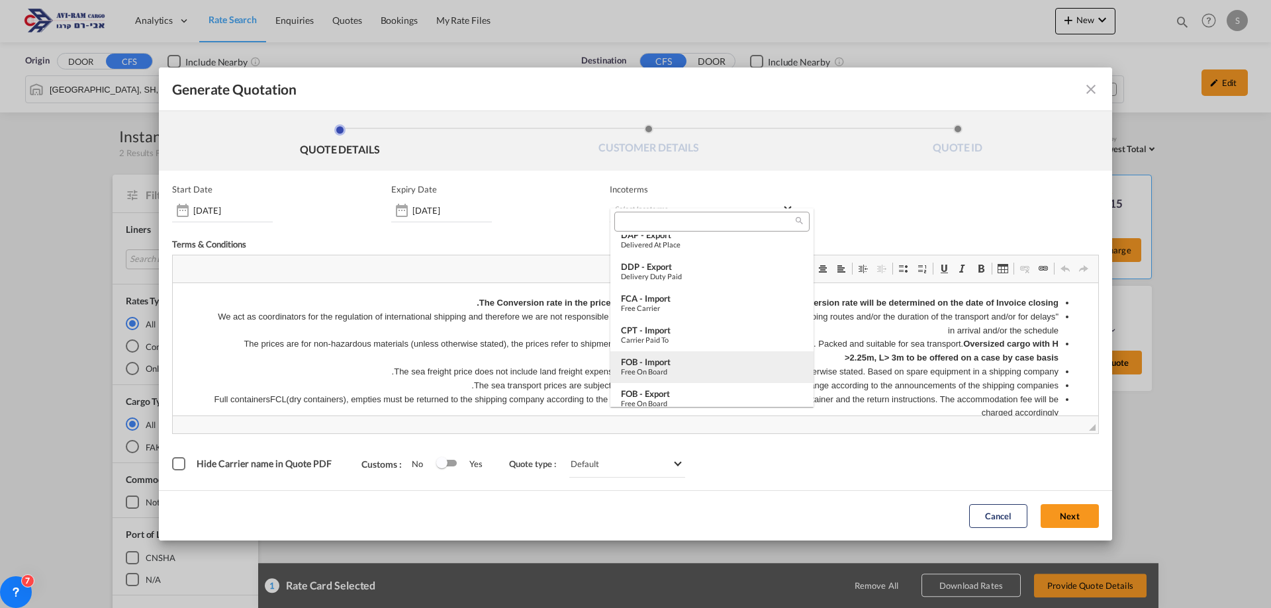
scroll to position [331, 0]
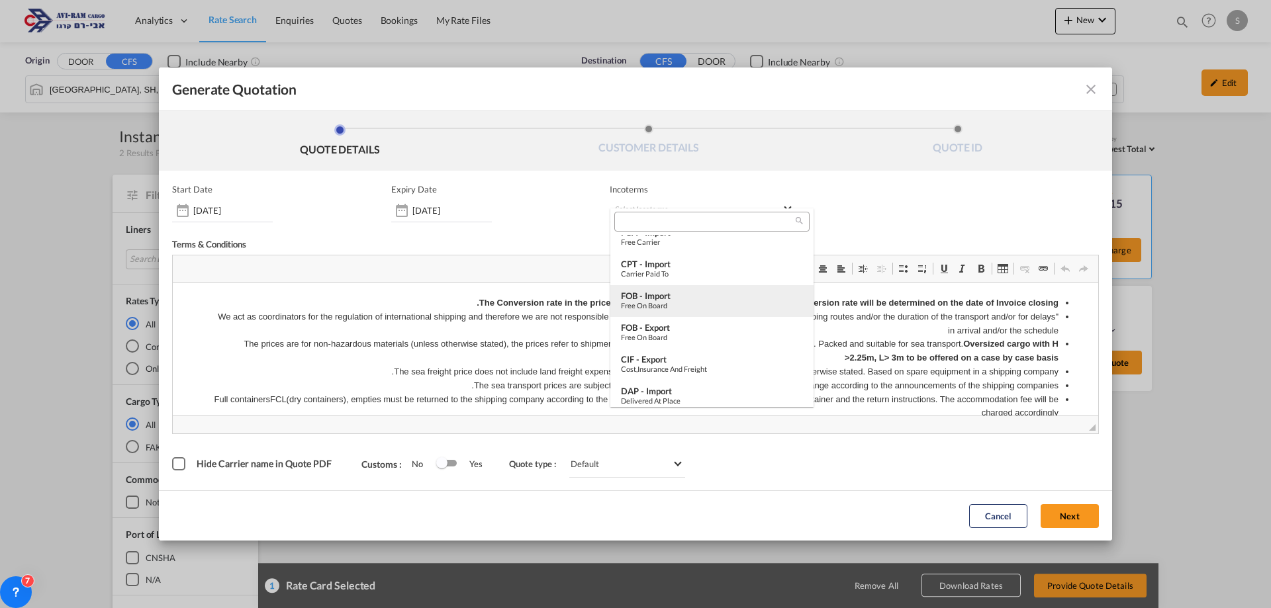
click at [722, 305] on div "Free on Board" at bounding box center [712, 305] width 182 height 9
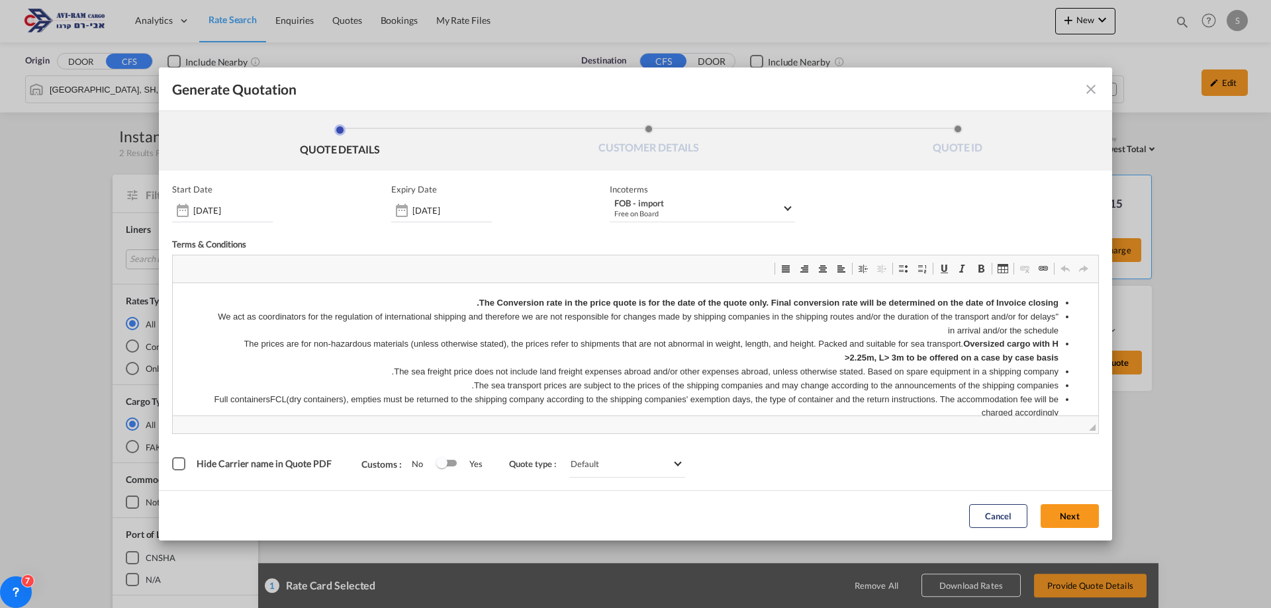
click at [1055, 514] on button "Next" at bounding box center [1070, 516] width 58 height 24
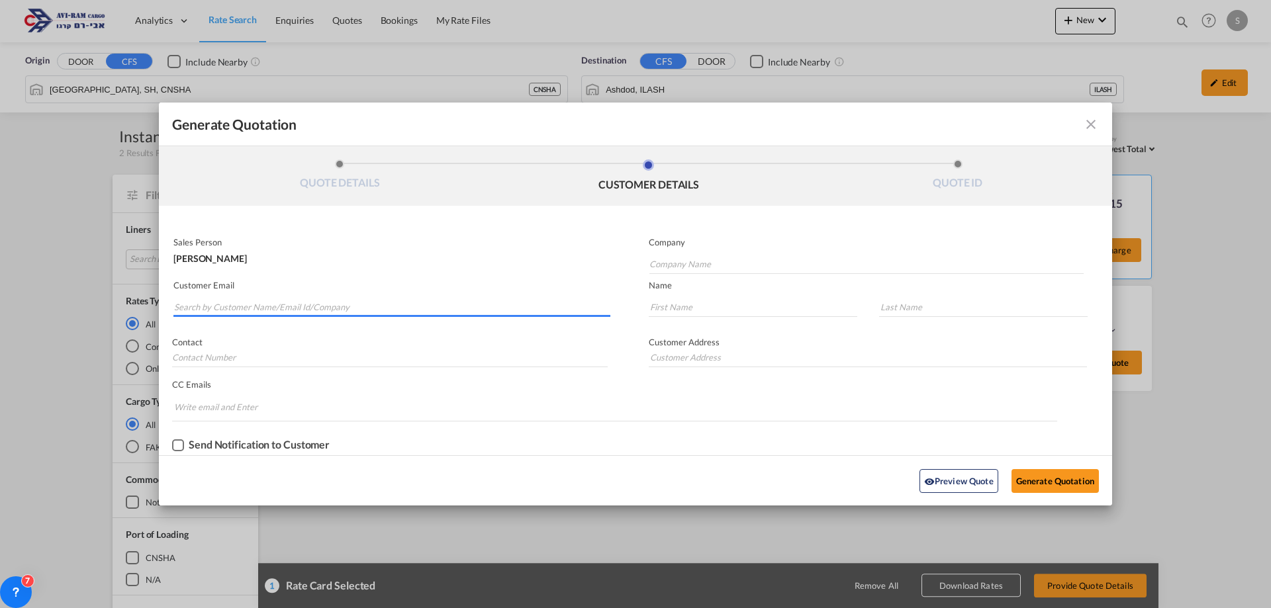
click at [371, 304] on input "Search by Customer Name/Email Id/Company" at bounding box center [392, 307] width 436 height 20
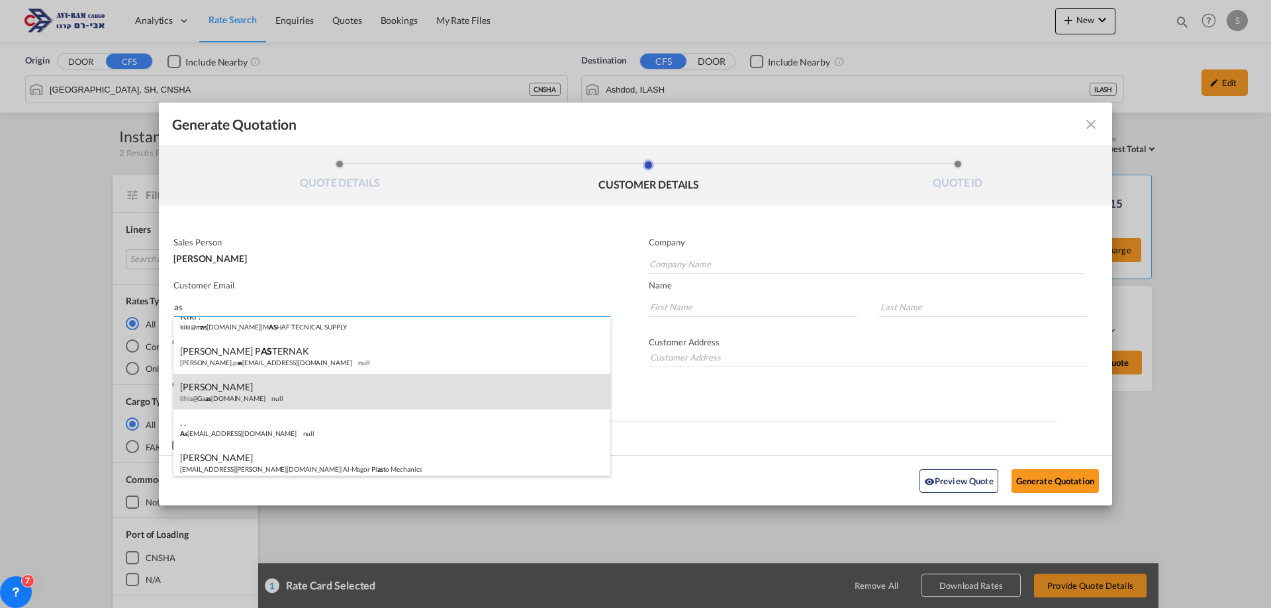
scroll to position [913, 0]
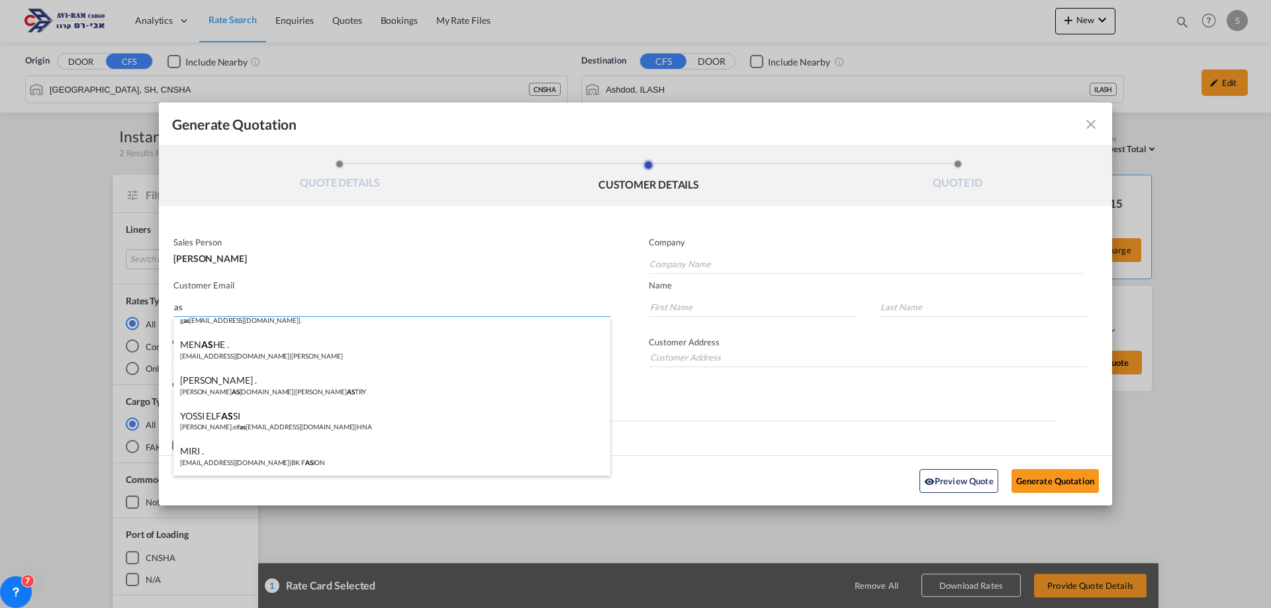
drag, startPoint x: 291, startPoint y: 312, endPoint x: 118, endPoint y: 305, distance: 172.9
click at [118, 305] on div "Generate Quotation QUOTE DETAILS CUSTOMER DETAILS QUOTE ID Start Date 21 Aug 20…" at bounding box center [635, 304] width 1271 height 608
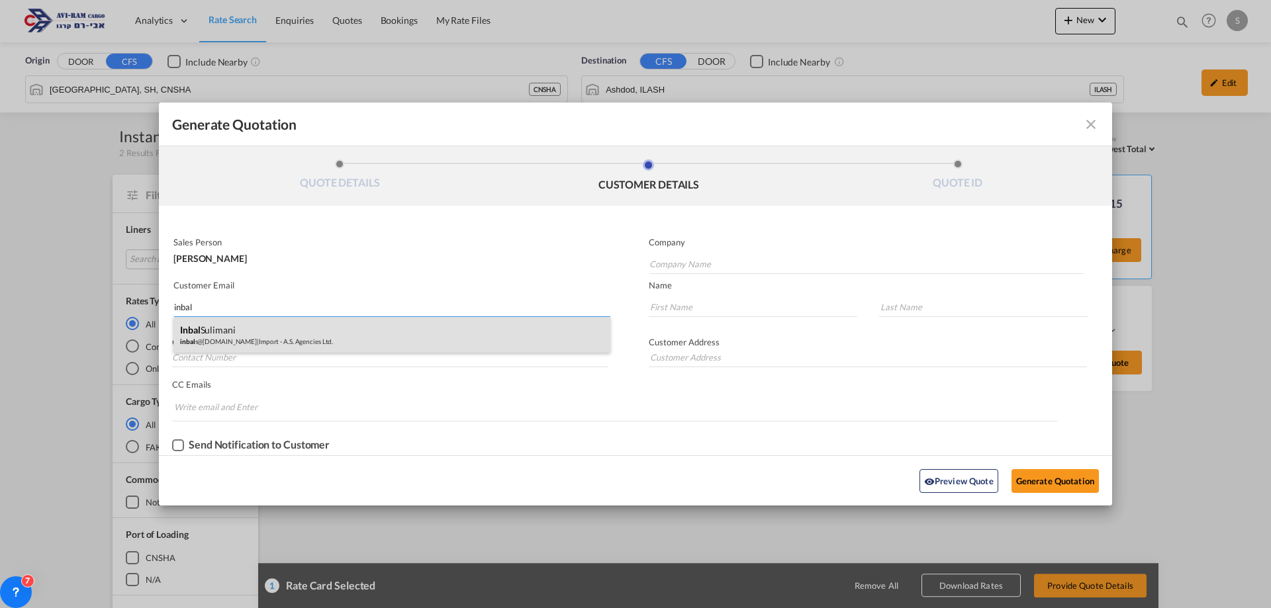
type input "inbal"
click at [246, 332] on div "Inbal Sulimani inbal s@as-agencies.co.il | Import - A.S. Agencies Ltd." at bounding box center [391, 335] width 437 height 36
type input "Import - A.S. Agencies Ltd."
type input "inbals@as-agencies.co.il"
type input "Inbal"
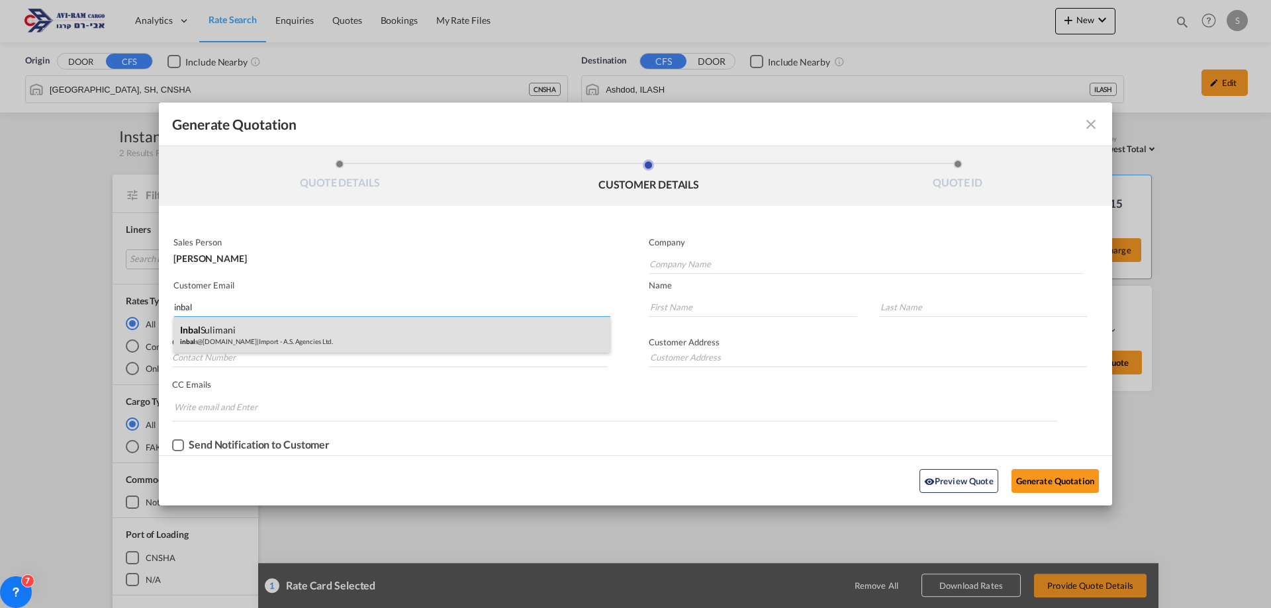
type input "Sulimani"
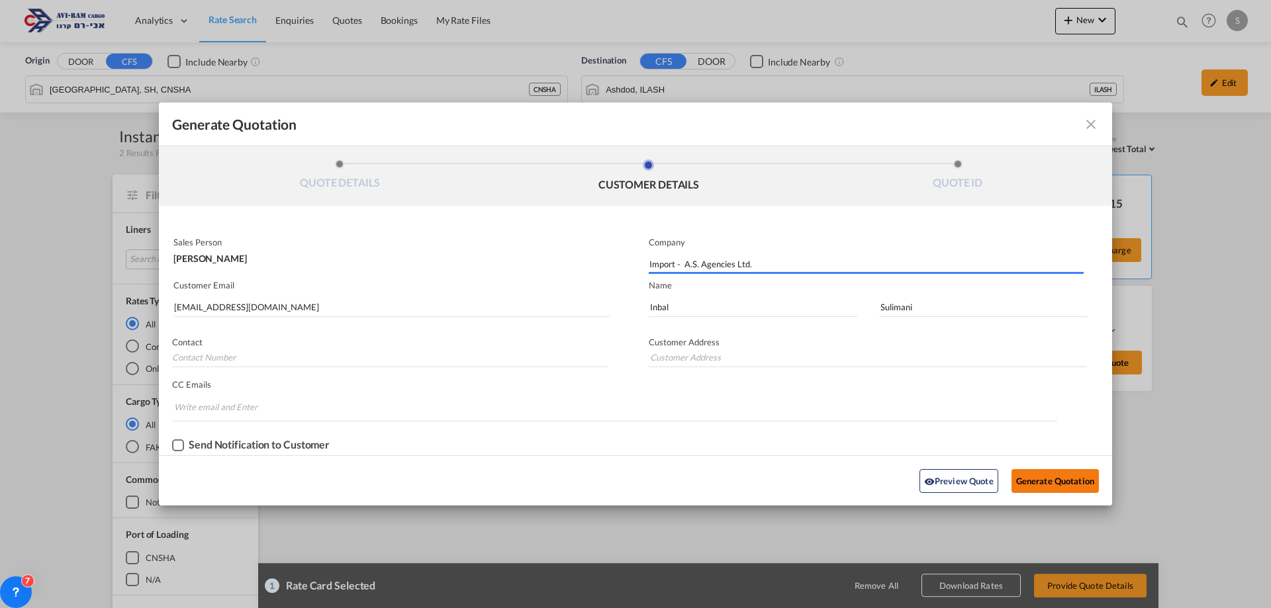
click at [1067, 476] on button "Generate Quotation" at bounding box center [1054, 481] width 87 height 24
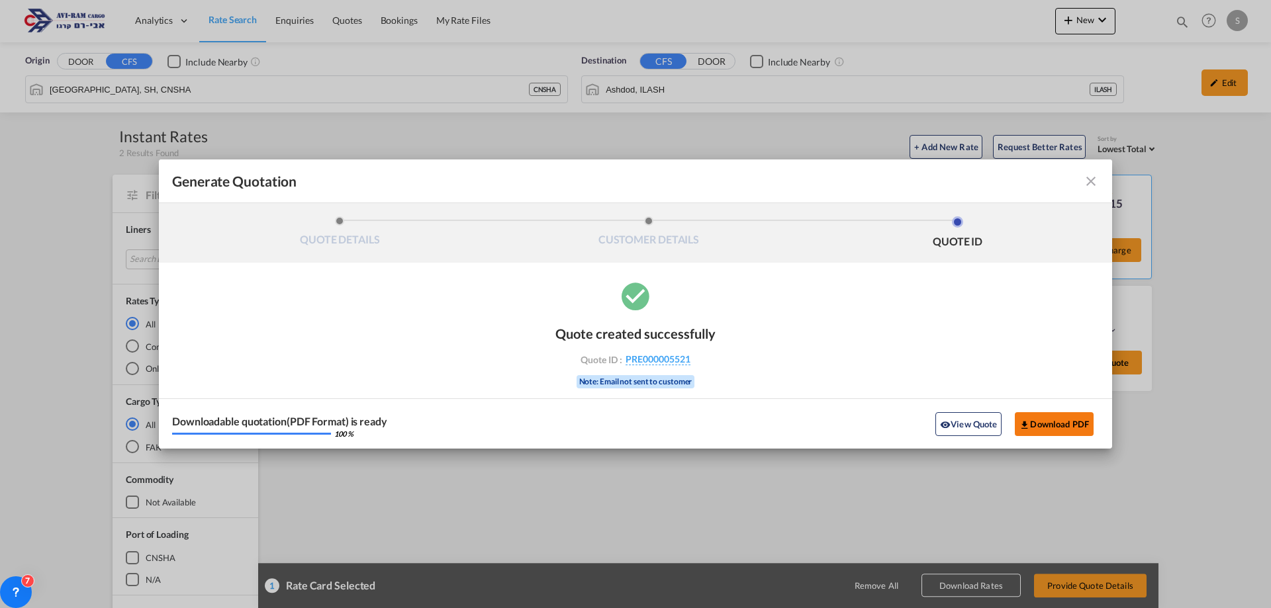
click at [1078, 416] on button "Download PDF" at bounding box center [1054, 424] width 79 height 24
